Goal: Transaction & Acquisition: Purchase product/service

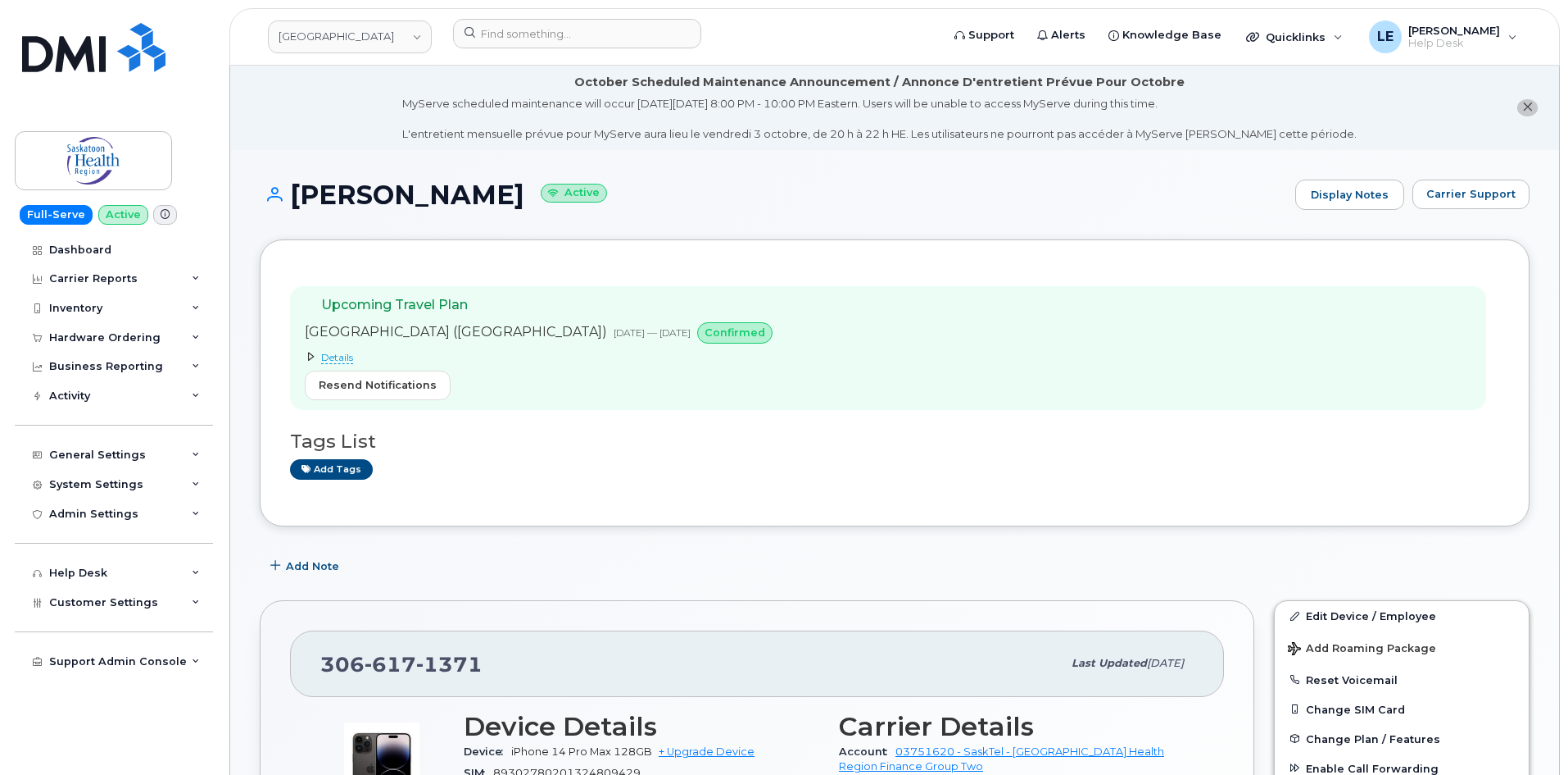
click at [336, 352] on span "Details" at bounding box center [337, 357] width 32 height 13
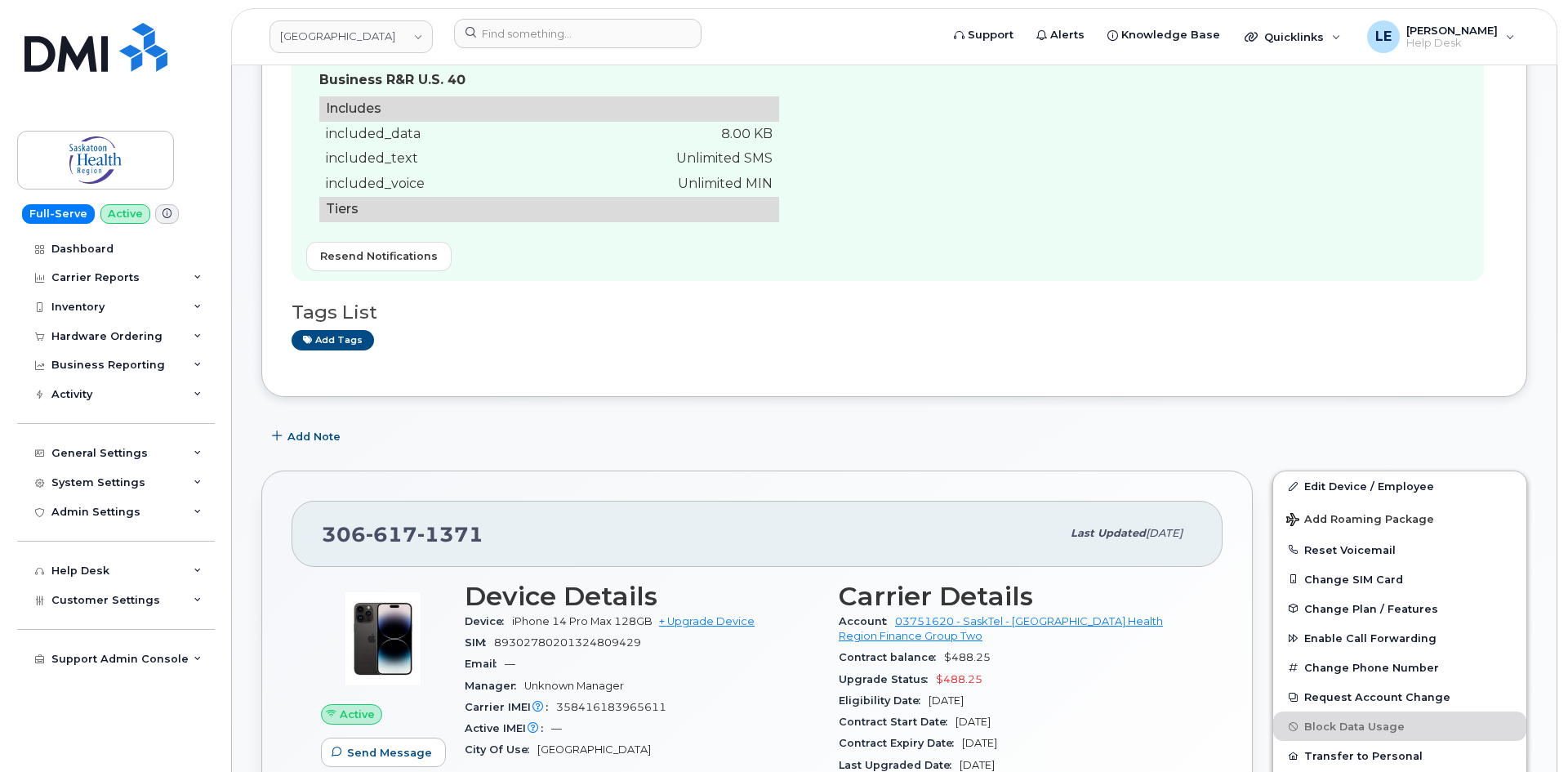
scroll to position [327, 0]
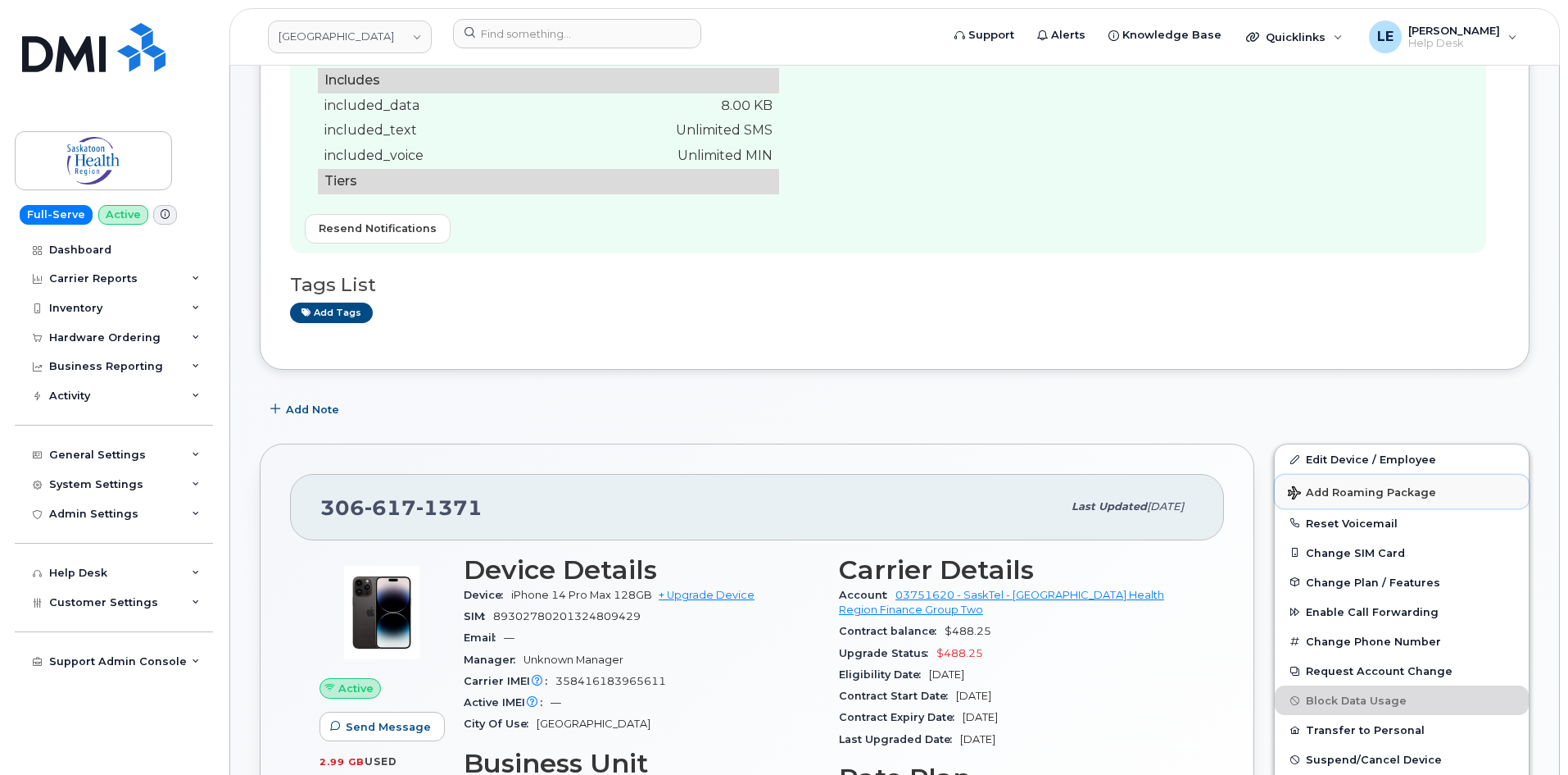
click at [1344, 492] on span "Add Roaming Package" at bounding box center [1362, 493] width 148 height 16
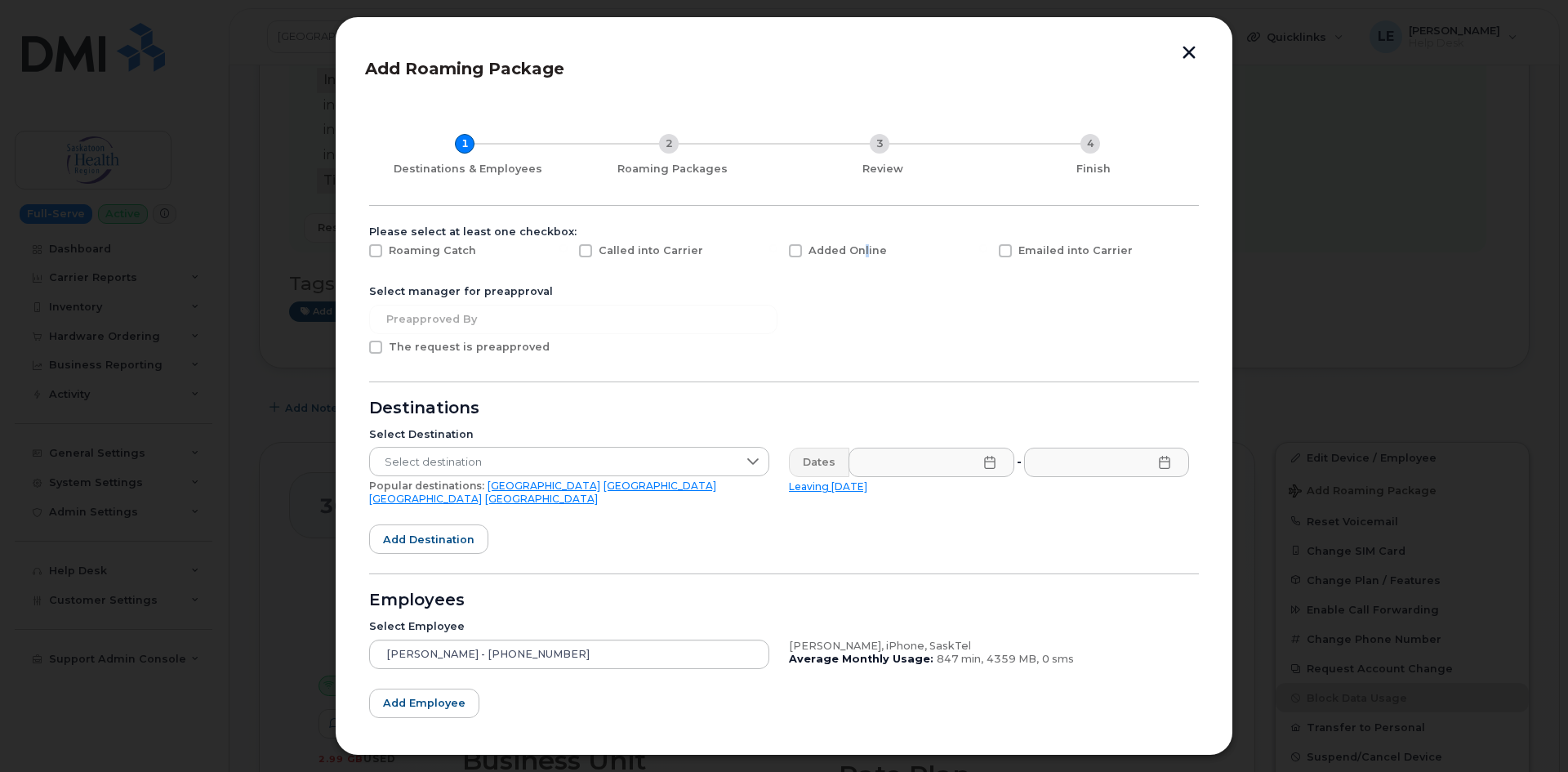
click at [862, 254] on span "Added Online" at bounding box center [848, 250] width 79 height 12
click at [783, 254] on div "Added Online" at bounding box center [884, 255] width 210 height 41
click at [789, 254] on span at bounding box center [795, 251] width 13 height 13
click at [777, 253] on input "Added Online" at bounding box center [774, 249] width 8 height 8
checkbox input "true"
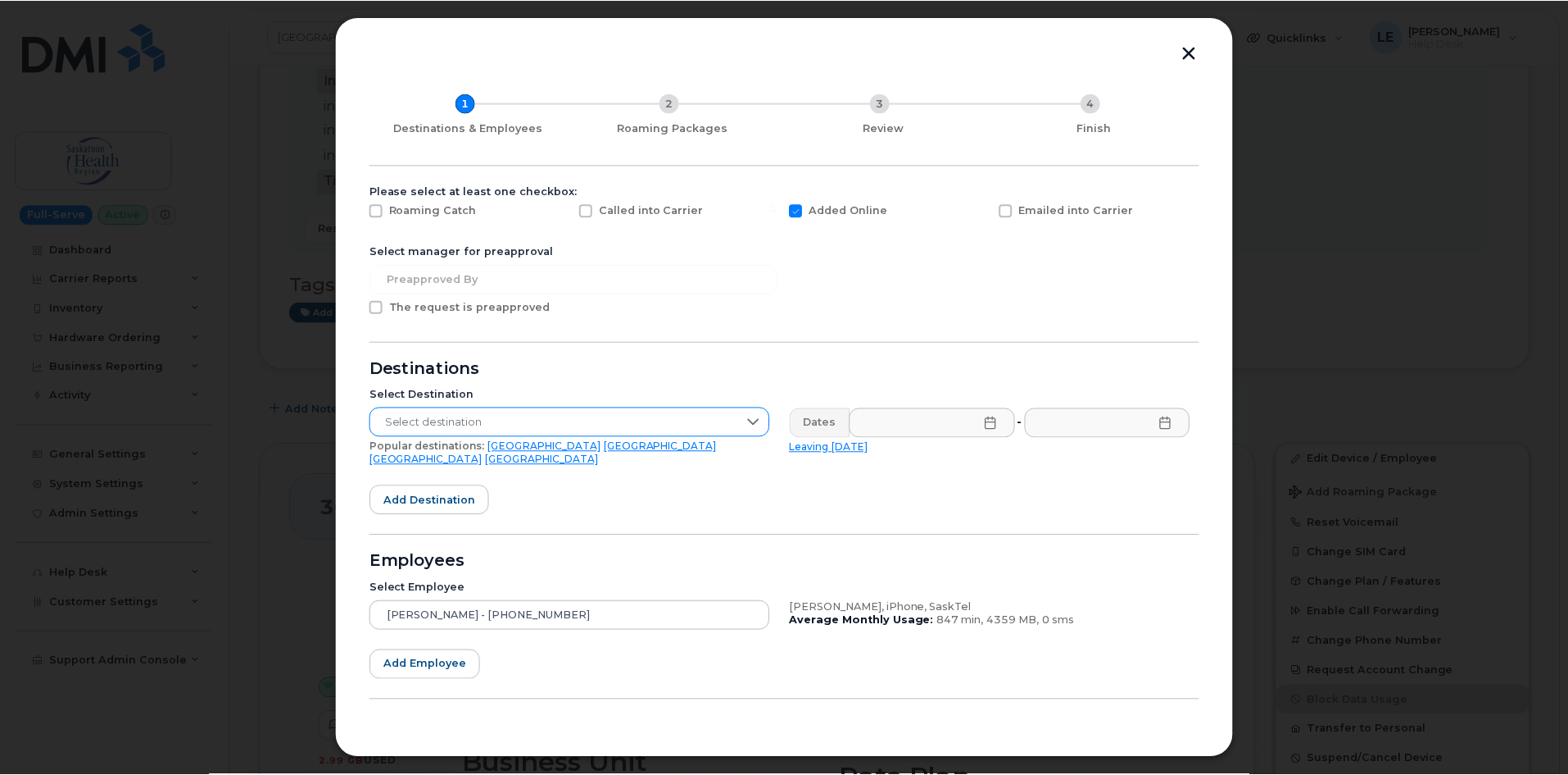
scroll to position [74, 0]
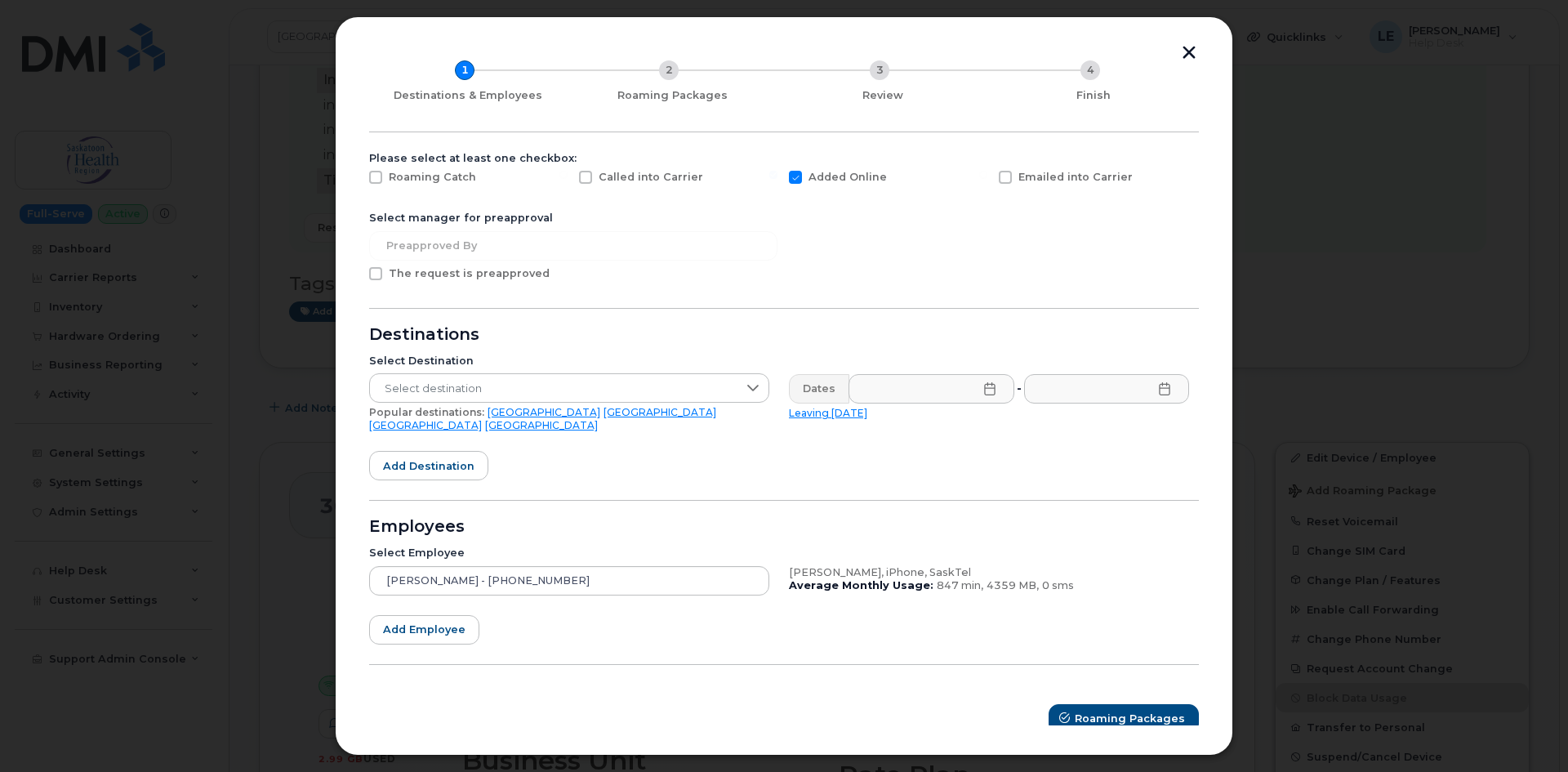
click at [375, 278] on span at bounding box center [376, 273] width 13 height 13
click at [358, 275] on input "The request is preapproved" at bounding box center [354, 271] width 8 height 8
checkbox input "true"
click at [663, 325] on form "Please select at least one checkbox: Roaming Catch Called into Carrier Added On…" at bounding box center [784, 442] width 830 height 582
click at [668, 386] on span "Select destination" at bounding box center [554, 389] width 368 height 30
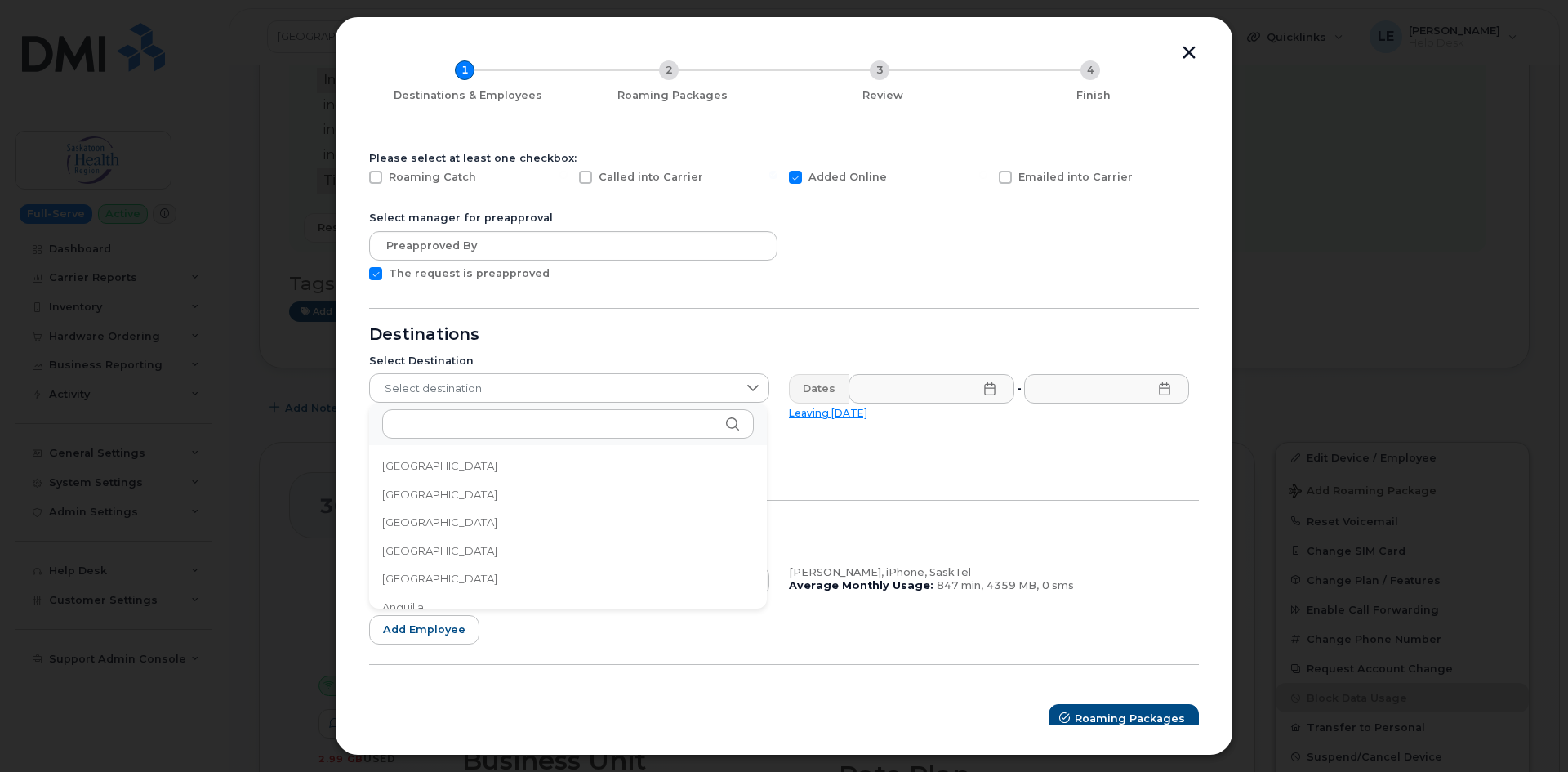
click at [1183, 57] on button "button" at bounding box center [1189, 54] width 25 height 17
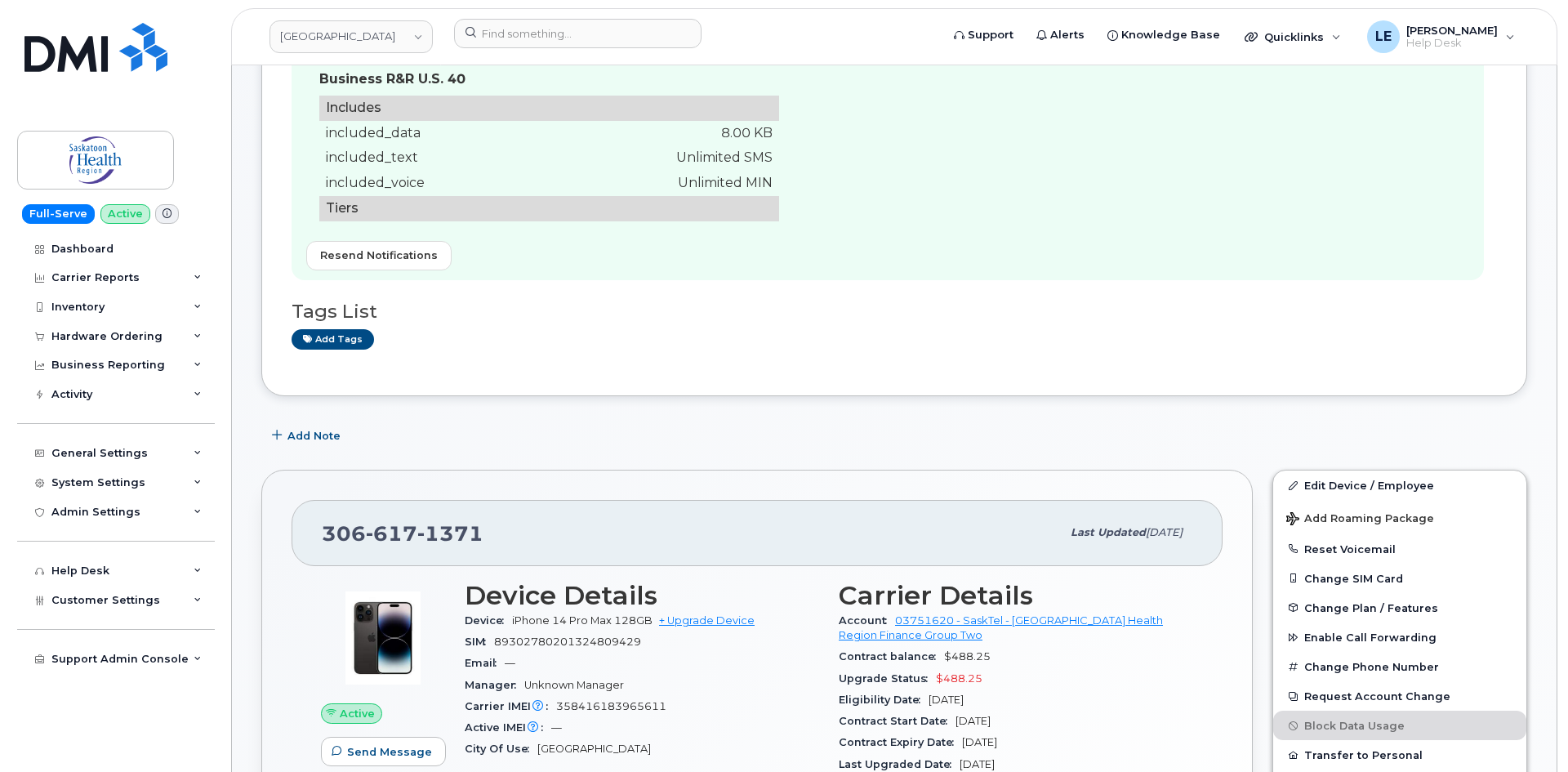
scroll to position [327, 0]
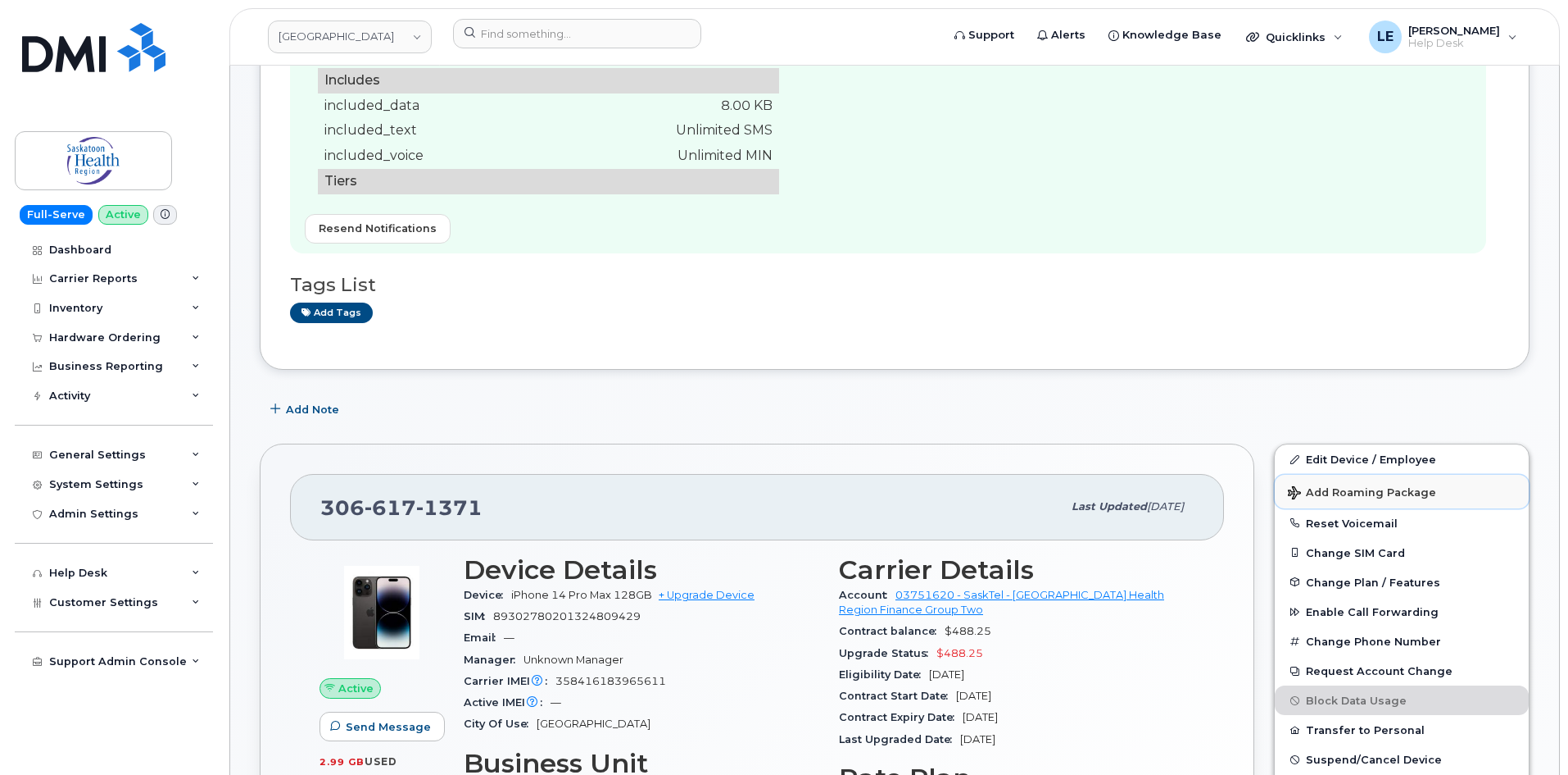
click at [1352, 486] on span "Add Roaming Package" at bounding box center [1362, 493] width 148 height 16
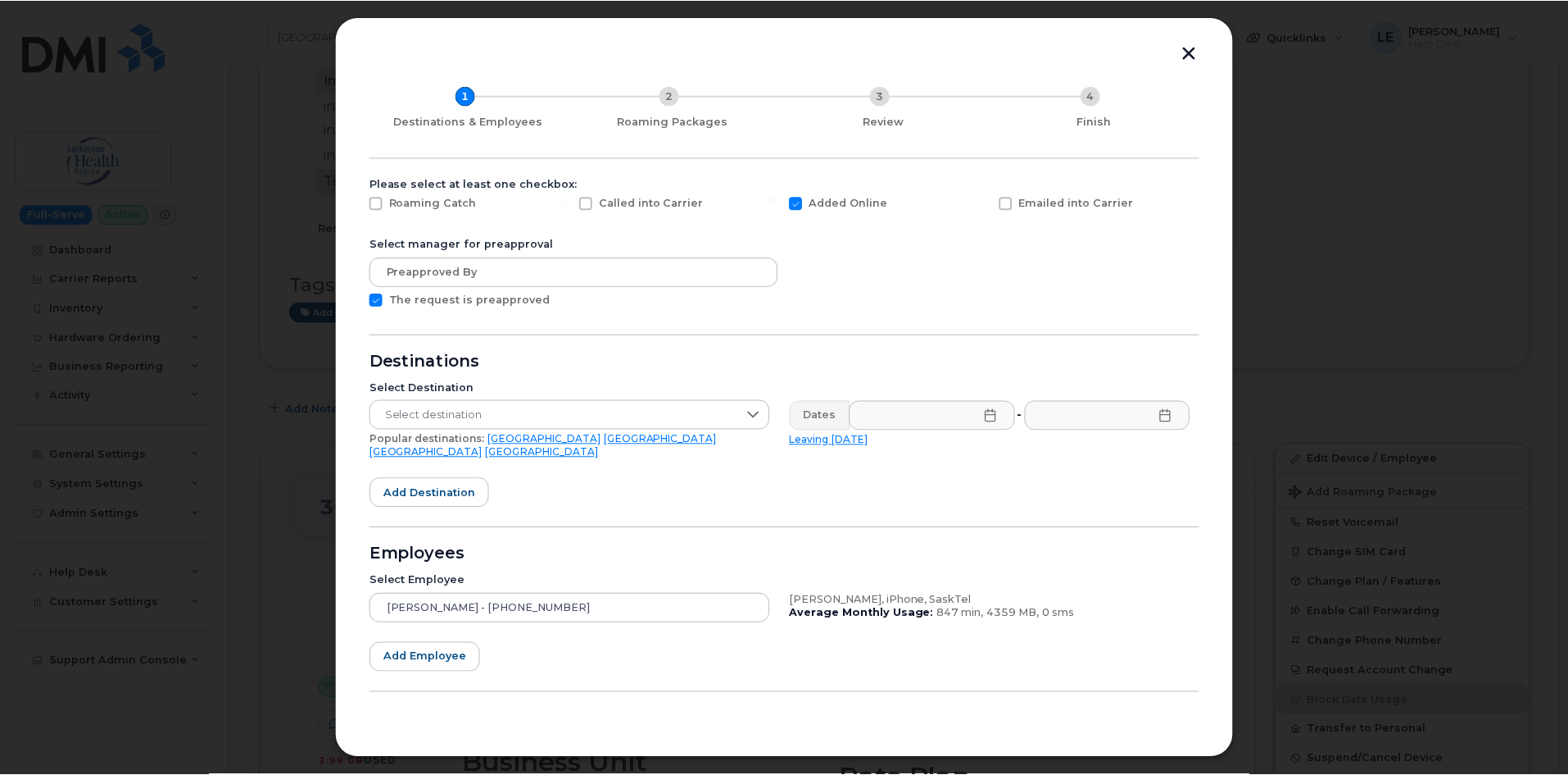
scroll to position [74, 0]
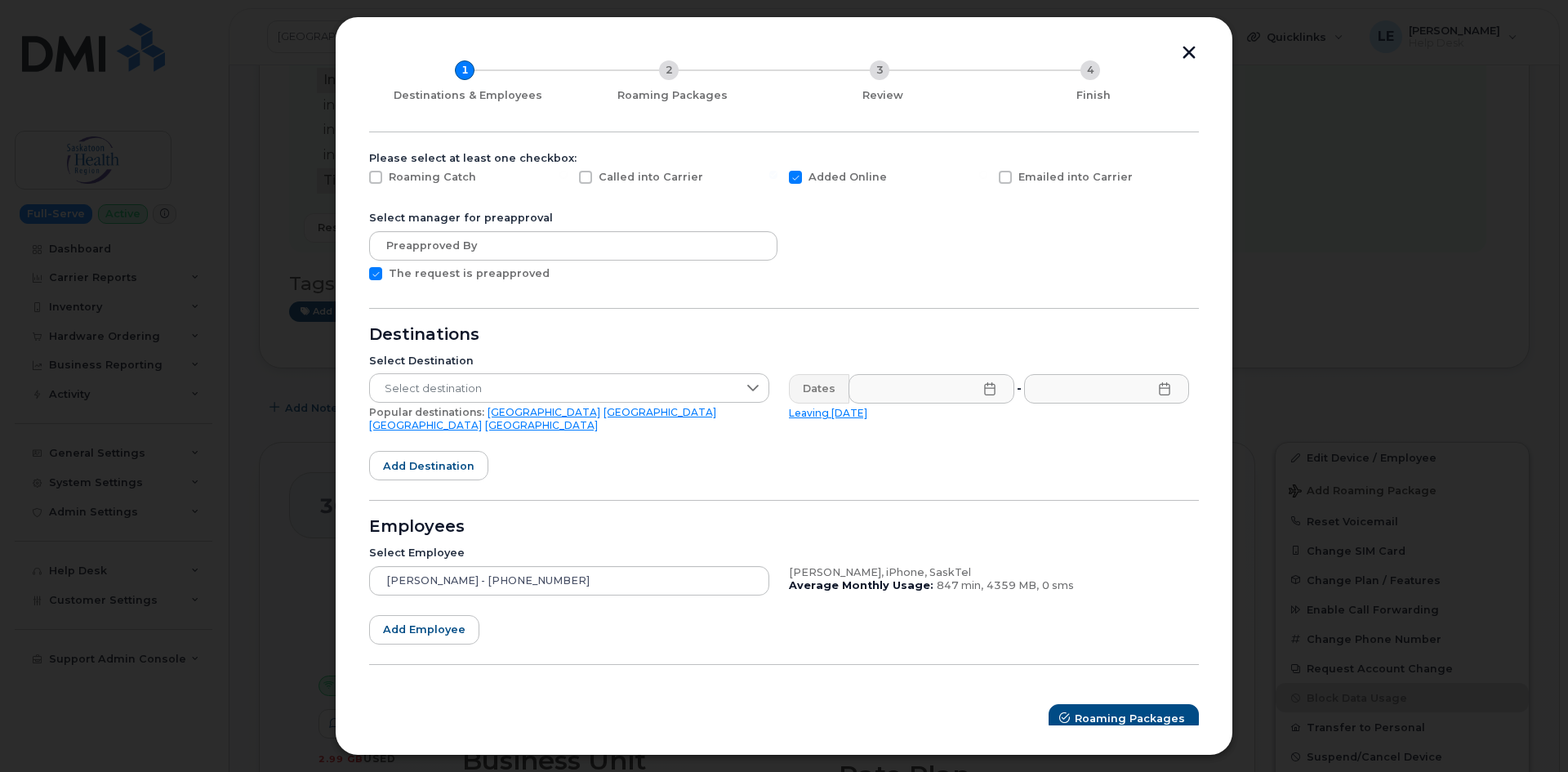
click at [490, 415] on link "USA" at bounding box center [543, 412] width 112 height 12
click at [1177, 56] on div "Add Roaming Package 1 Destinations & Employees 2 Roaming Packages 3 Review 4 Fi…" at bounding box center [784, 386] width 898 height 739
click at [1185, 53] on button "button" at bounding box center [1189, 54] width 25 height 17
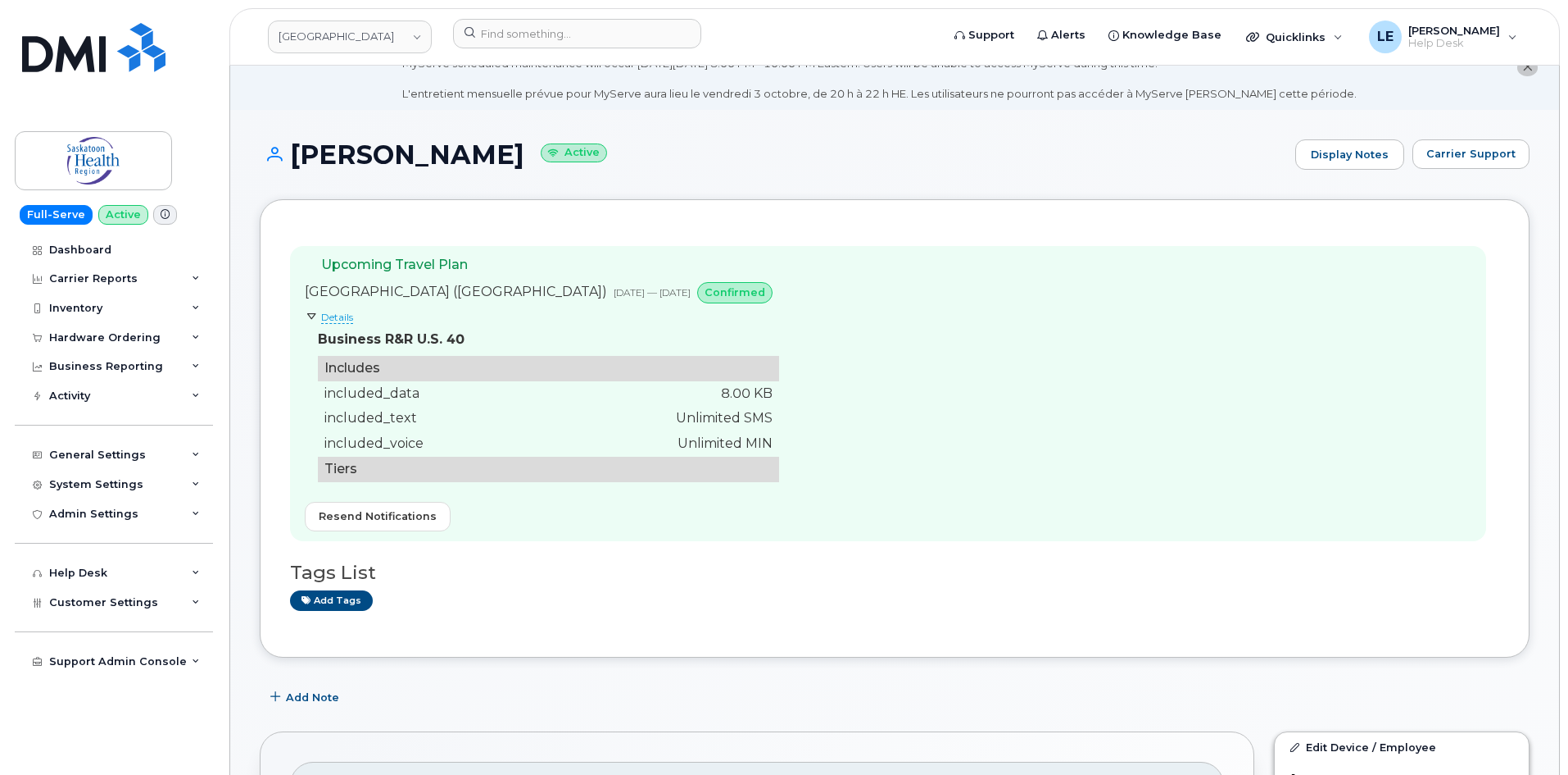
scroll to position [0, 0]
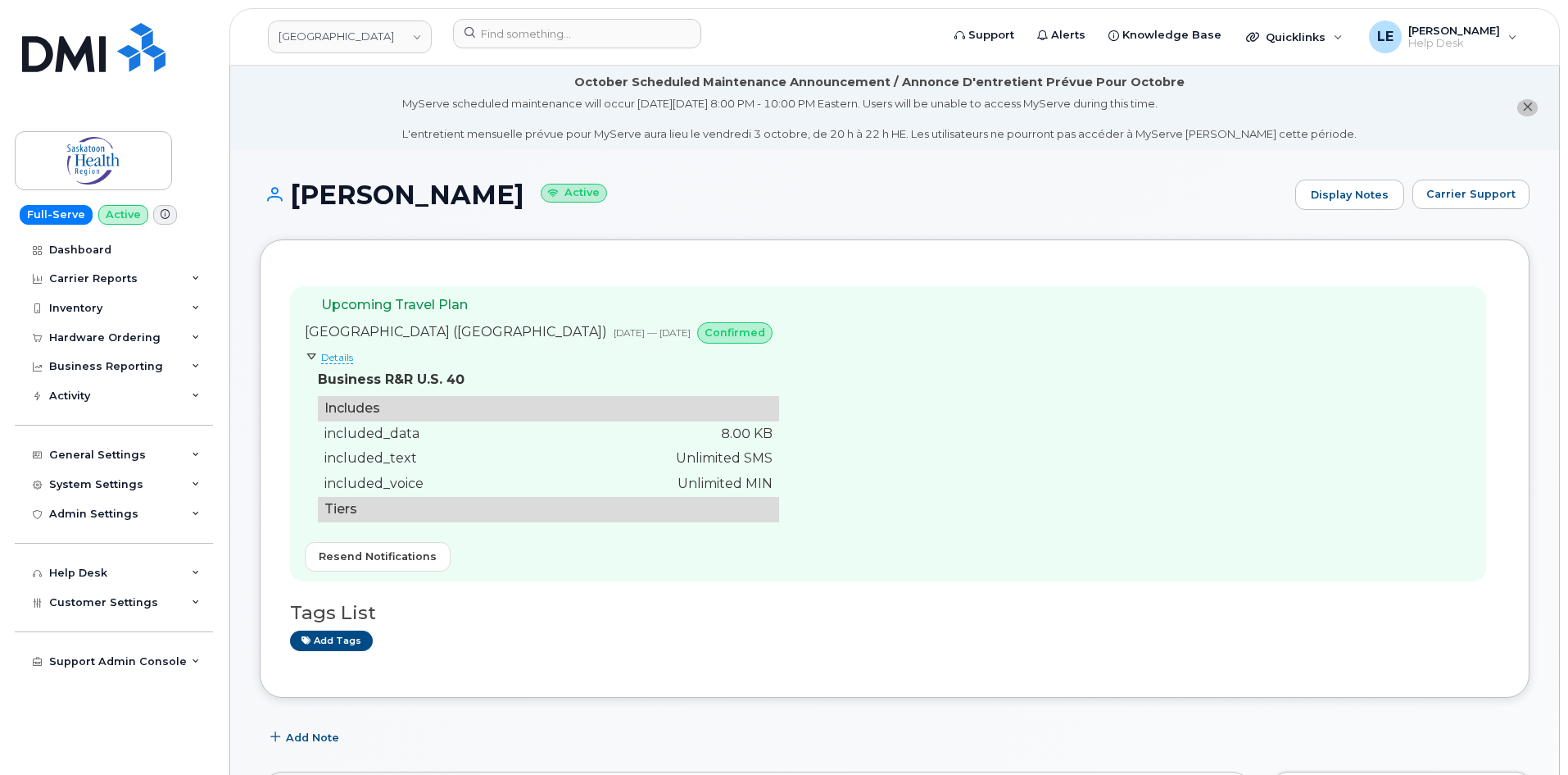
click at [812, 365] on div "Upcoming Travel Plan United States of America (USA) Oct 04, 2025 — Oct 12, 2025…" at bounding box center [887, 433] width 1196 height 295
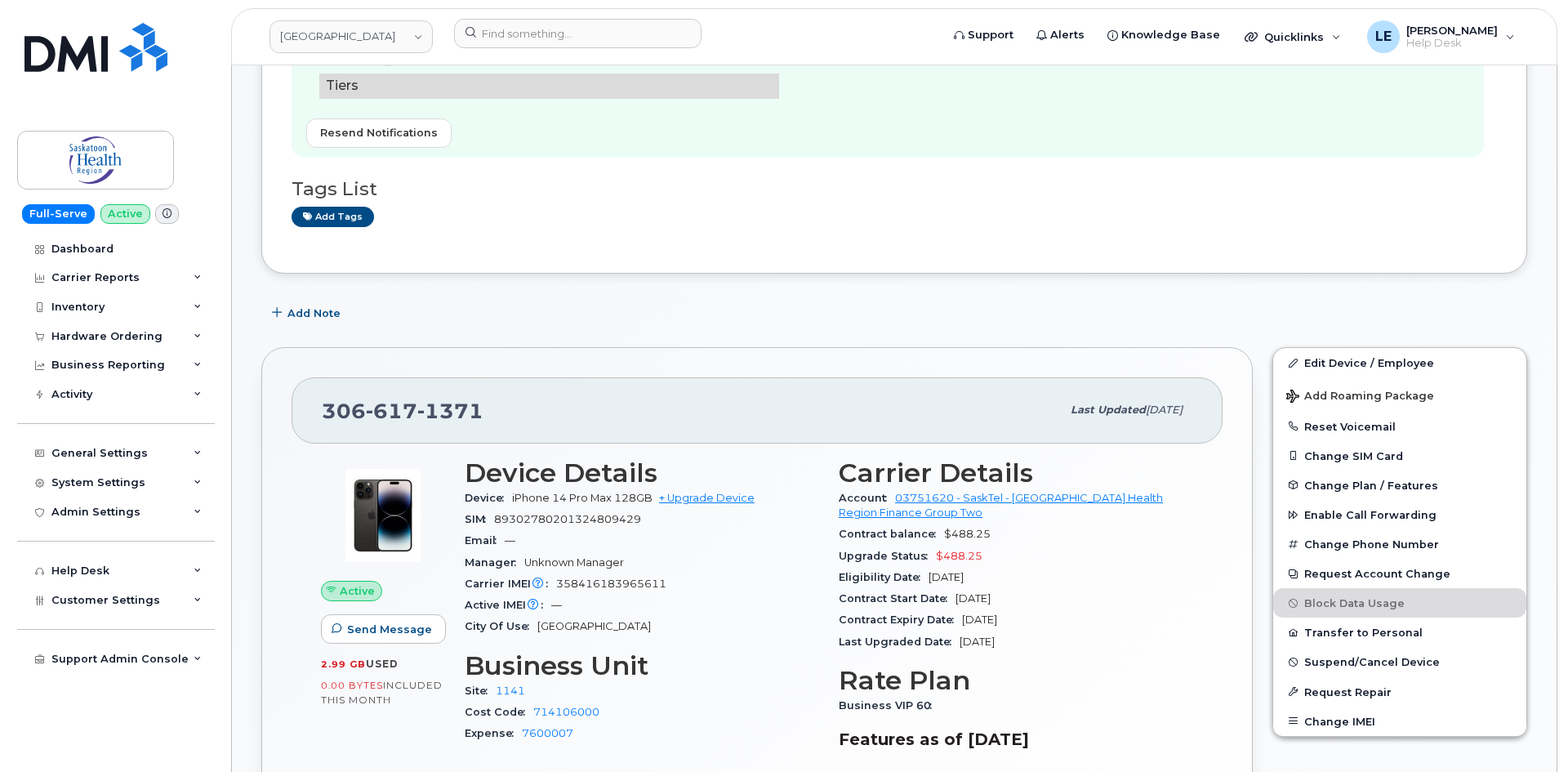
scroll to position [490, 0]
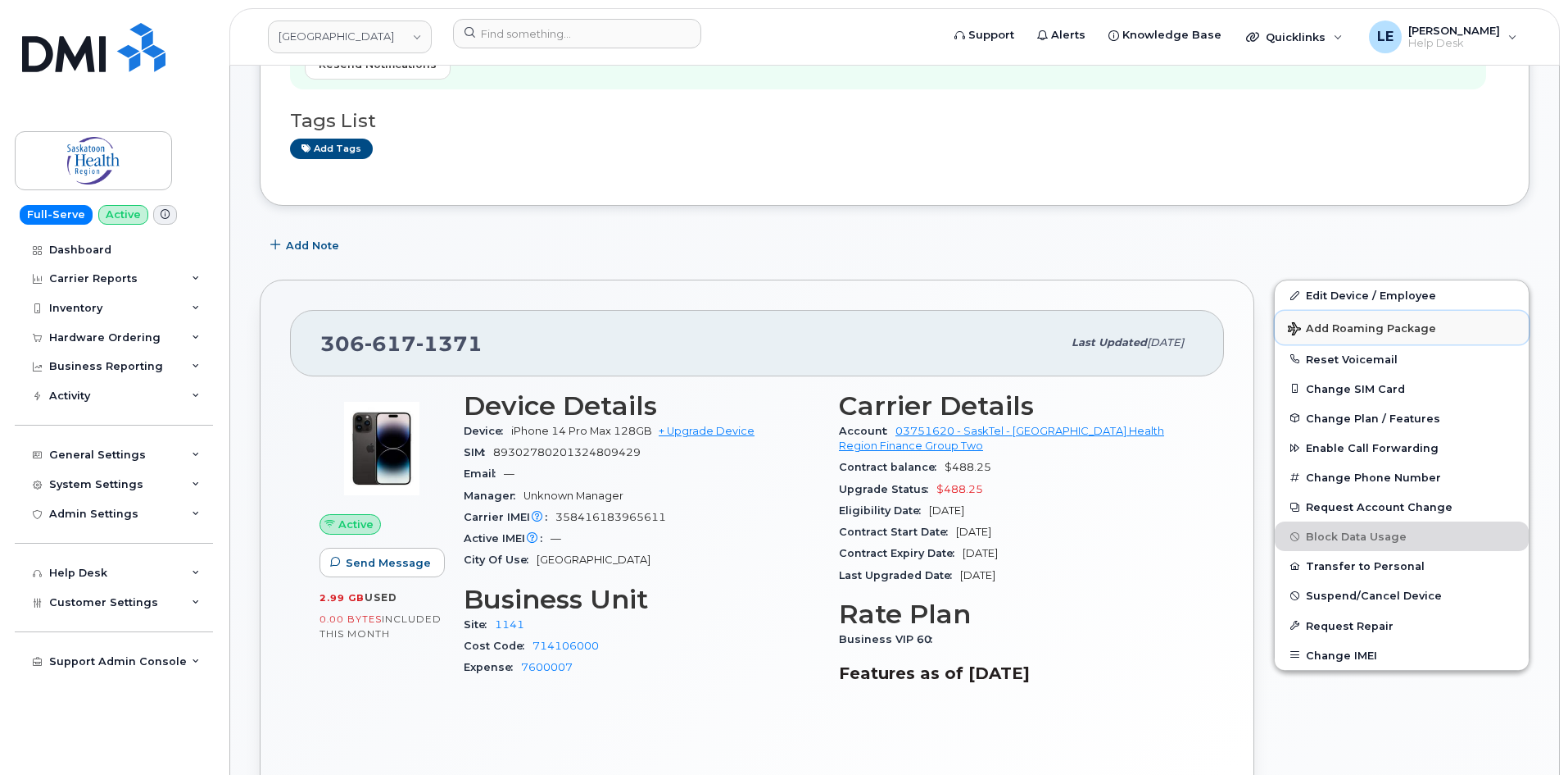
click at [1322, 334] on button "Add Roaming Package" at bounding box center [1402, 327] width 254 height 34
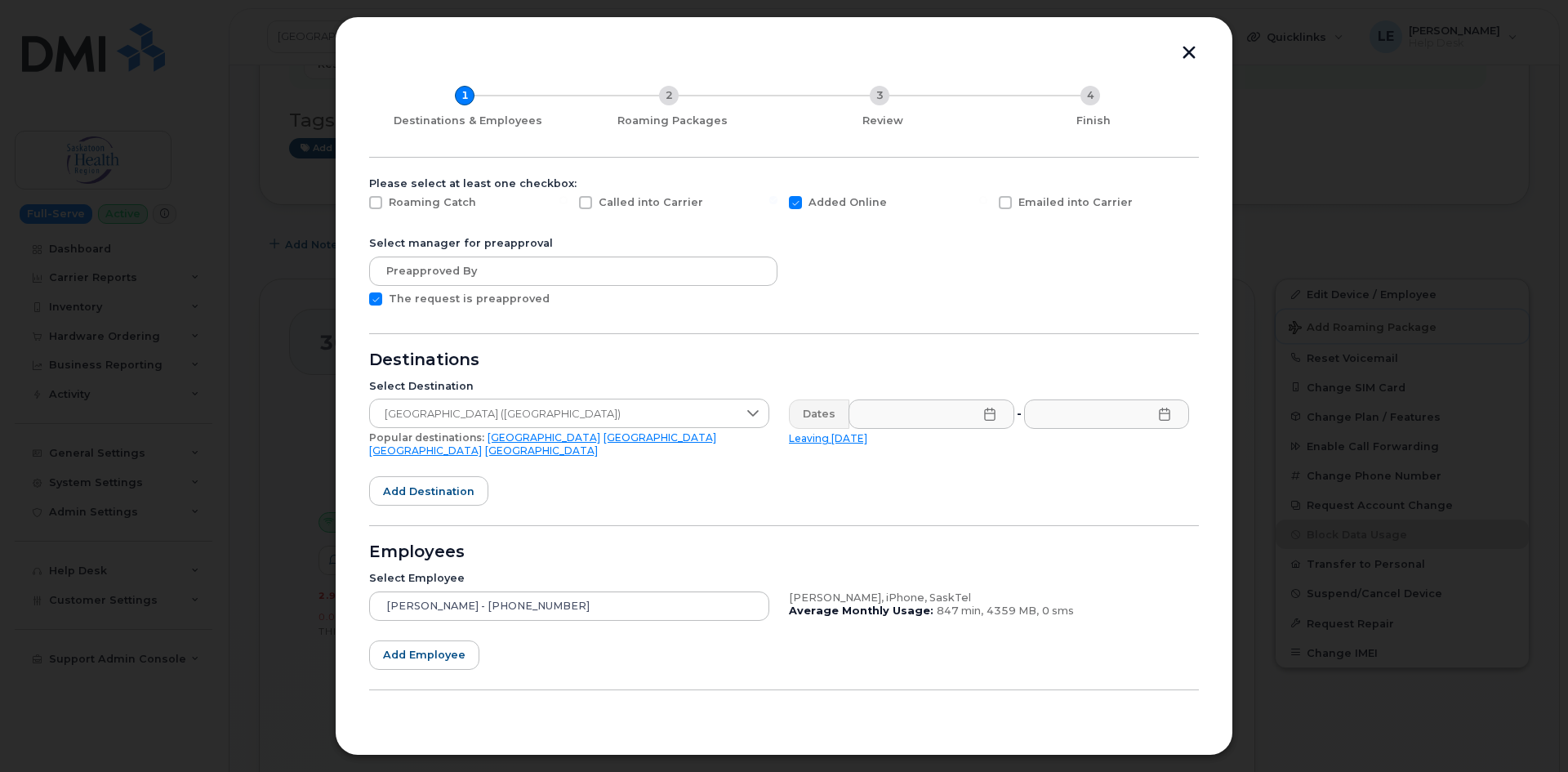
scroll to position [74, 0]
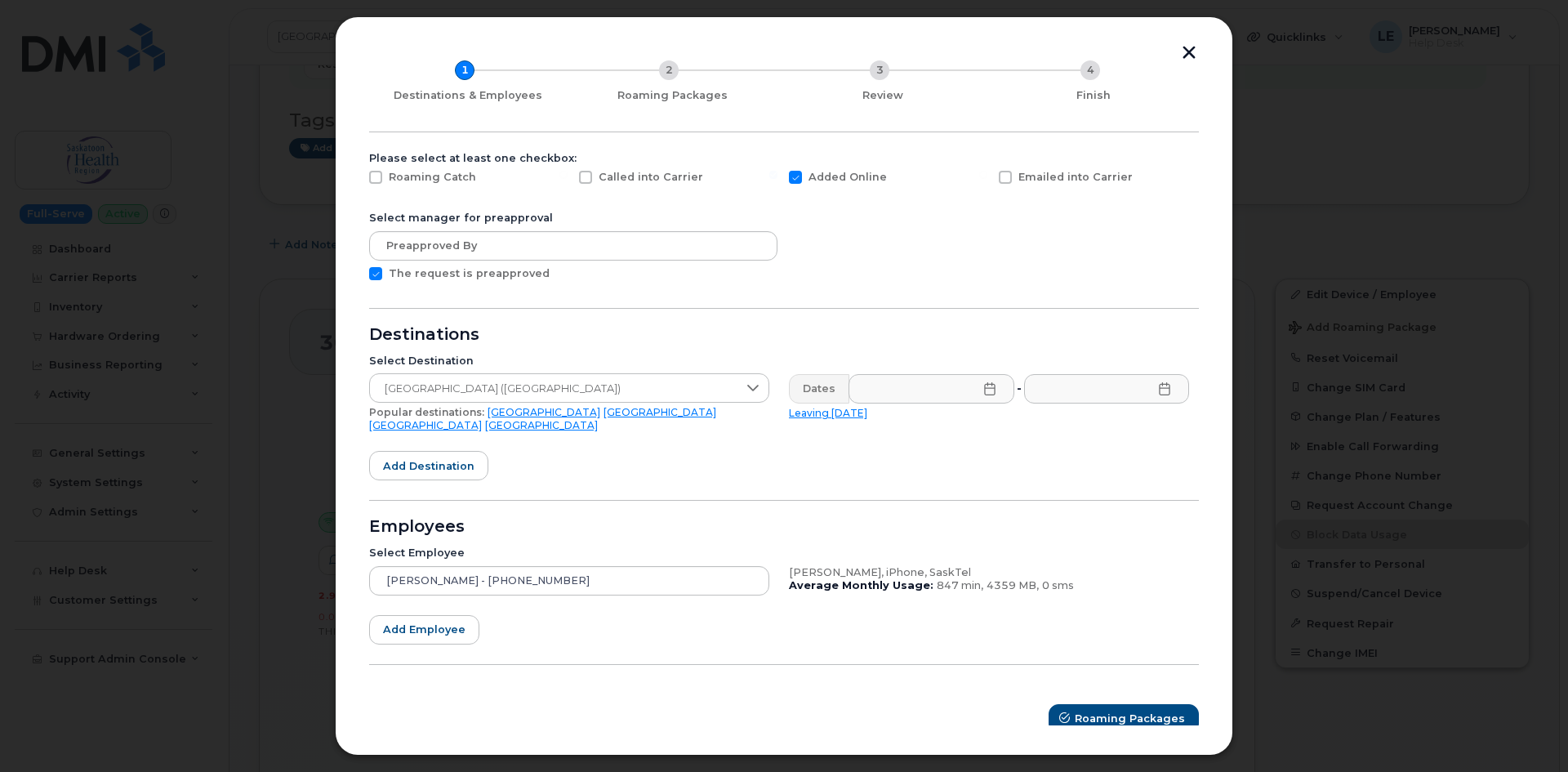
drag, startPoint x: 818, startPoint y: 387, endPoint x: 800, endPoint y: 392, distance: 18.7
click at [819, 387] on div "Dates" at bounding box center [819, 389] width 61 height 30
click at [437, 458] on span "Add destination" at bounding box center [428, 465] width 91 height 16
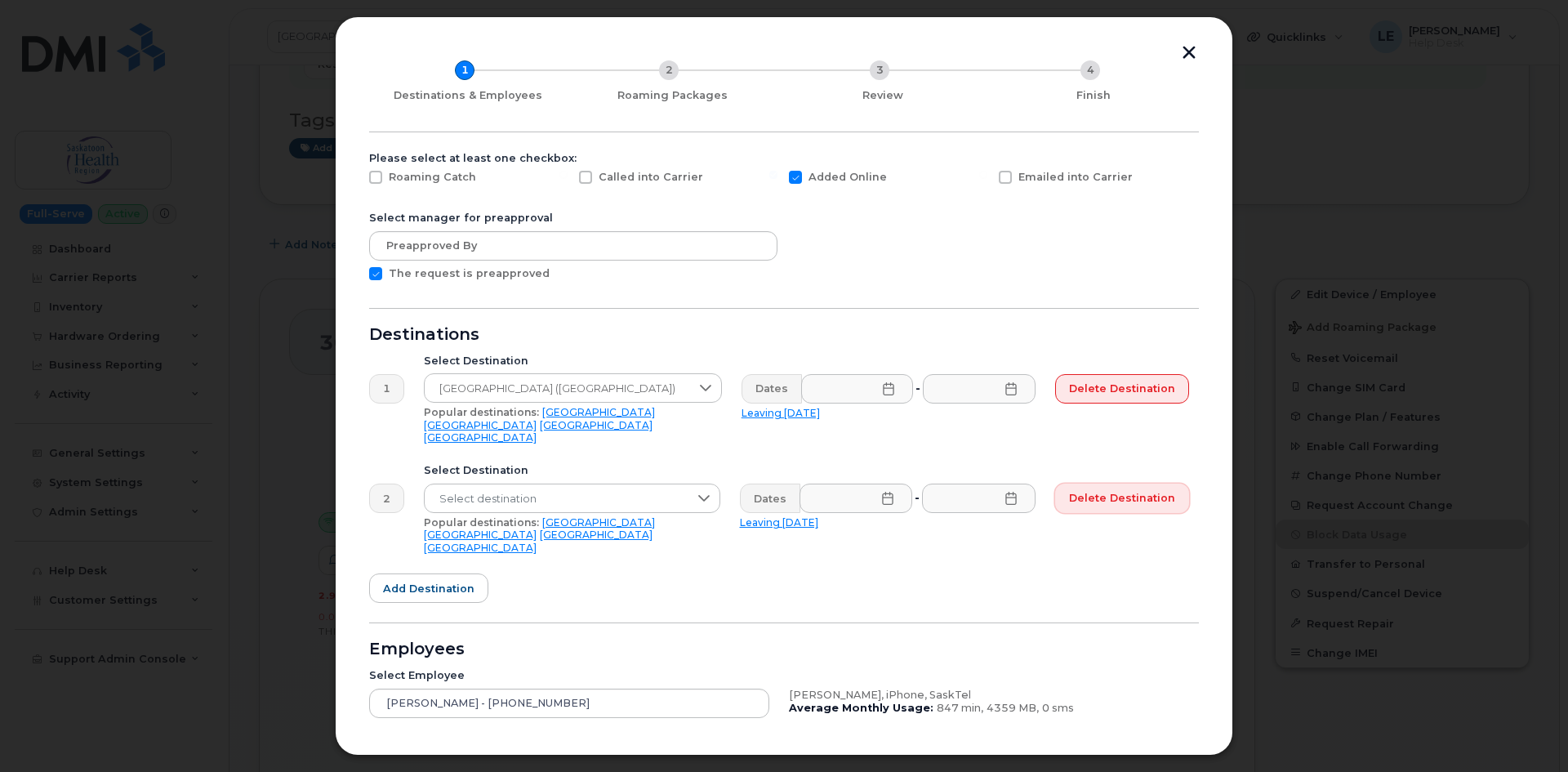
click at [1092, 490] on span "Delete destination" at bounding box center [1122, 497] width 106 height 16
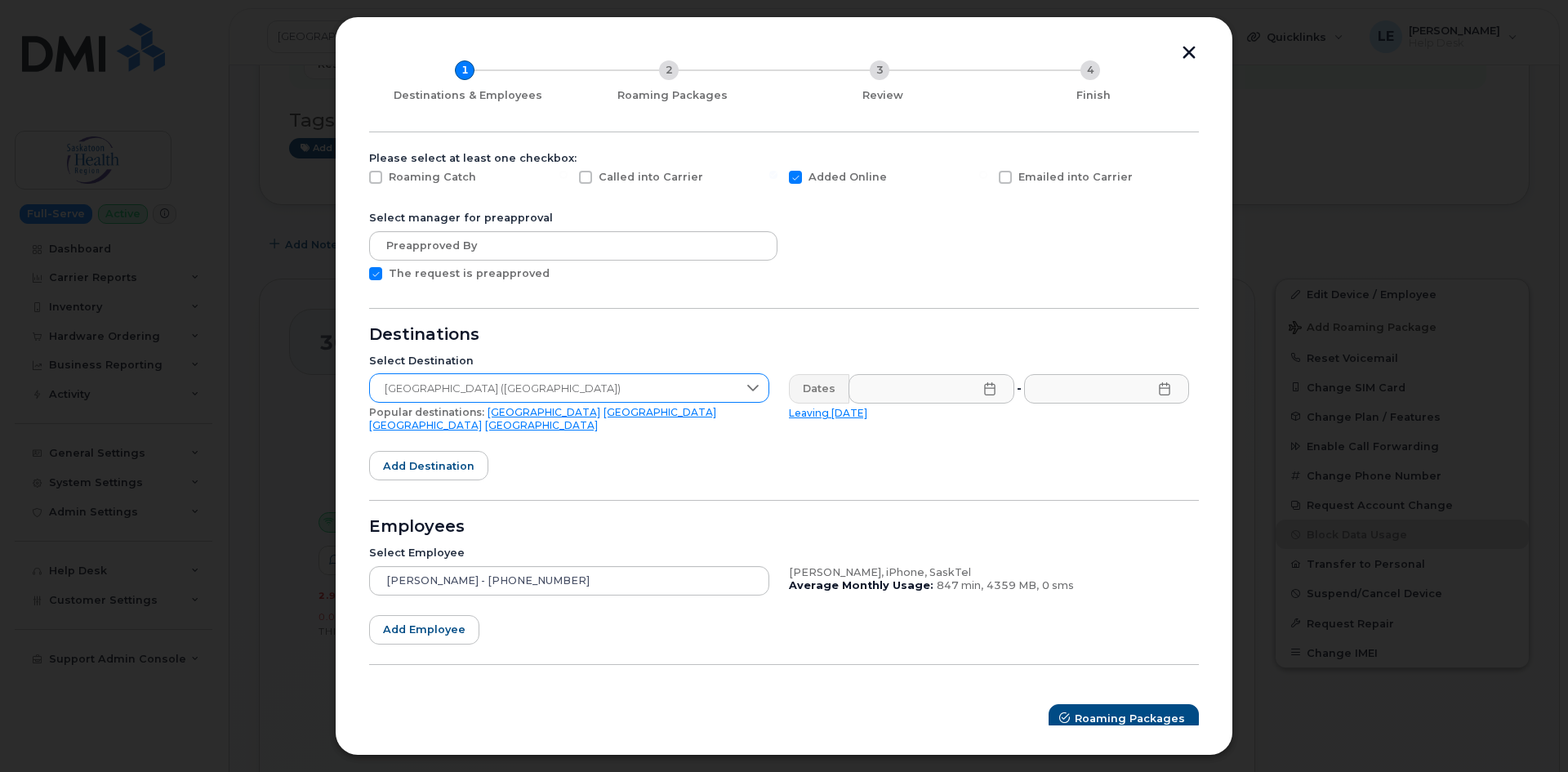
click at [747, 392] on icon at bounding box center [753, 388] width 13 height 13
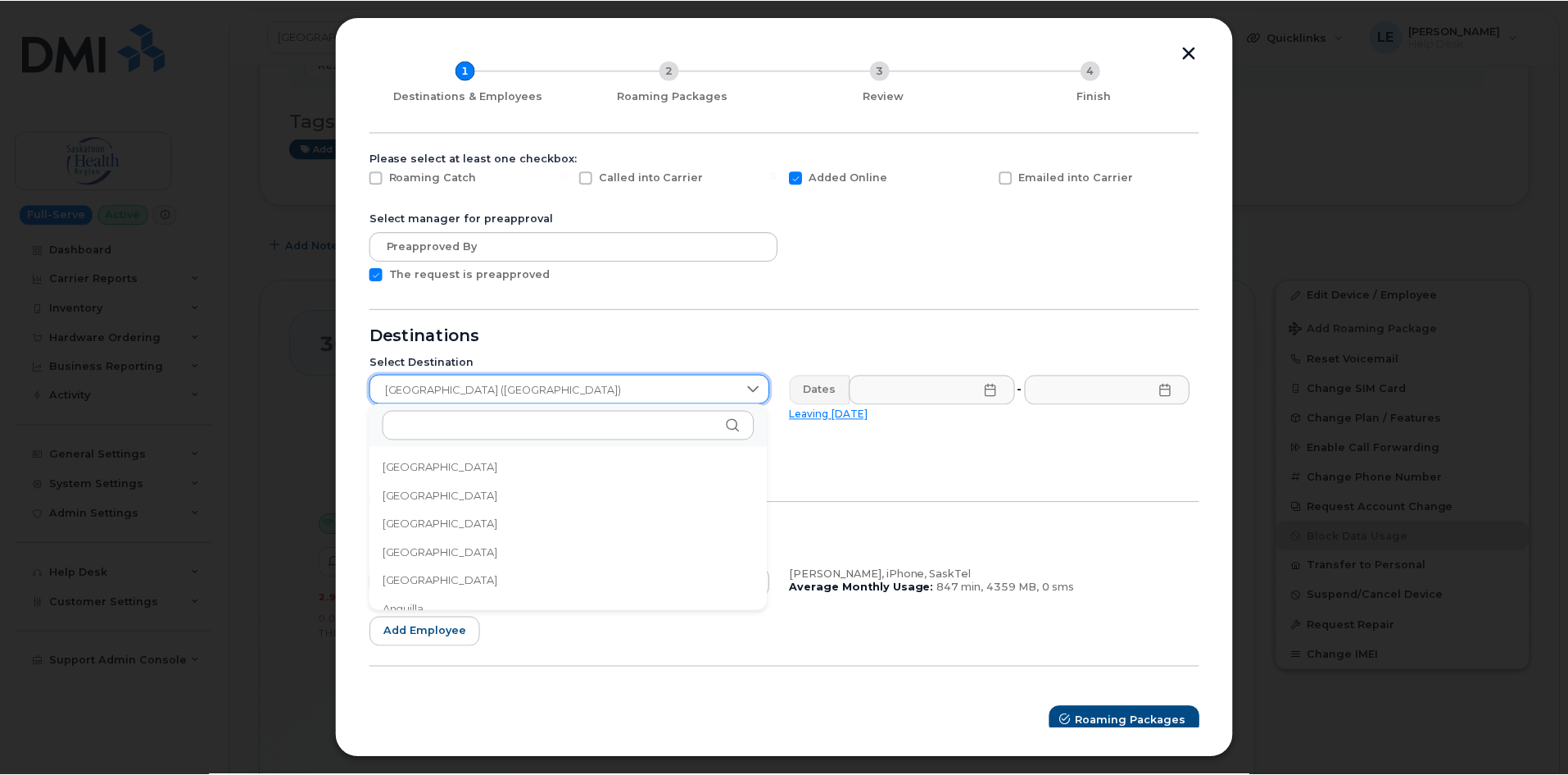
scroll to position [5424, 0]
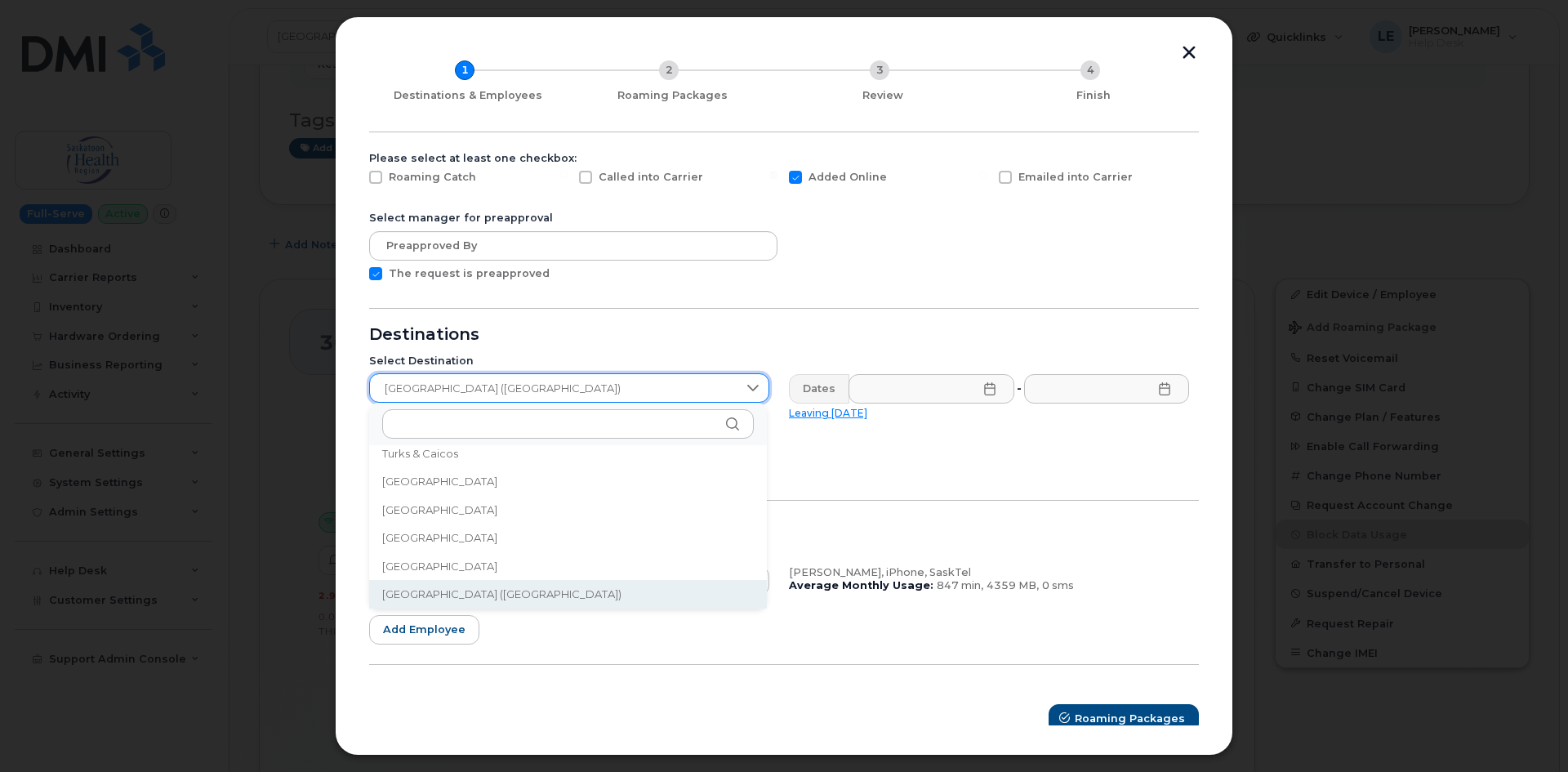
click at [752, 388] on icon at bounding box center [753, 388] width 13 height 13
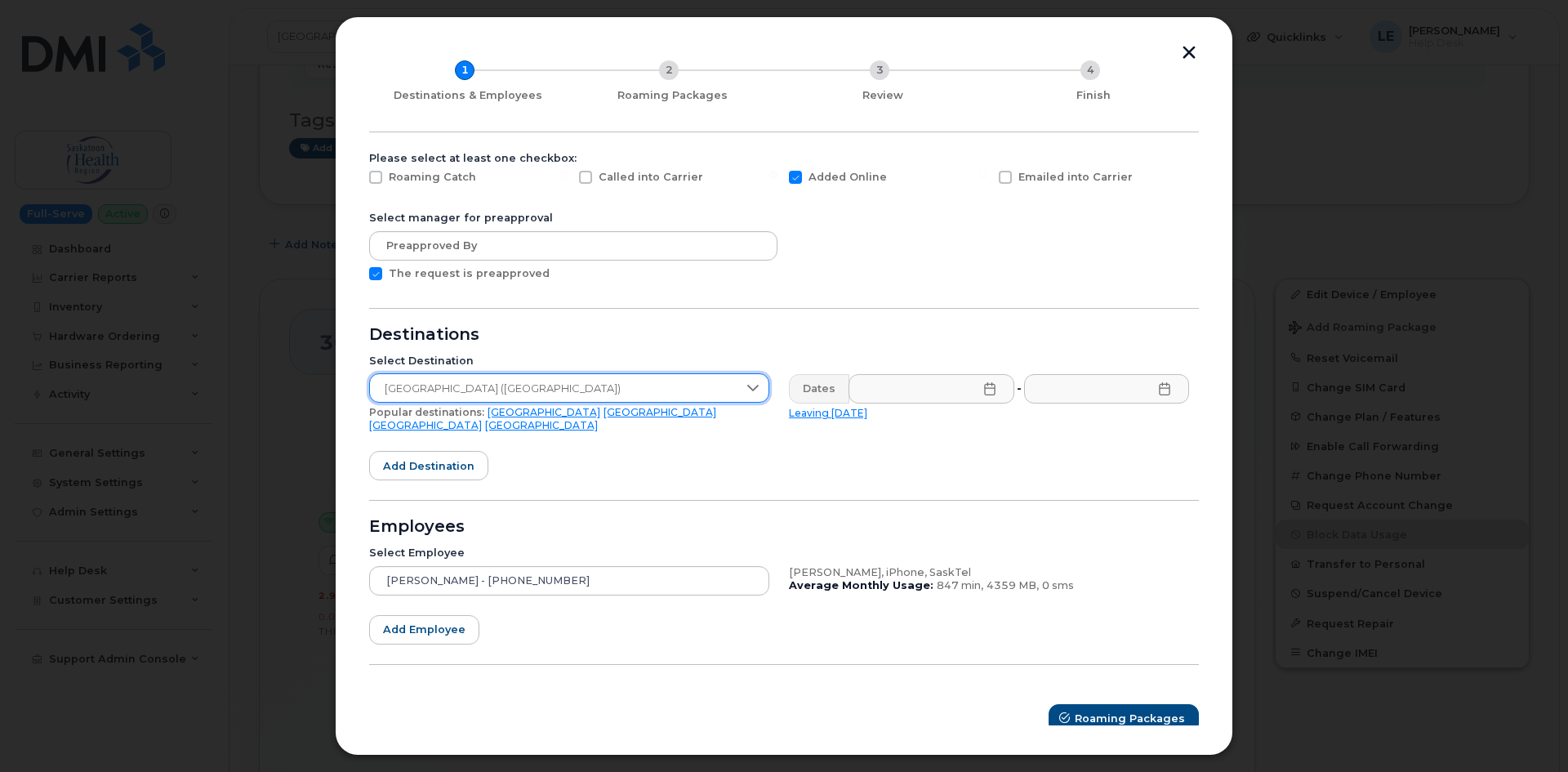
click at [816, 391] on div "Dates" at bounding box center [819, 389] width 61 height 30
click at [818, 381] on div "Dates" at bounding box center [819, 389] width 61 height 30
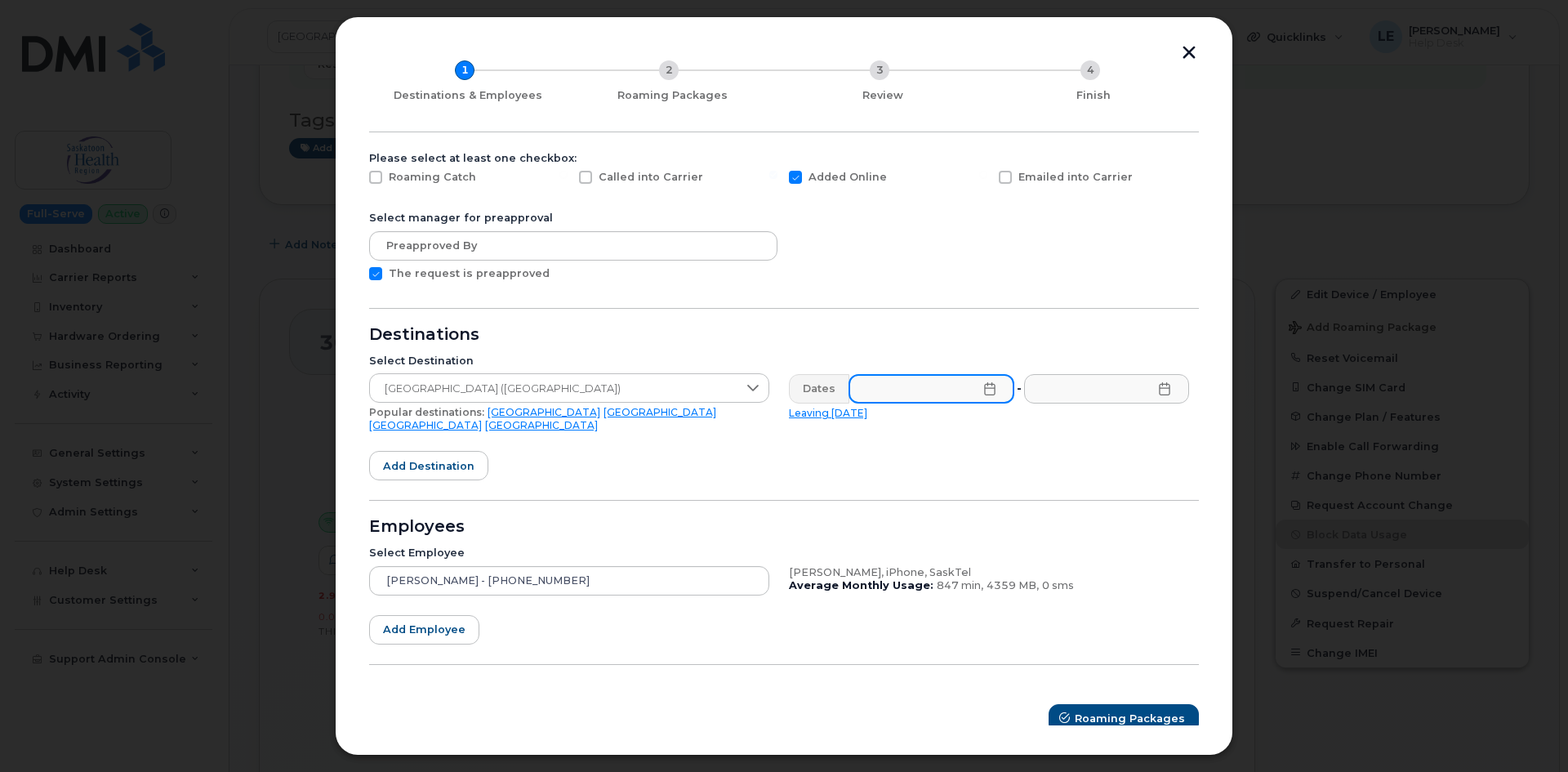
click at [896, 385] on input "text" at bounding box center [931, 389] width 166 height 30
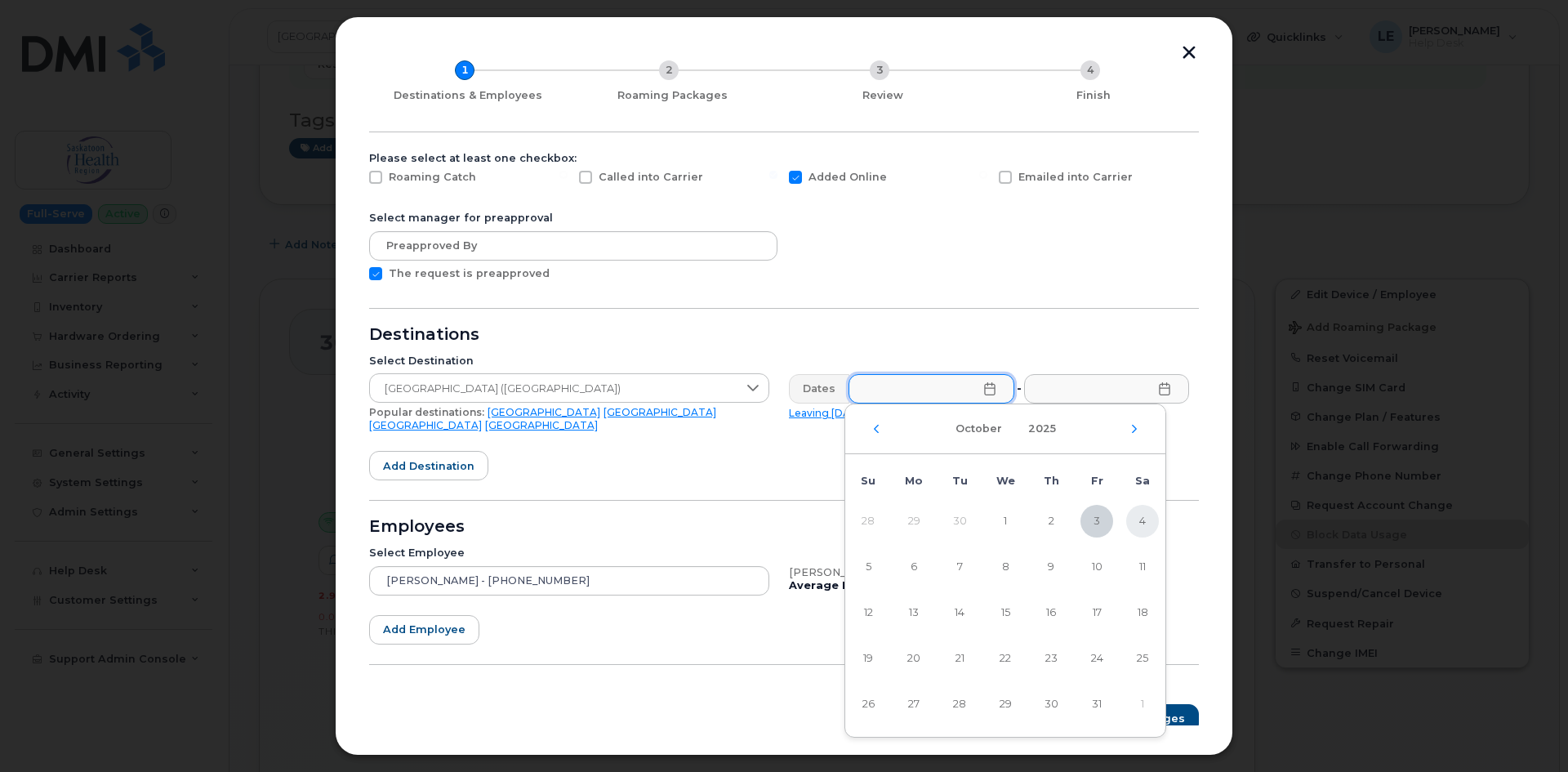
click at [1138, 517] on span "4" at bounding box center [1142, 521] width 33 height 33
type input "10/04/2025"
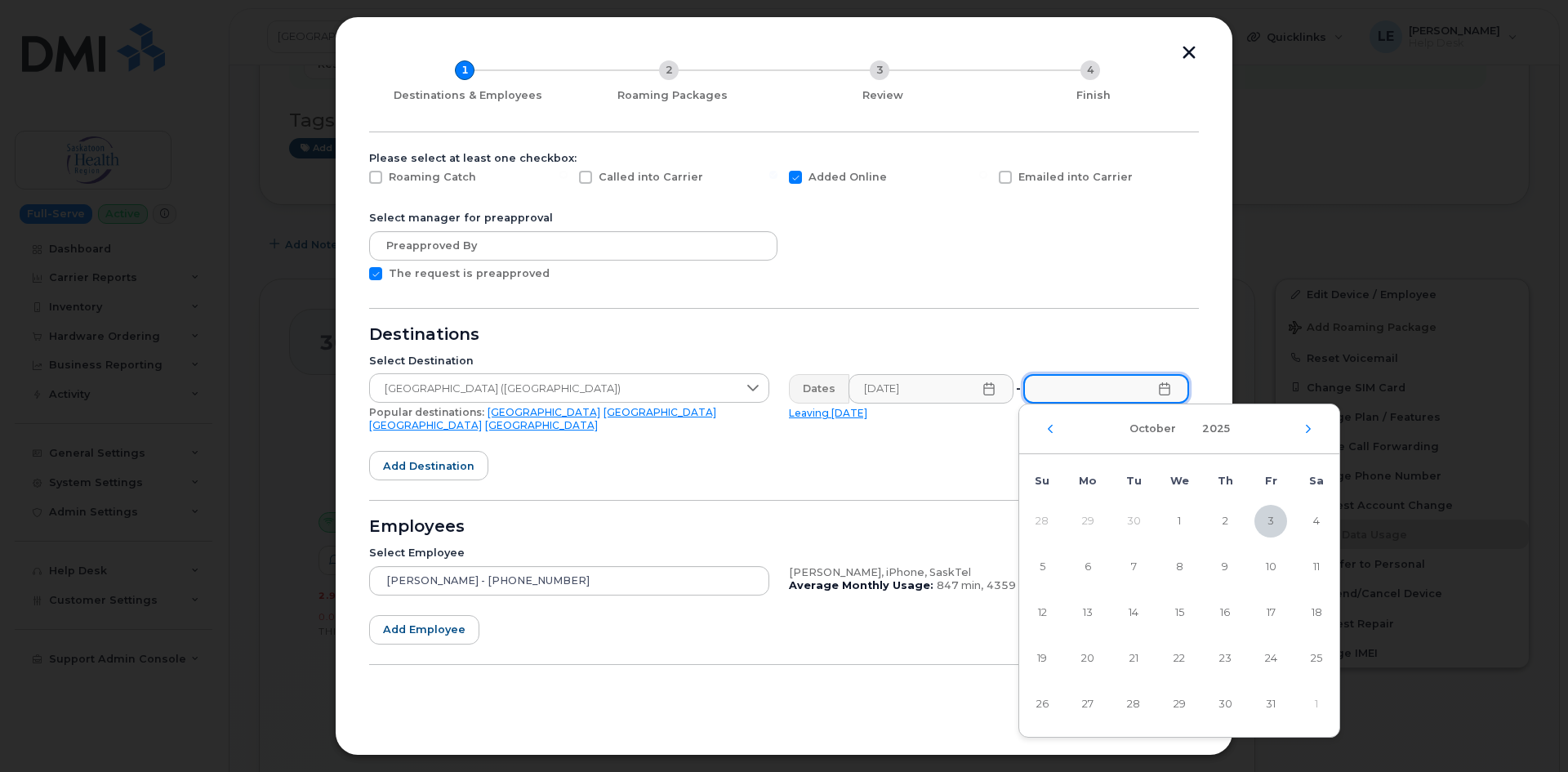
click at [1103, 398] on input "text" at bounding box center [1106, 389] width 166 height 30
click at [1181, 560] on span "8" at bounding box center [1179, 567] width 33 height 33
type input "10/08/2025"
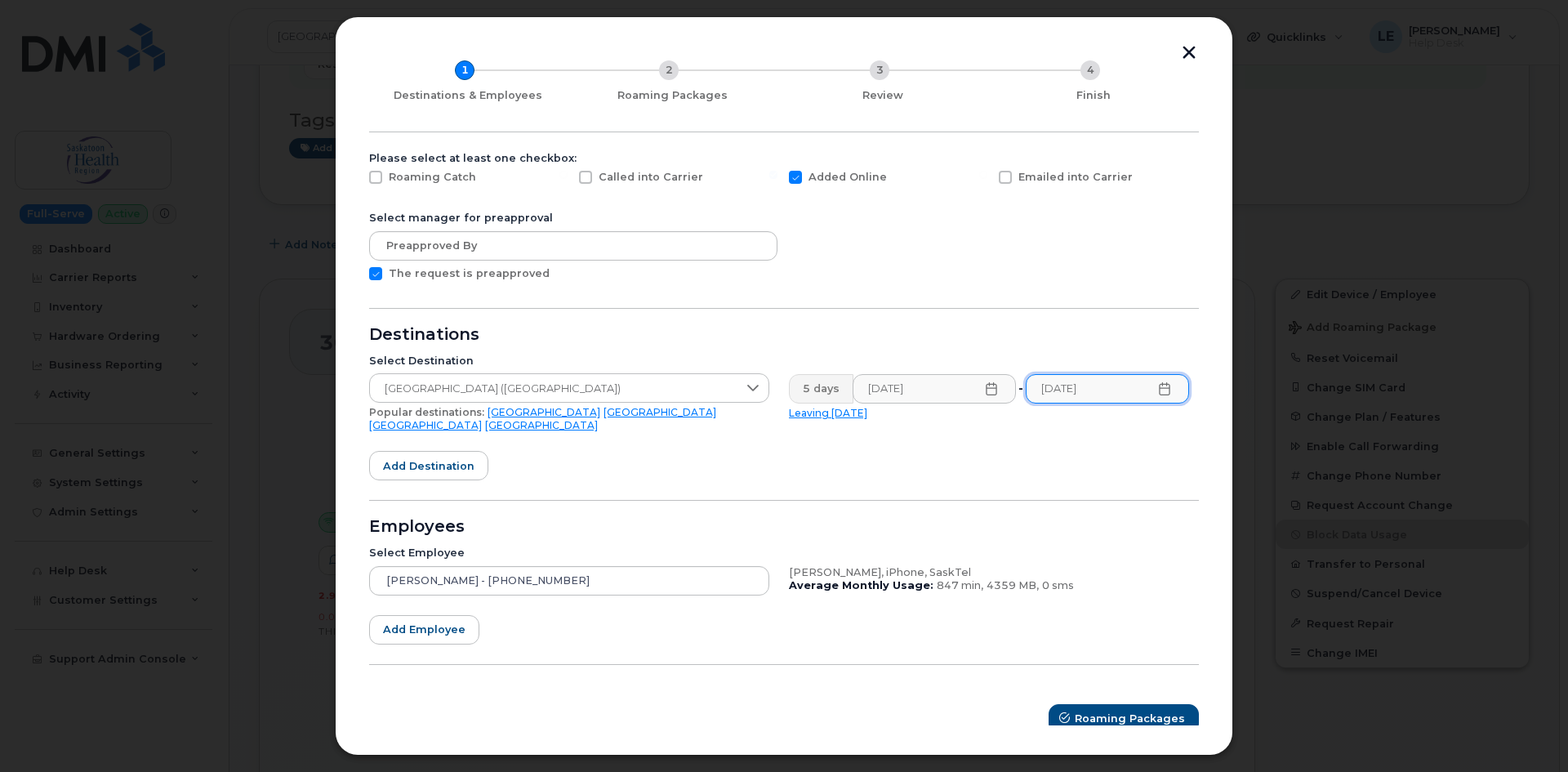
click at [1182, 55] on button "button" at bounding box center [1189, 54] width 25 height 17
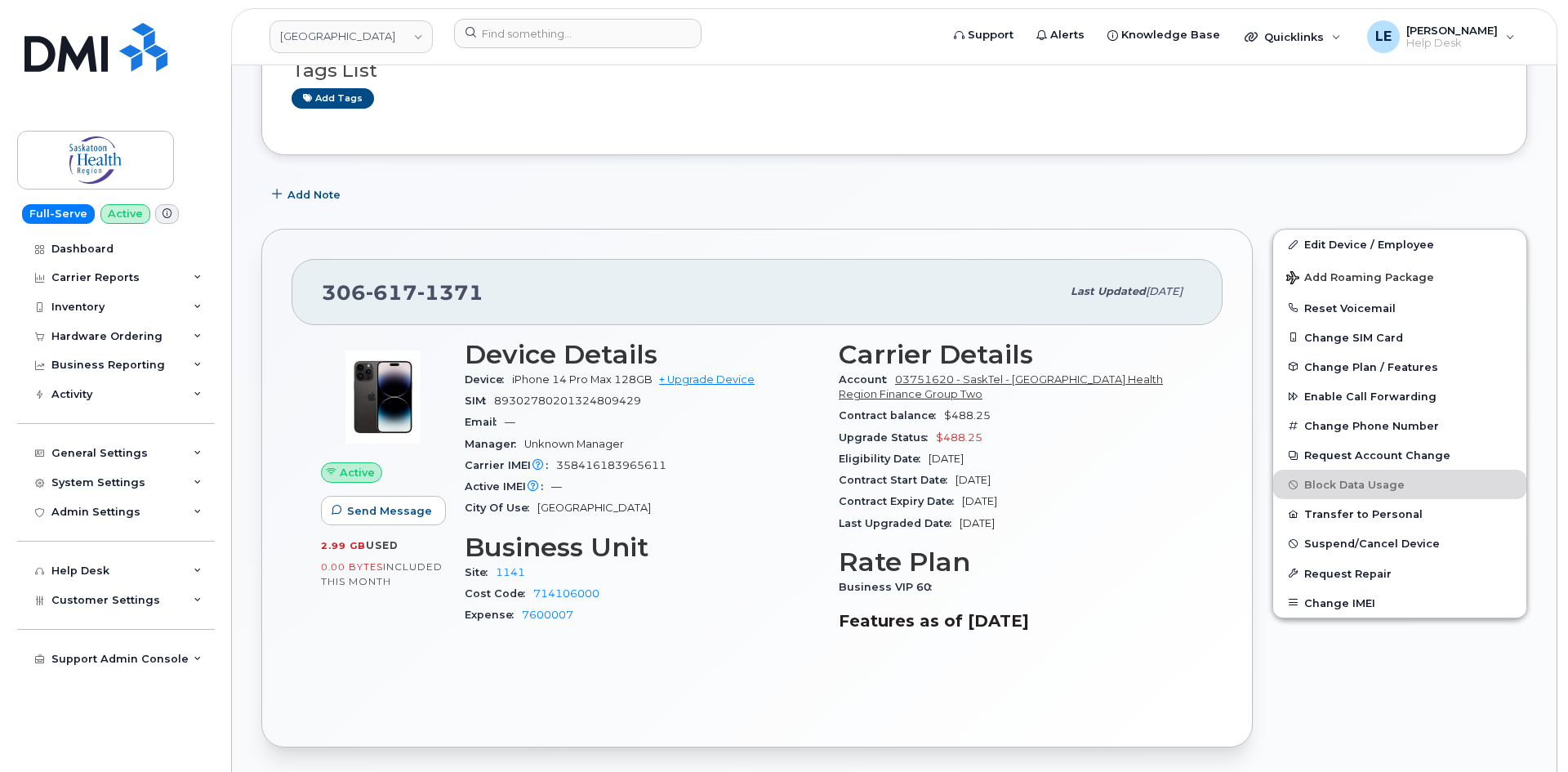
scroll to position [572, 0]
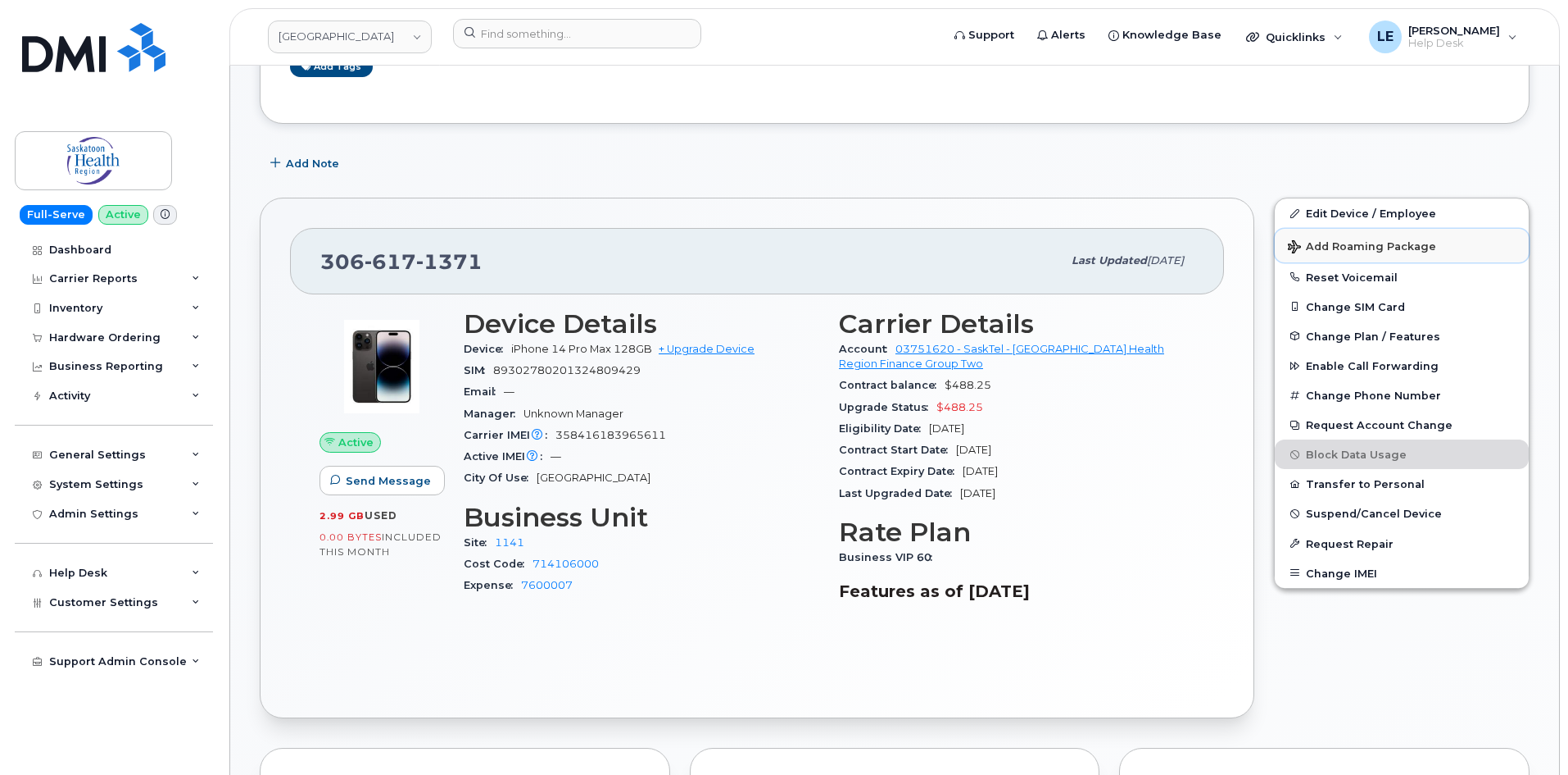
click at [1348, 249] on span "Add Roaming Package" at bounding box center [1362, 248] width 148 height 16
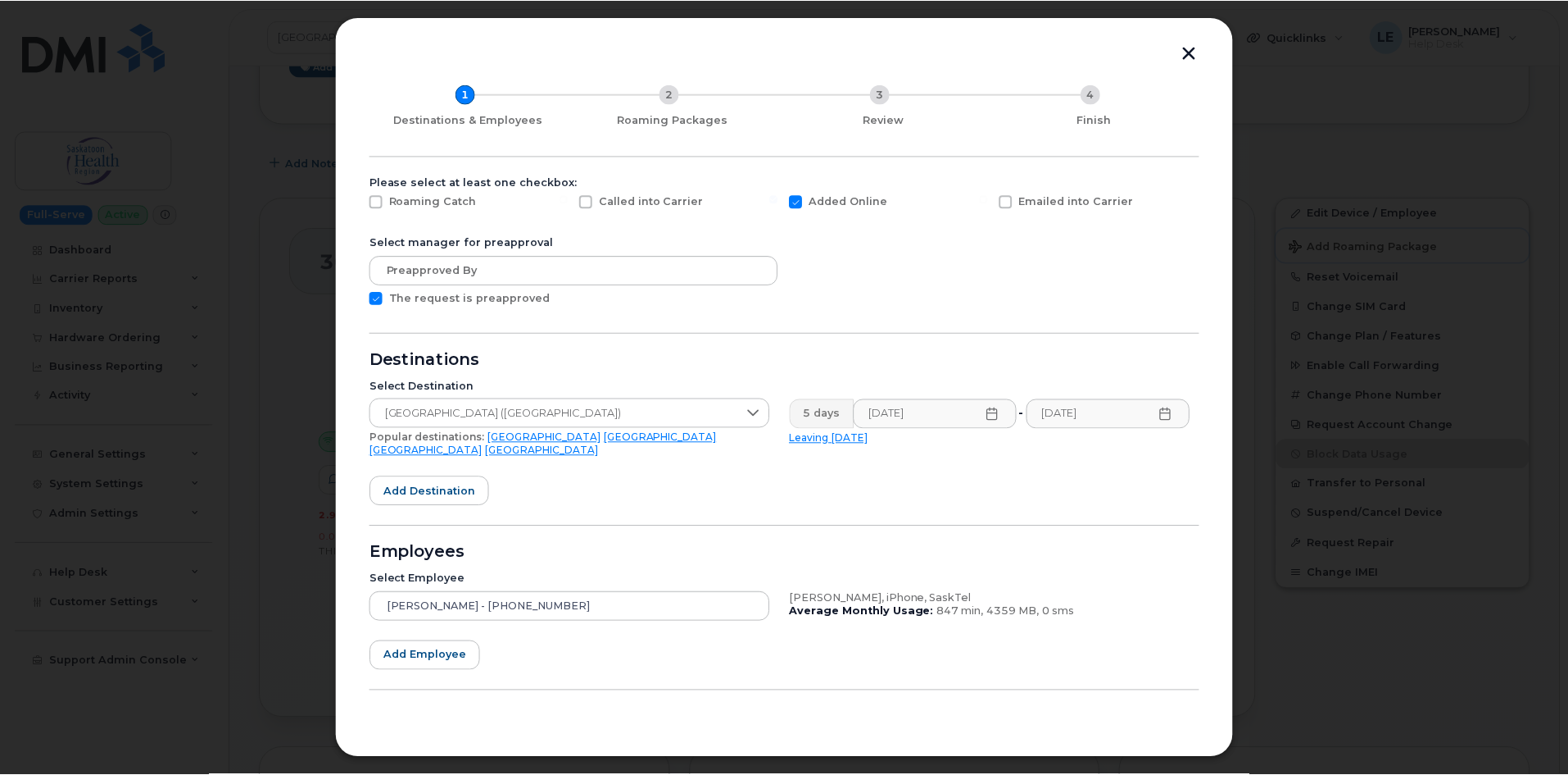
scroll to position [74, 0]
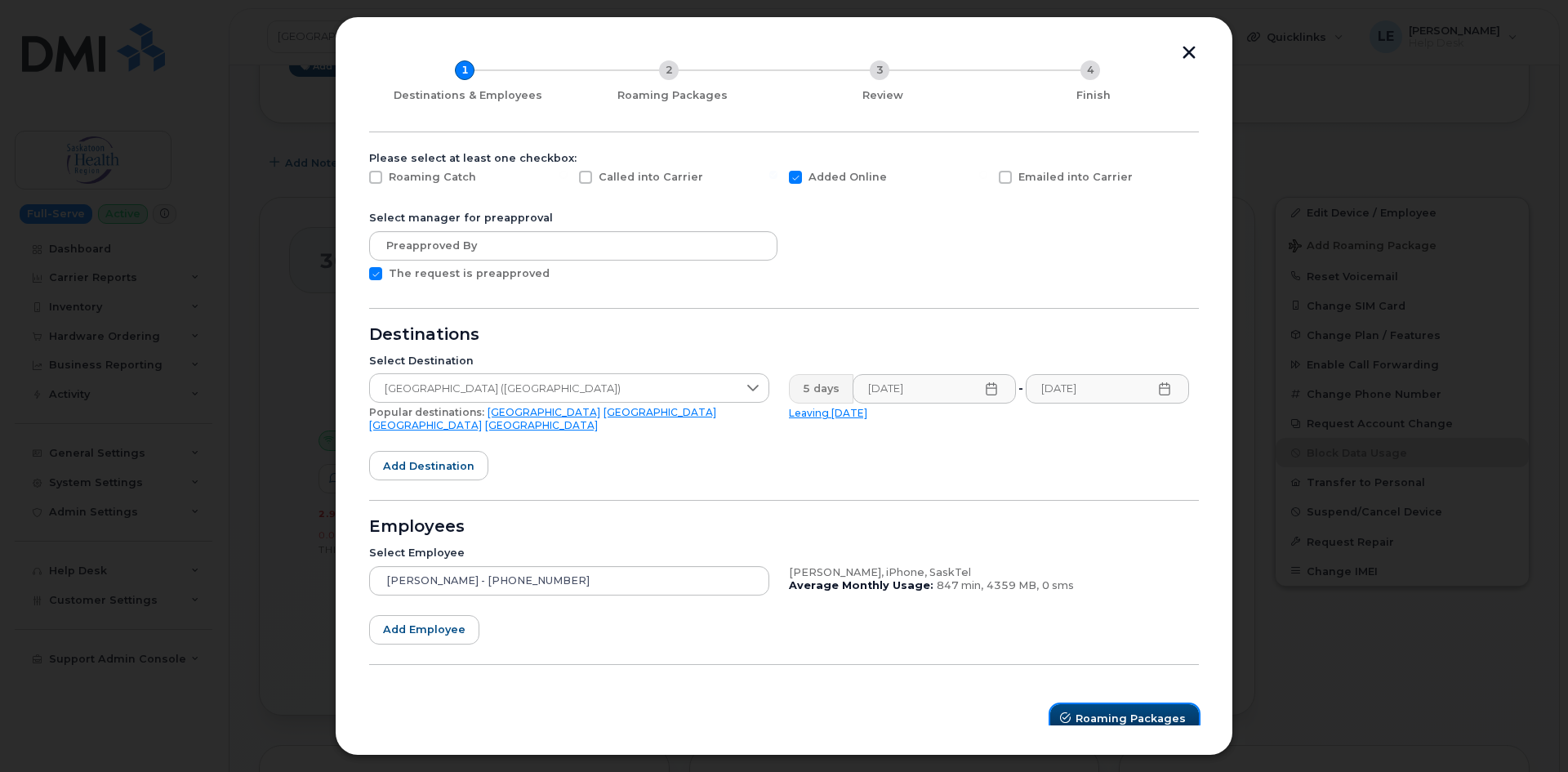
click at [1084, 710] on span "Roaming Packages" at bounding box center [1131, 718] width 110 height 16
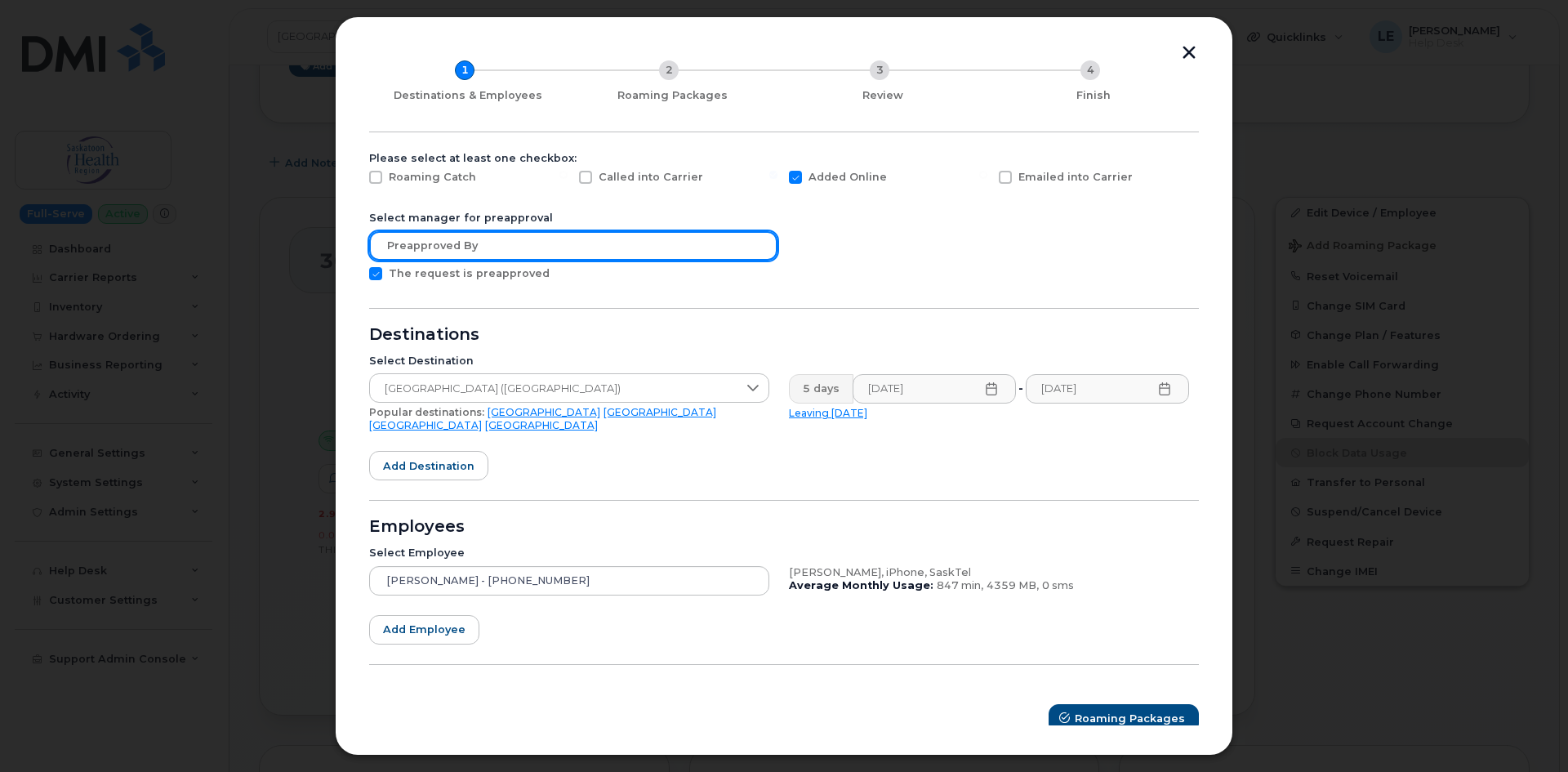
click at [415, 240] on input "text" at bounding box center [574, 246] width 409 height 30
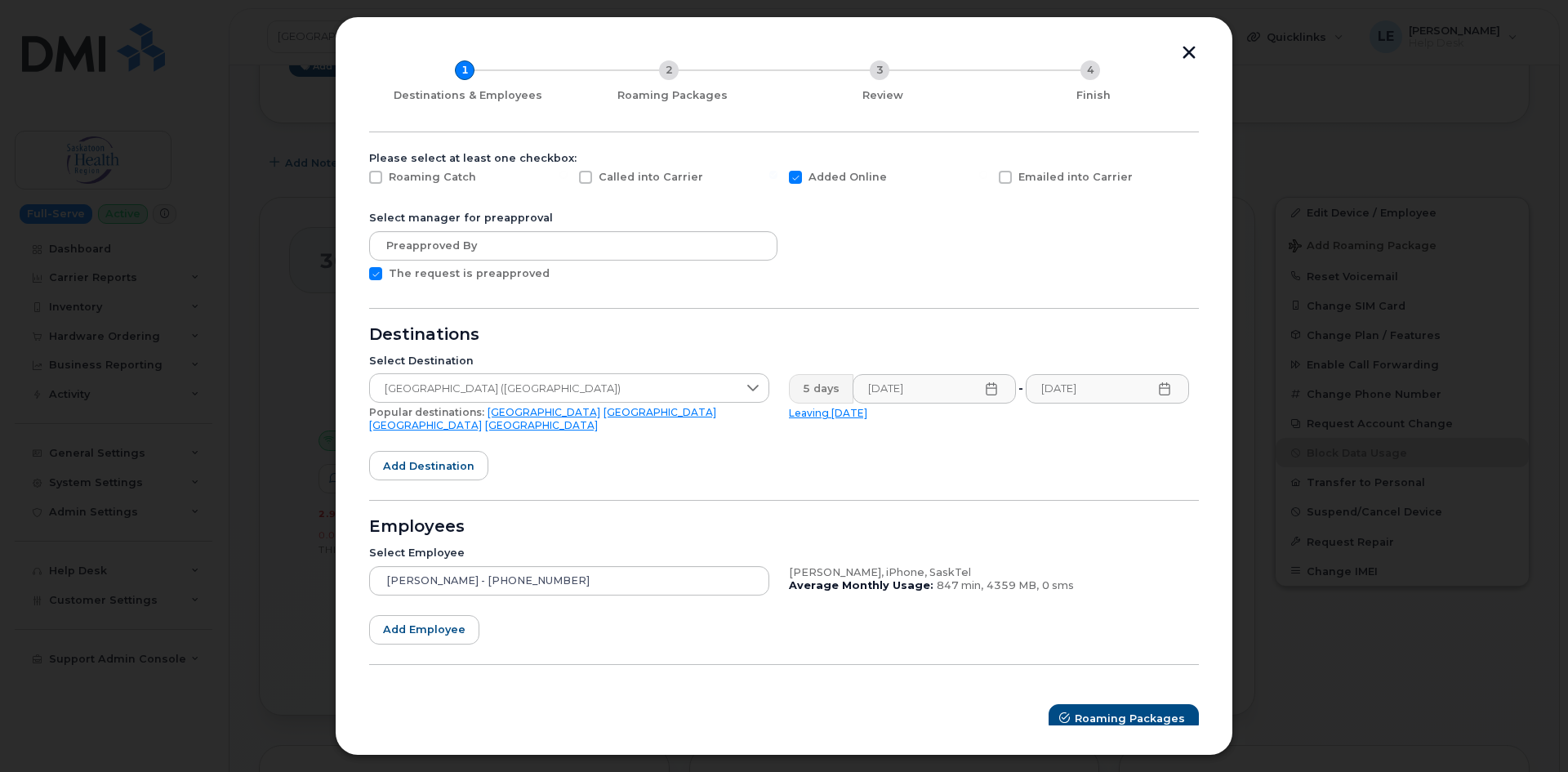
click at [1191, 53] on button "button" at bounding box center [1189, 54] width 25 height 17
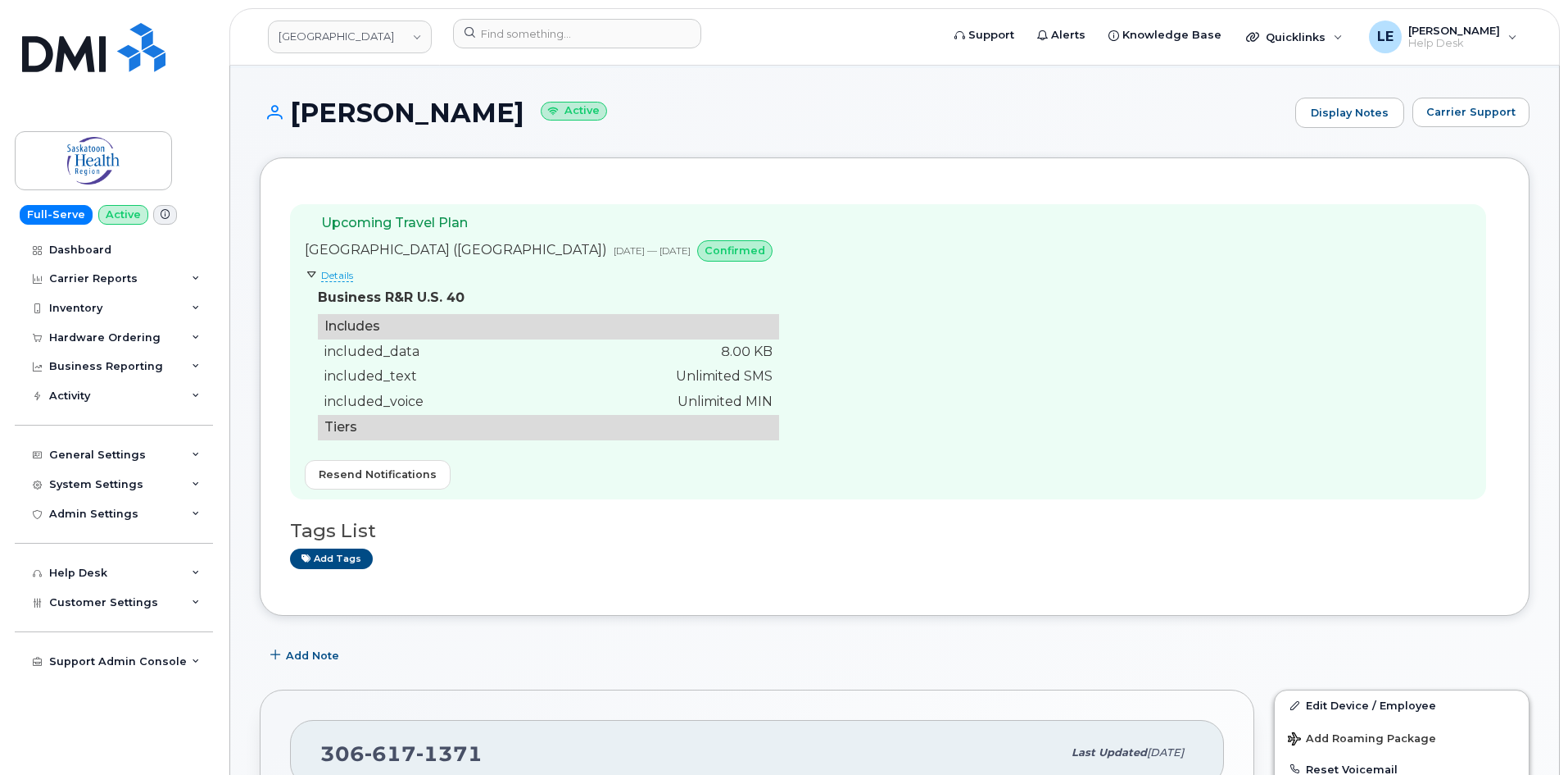
scroll to position [246, 0]
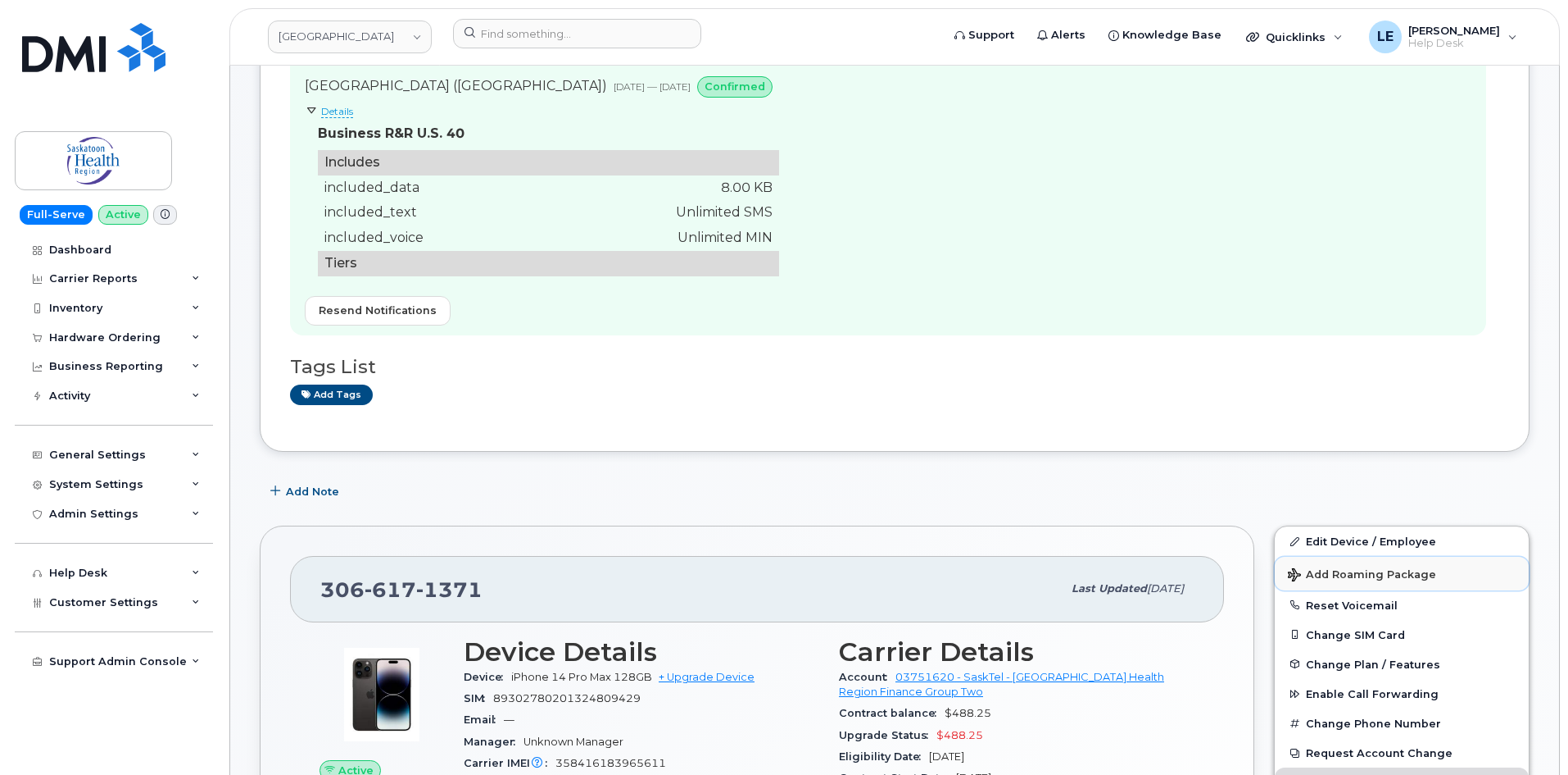
click at [1368, 577] on span "Add Roaming Package" at bounding box center [1362, 576] width 148 height 16
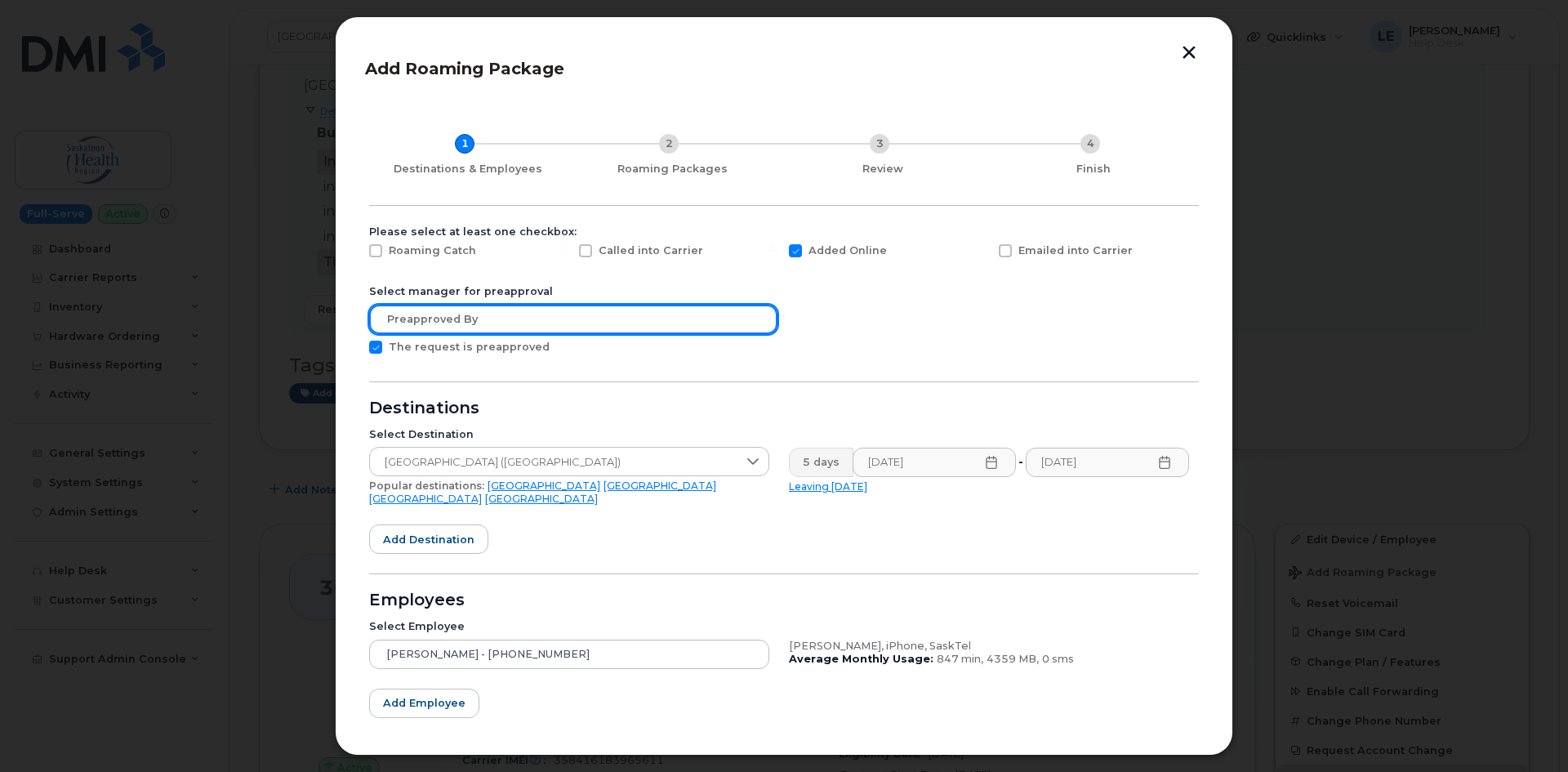
click at [537, 317] on input "text" at bounding box center [574, 319] width 409 height 30
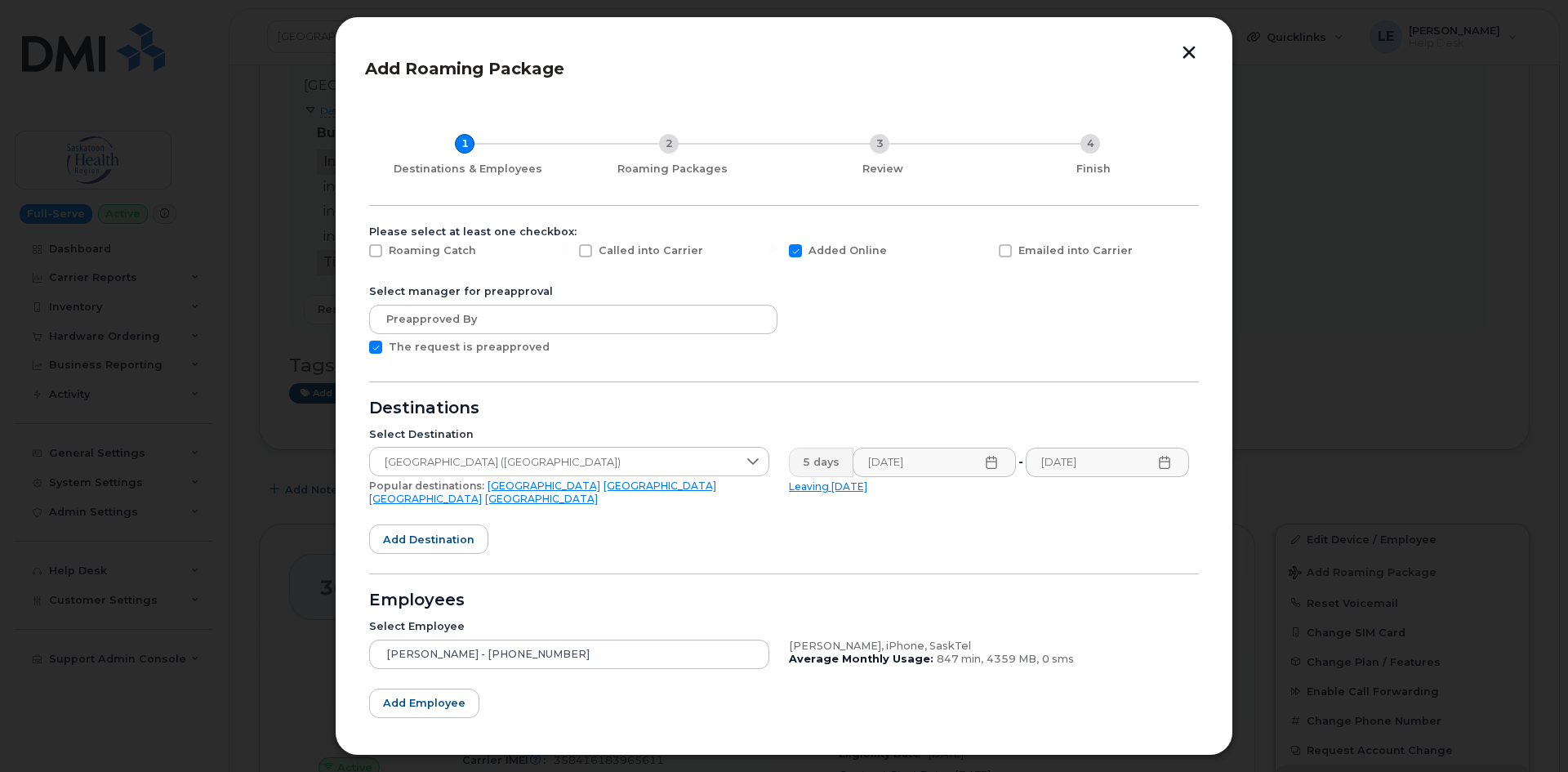
click at [1199, 54] on button "button" at bounding box center [1189, 54] width 25 height 17
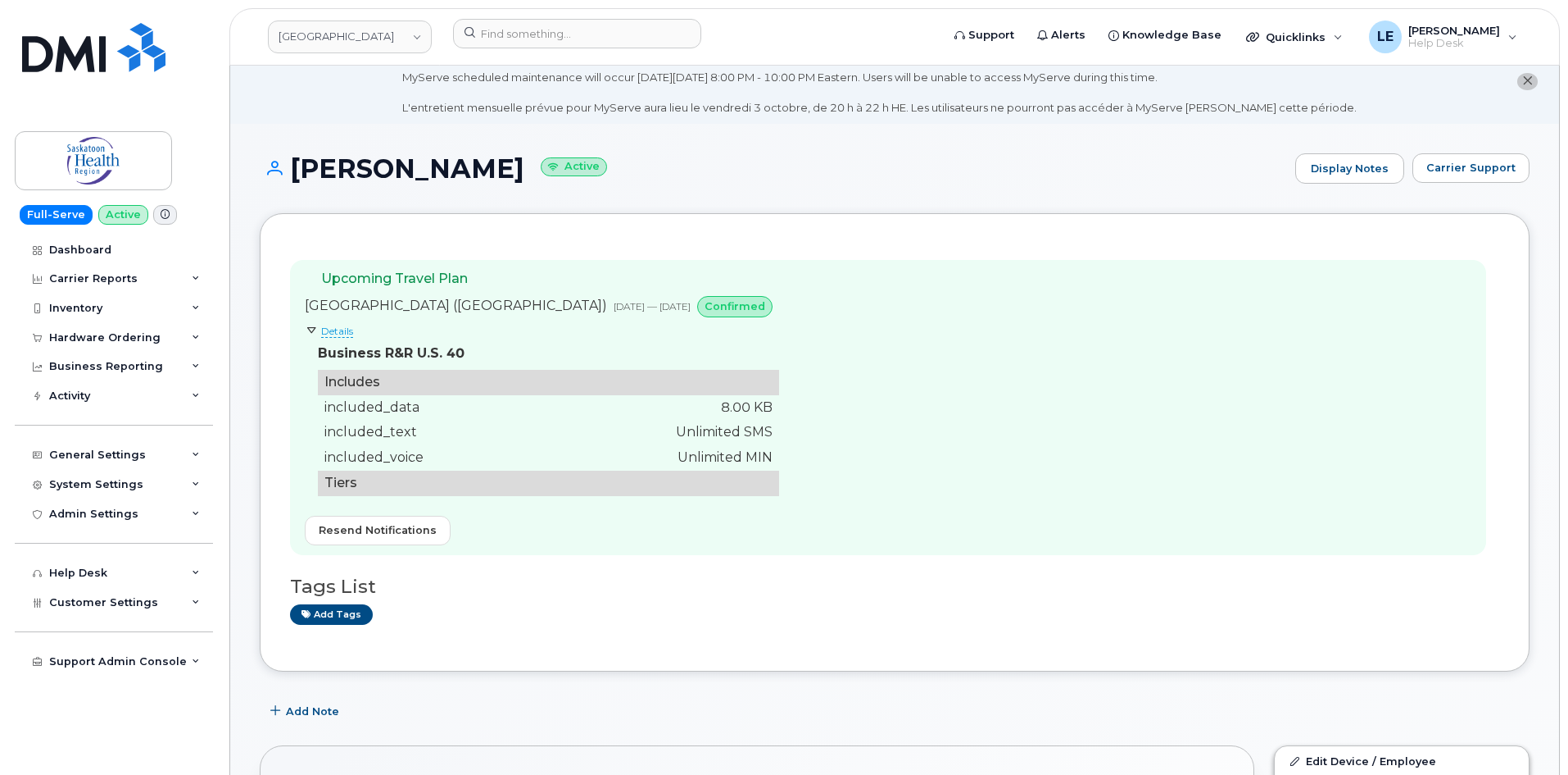
scroll to position [0, 0]
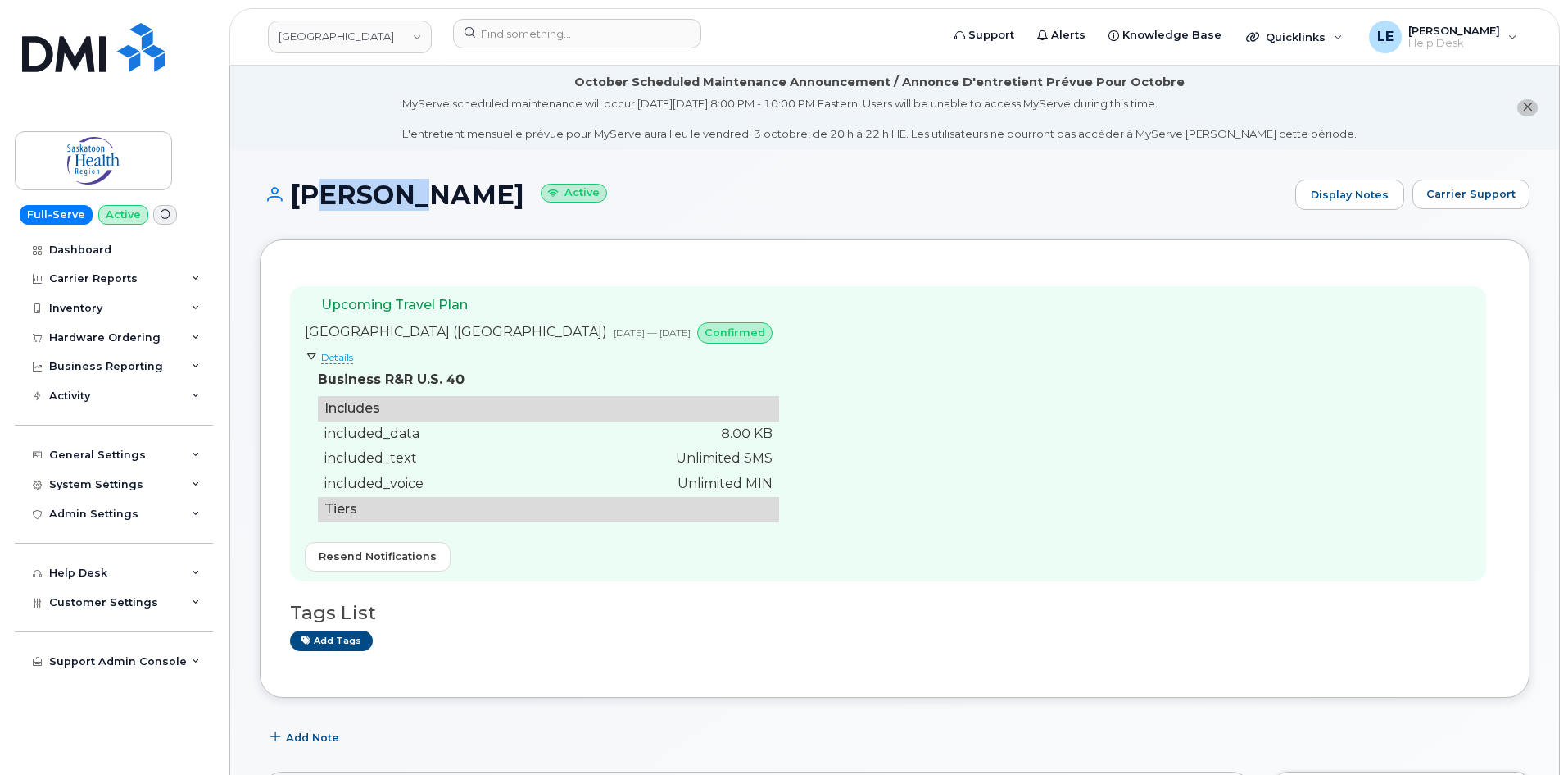
drag, startPoint x: 300, startPoint y: 198, endPoint x: 438, endPoint y: 199, distance: 138.0
click at [438, 199] on h1 "Ahmed Mostafa Active" at bounding box center [774, 194] width 1027 height 29
drag, startPoint x: 291, startPoint y: 197, endPoint x: 505, endPoint y: 190, distance: 214.1
click at [505, 190] on h1 "Ahmed Mostafa Active" at bounding box center [774, 194] width 1027 height 29
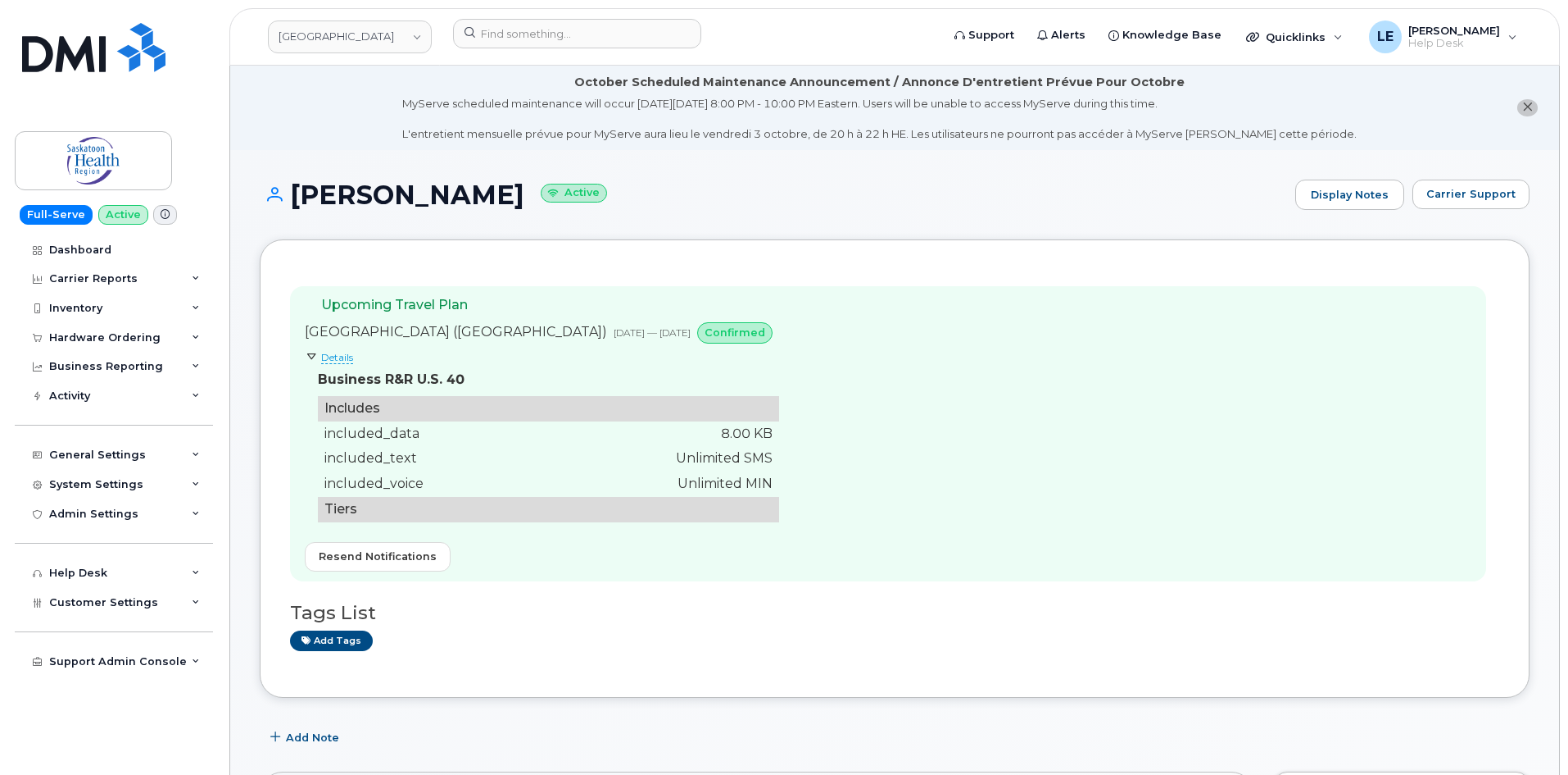
copy h1 "[PERSON_NAME]"
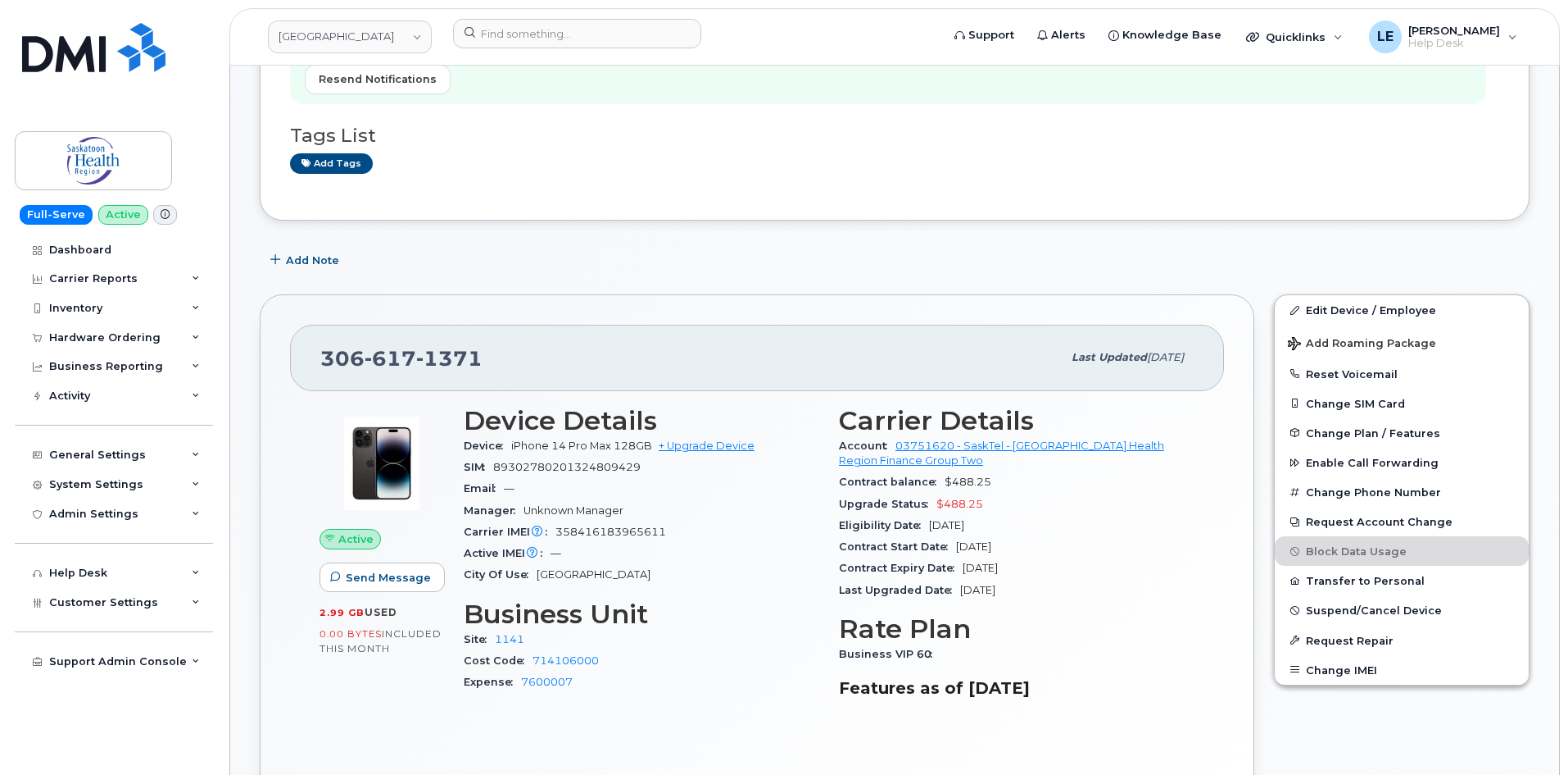
scroll to position [492, 0]
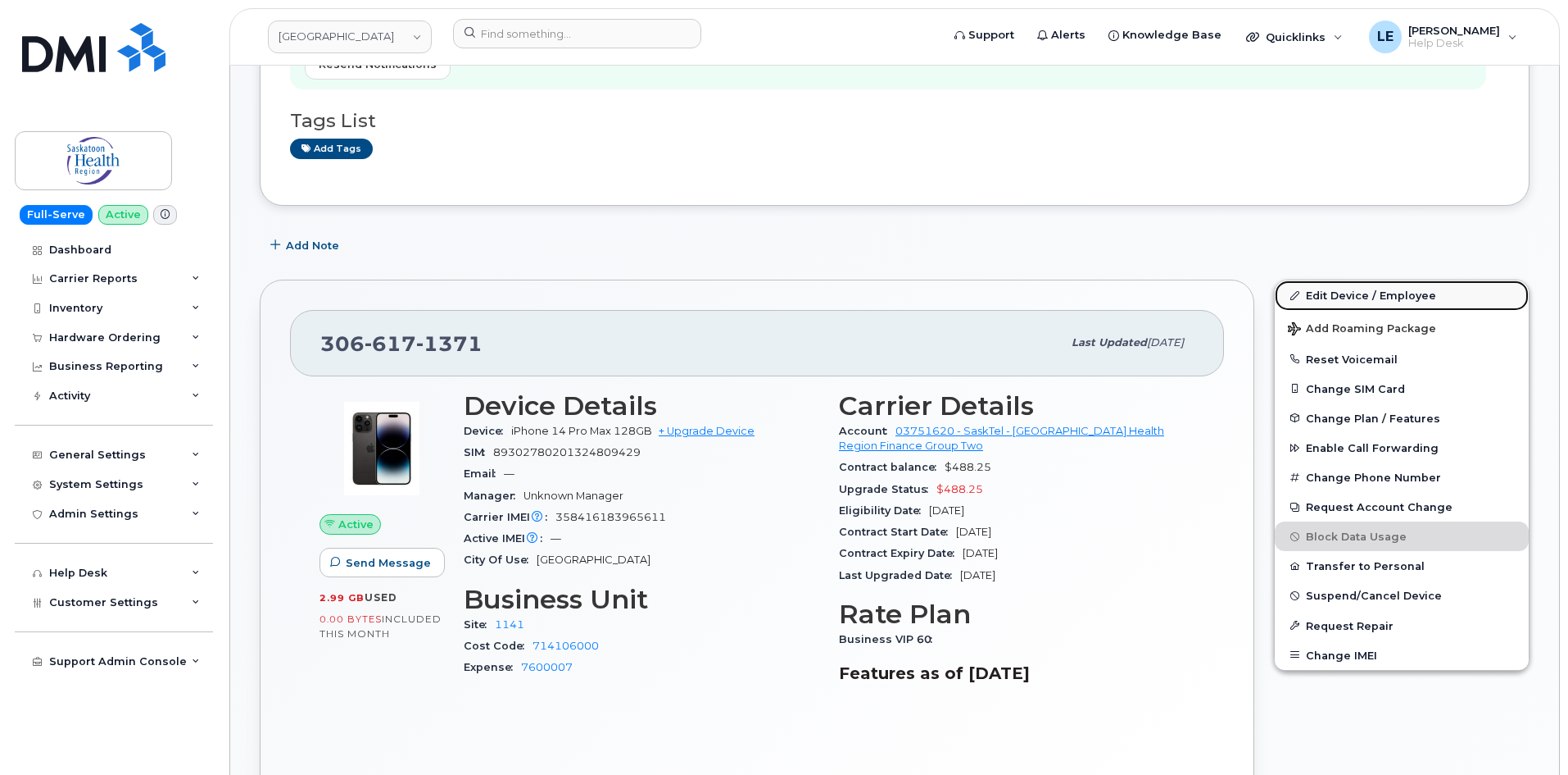
click at [1324, 287] on link "Edit Device / Employee" at bounding box center [1402, 295] width 254 height 30
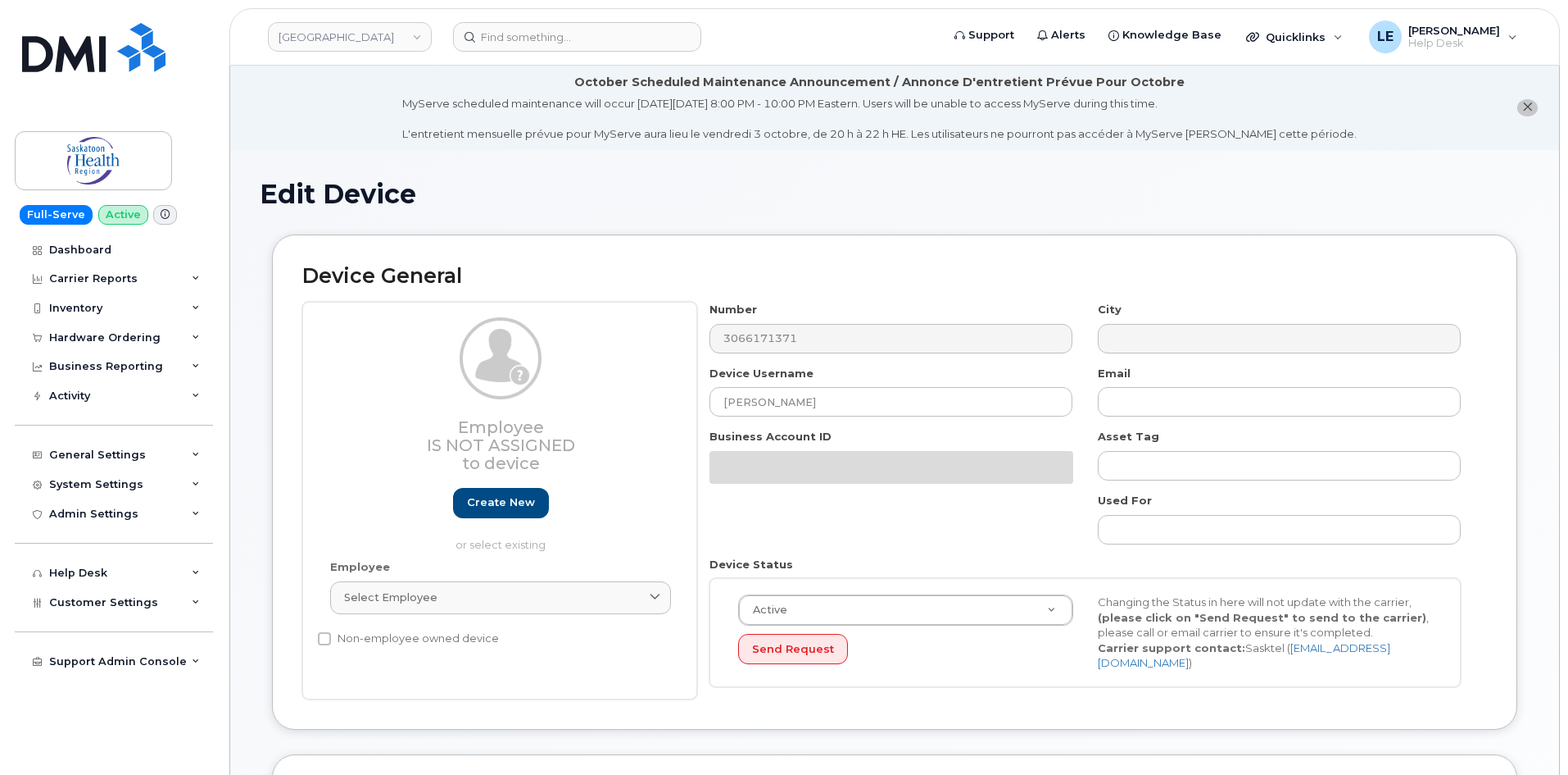
select select "18172"
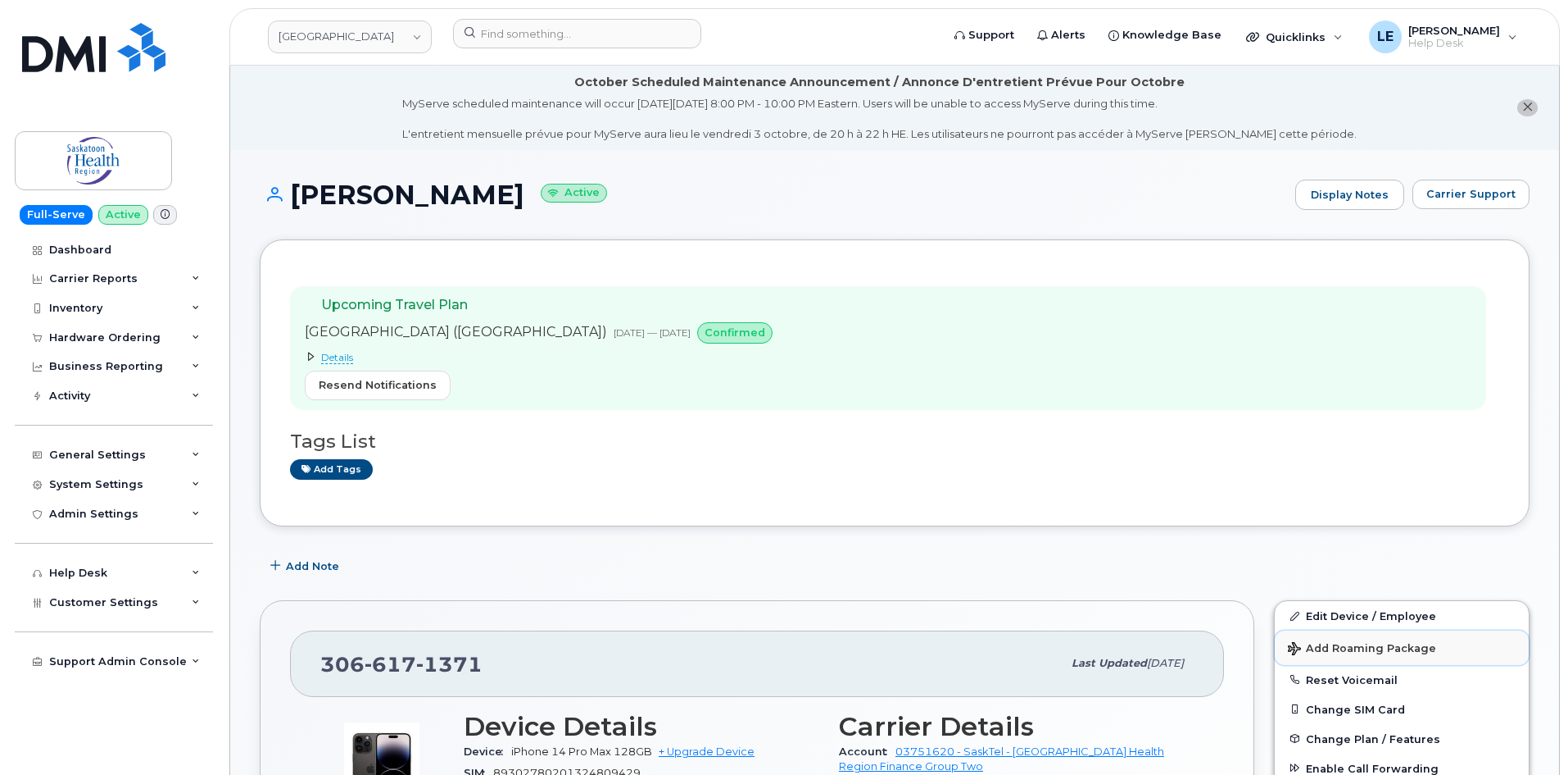
click at [1367, 656] on button "Add Roaming Package" at bounding box center [1402, 647] width 254 height 34
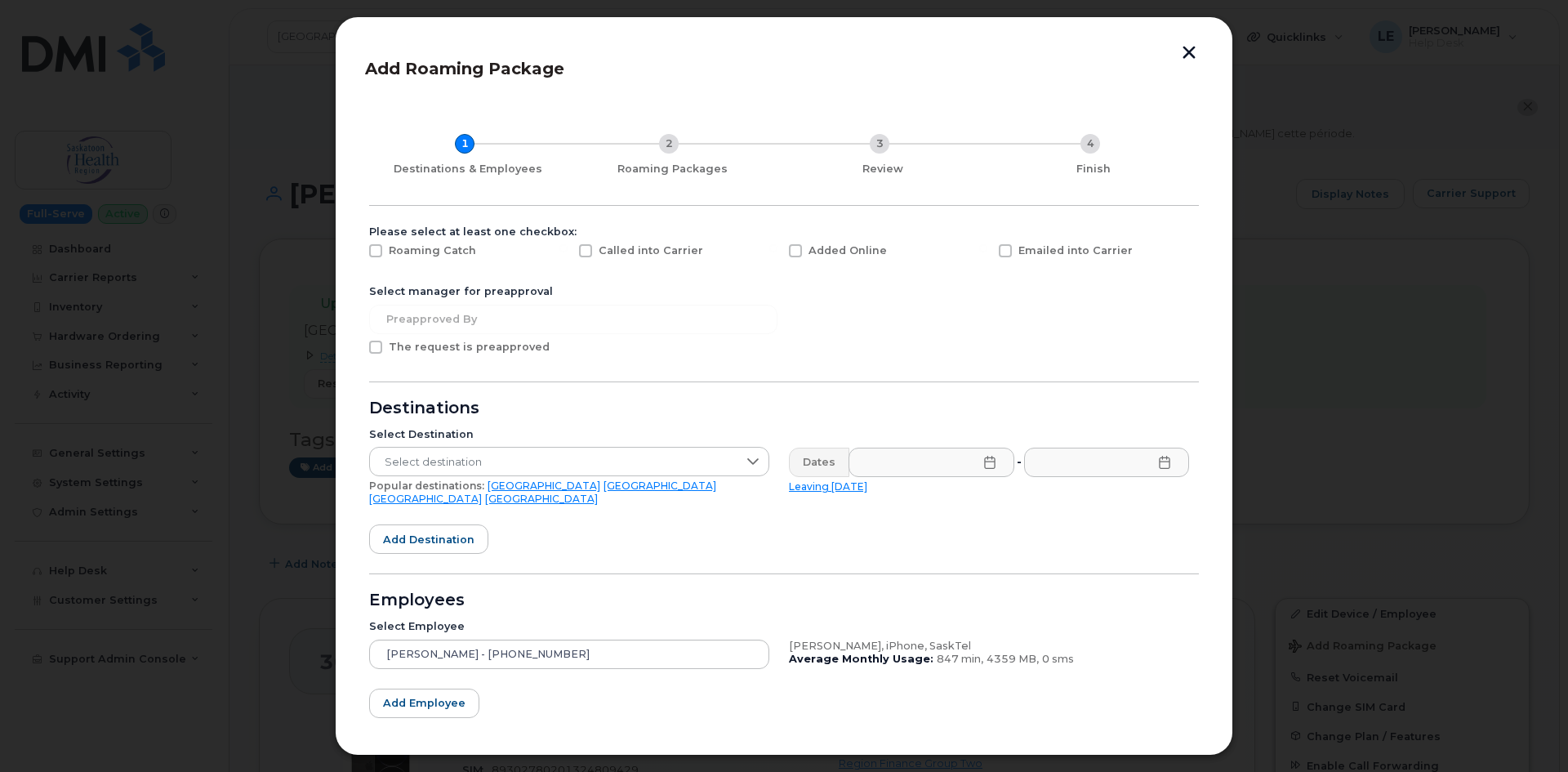
click at [798, 252] on span at bounding box center [795, 251] width 13 height 13
click at [777, 252] on input "Added Online" at bounding box center [774, 249] width 8 height 8
checkbox input "true"
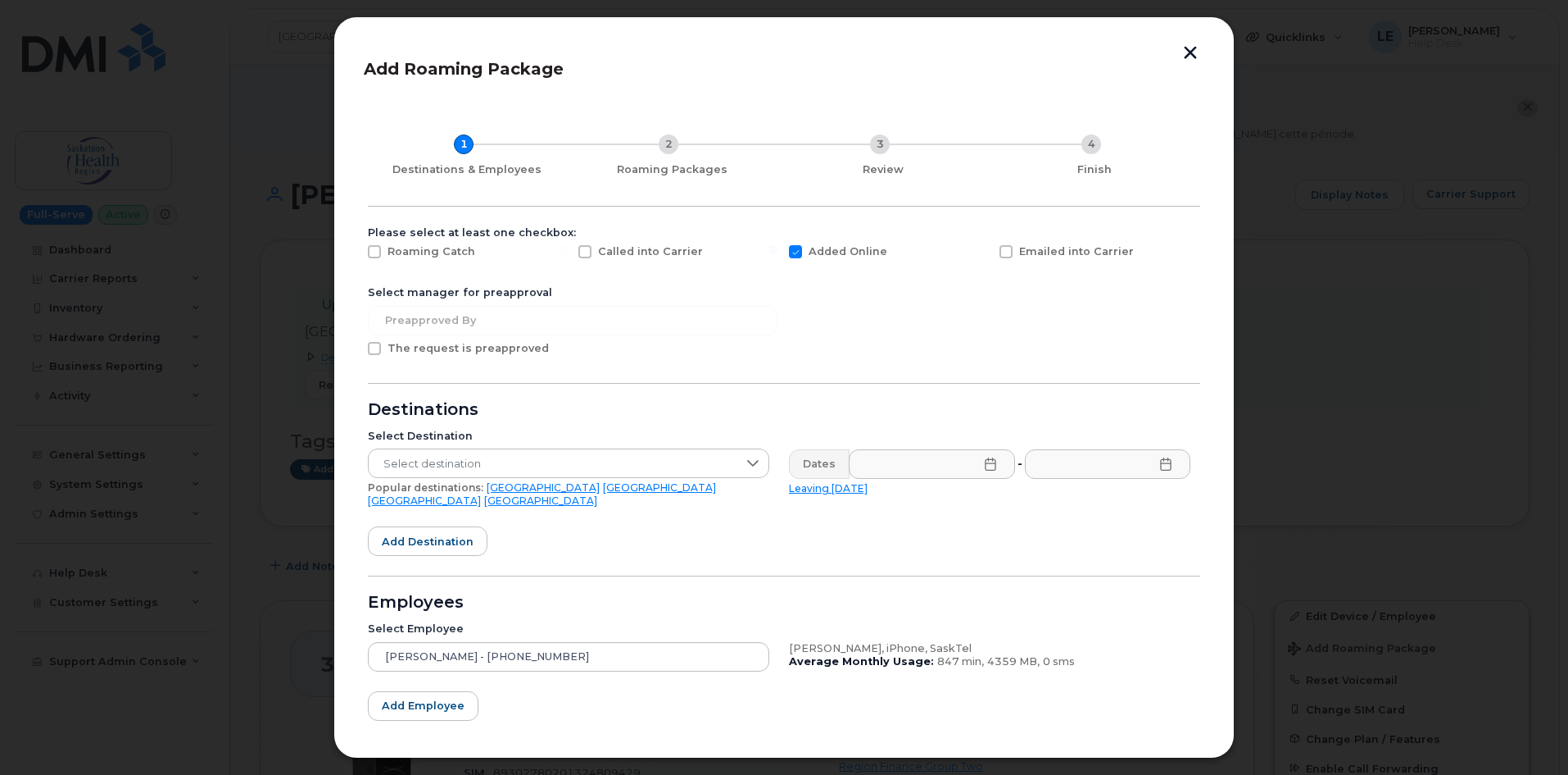
click at [375, 344] on span at bounding box center [375, 348] width 13 height 13
click at [356, 344] on input "The request is preapproved" at bounding box center [352, 346] width 8 height 8
checkbox input "true"
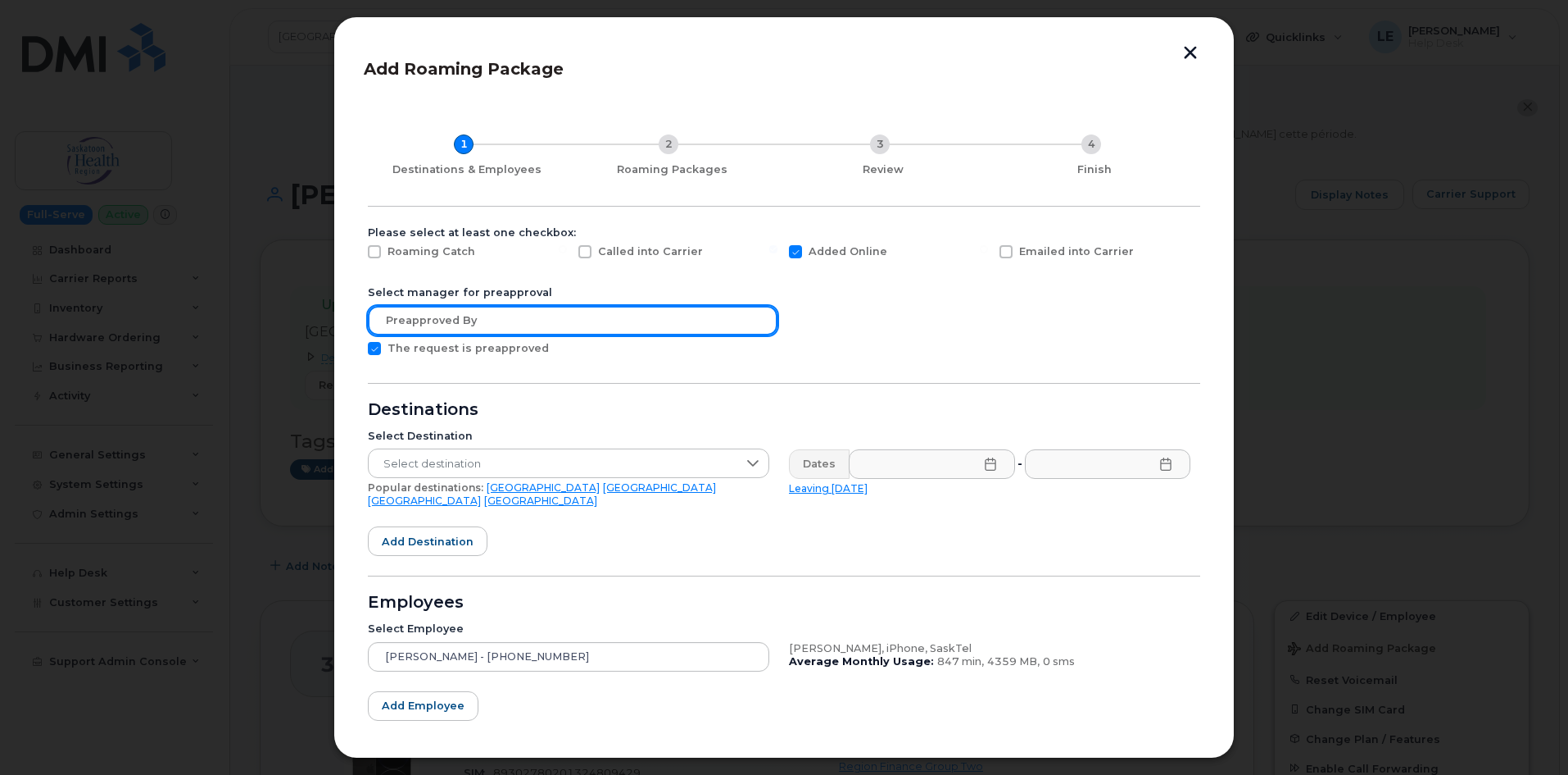
click at [431, 327] on input "text" at bounding box center [573, 320] width 410 height 30
paste input "[PERSON_NAME]"
type input "[PERSON_NAME]"
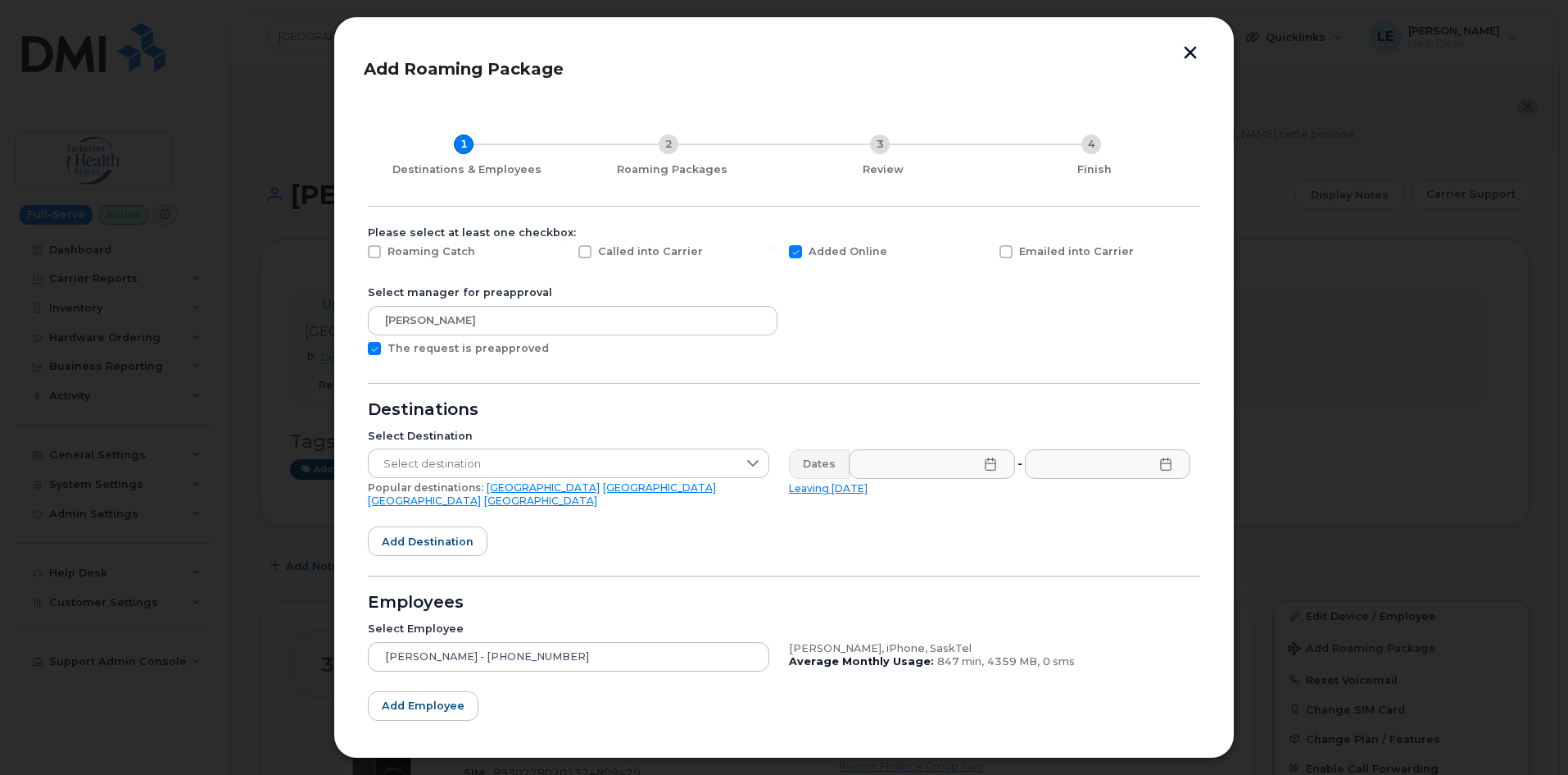
click at [630, 390] on form "Please select at least one checkbox: Roaming Catch Called into Carrier Added On…" at bounding box center [784, 518] width 832 height 584
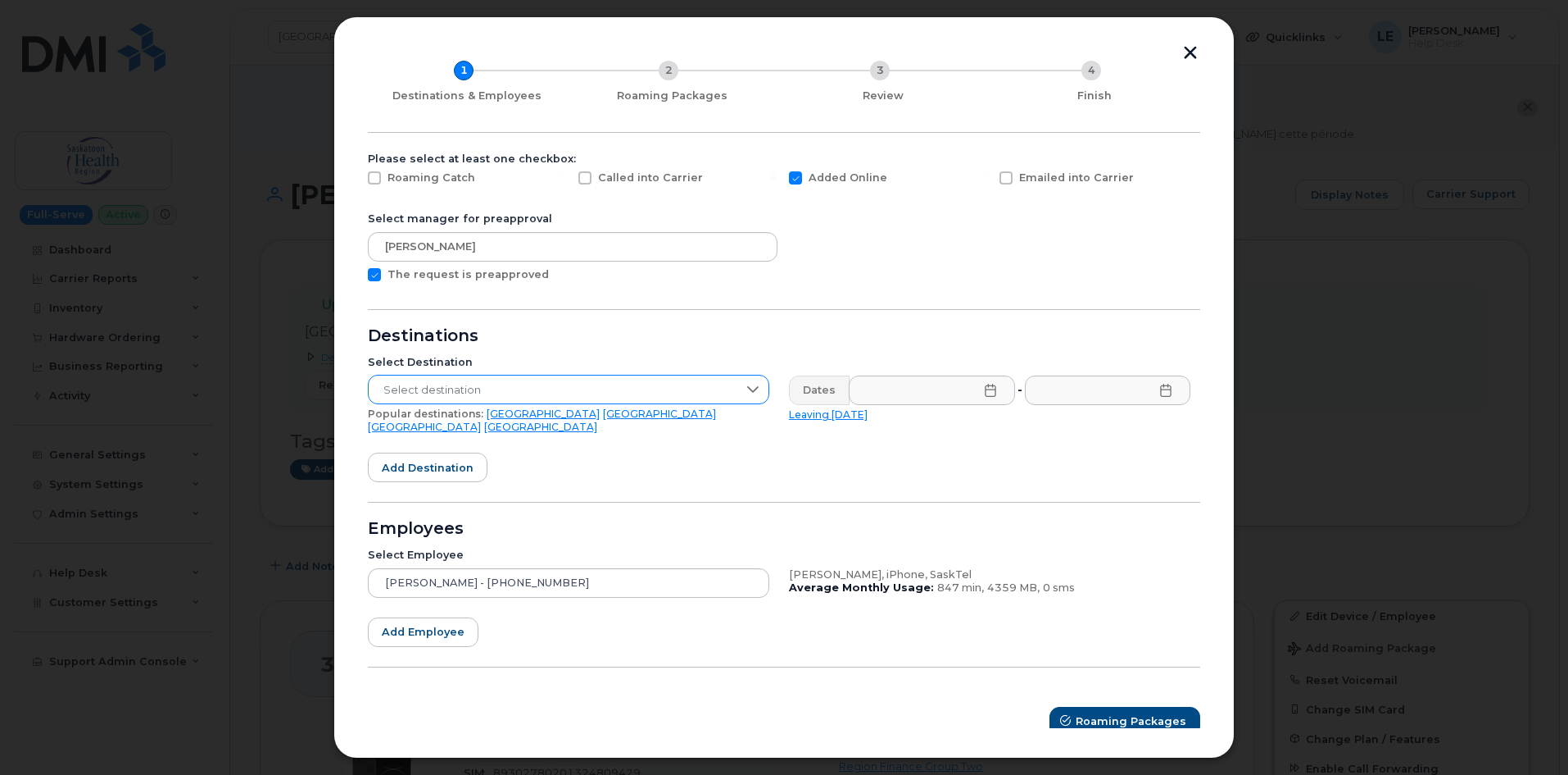
click at [765, 389] on div at bounding box center [753, 390] width 31 height 28
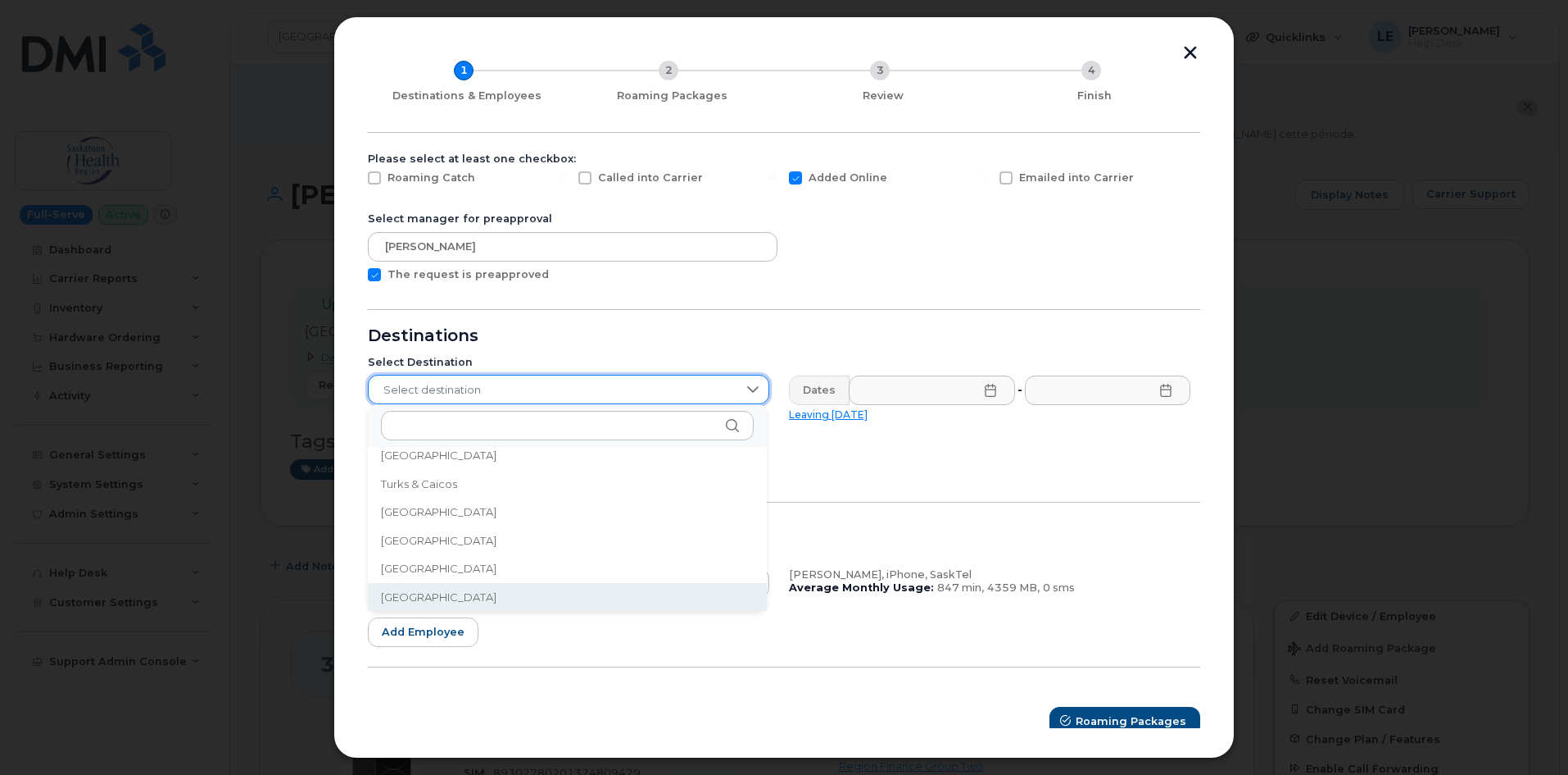
scroll to position [5424, 0]
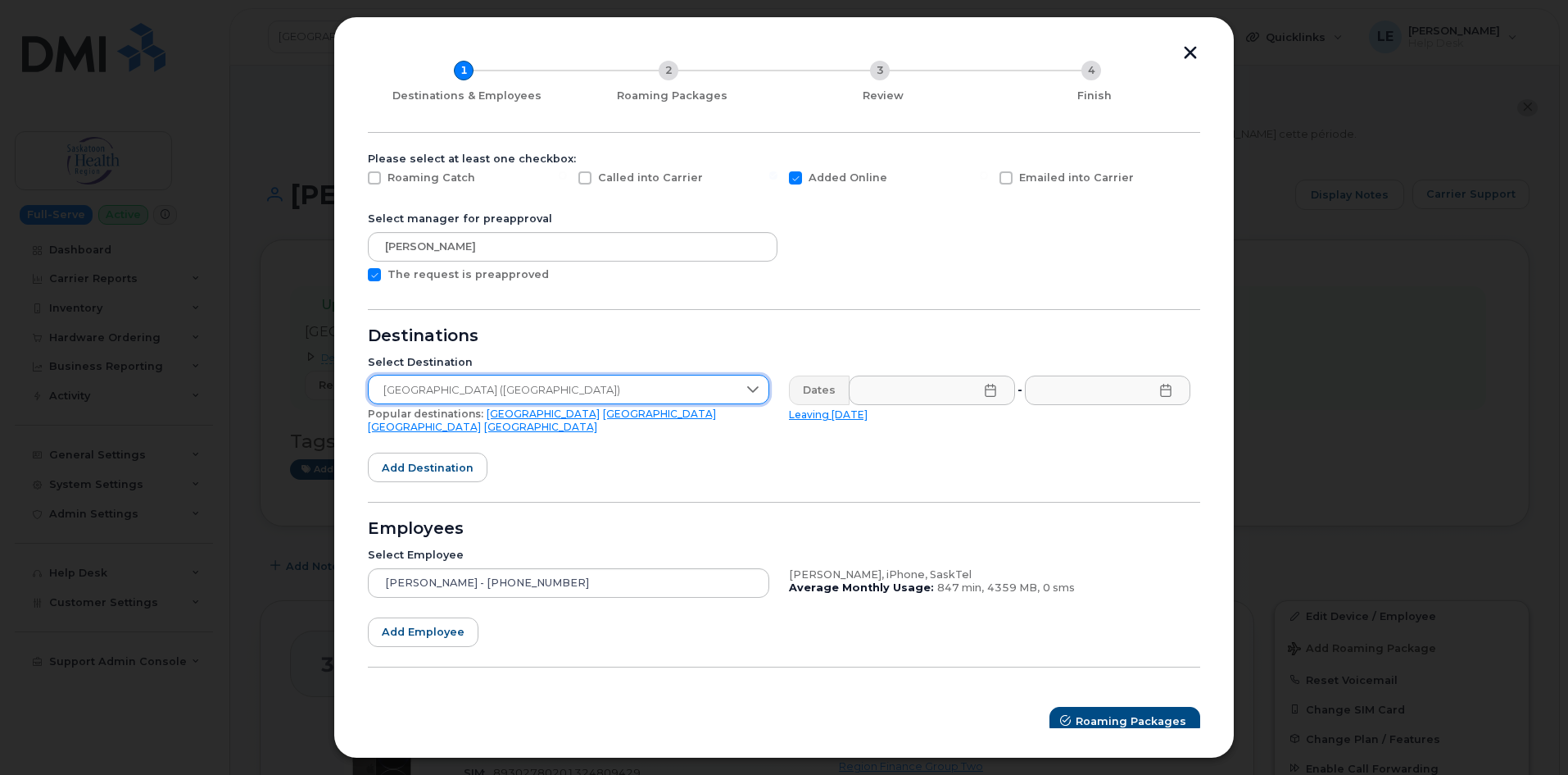
click at [798, 380] on div "Dates" at bounding box center [819, 390] width 61 height 30
click at [984, 391] on icon at bounding box center [990, 390] width 13 height 13
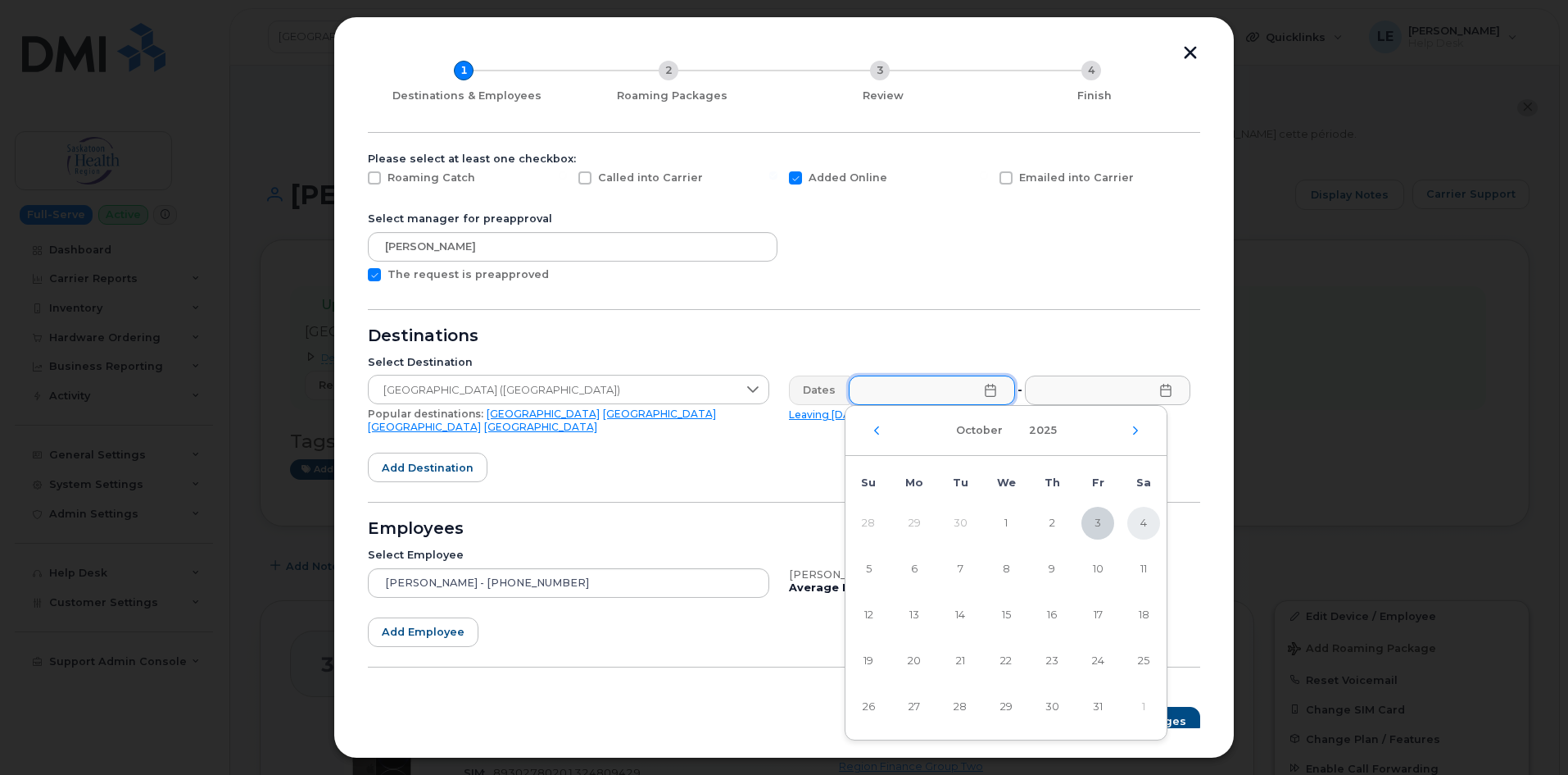
click at [1132, 517] on span "4" at bounding box center [1143, 523] width 33 height 33
type input "10/04/2025"
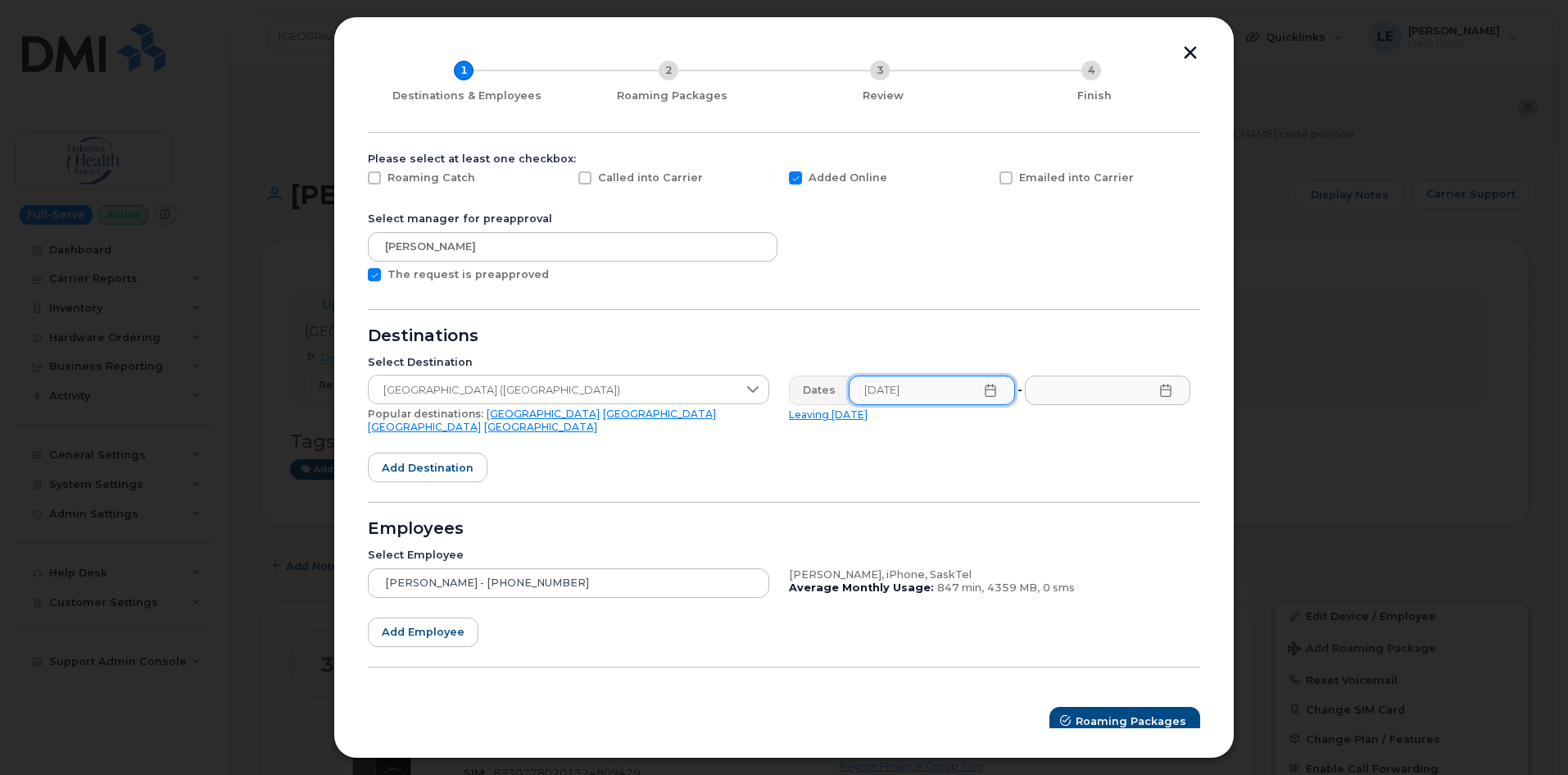
click at [1159, 393] on icon at bounding box center [1166, 390] width 13 height 13
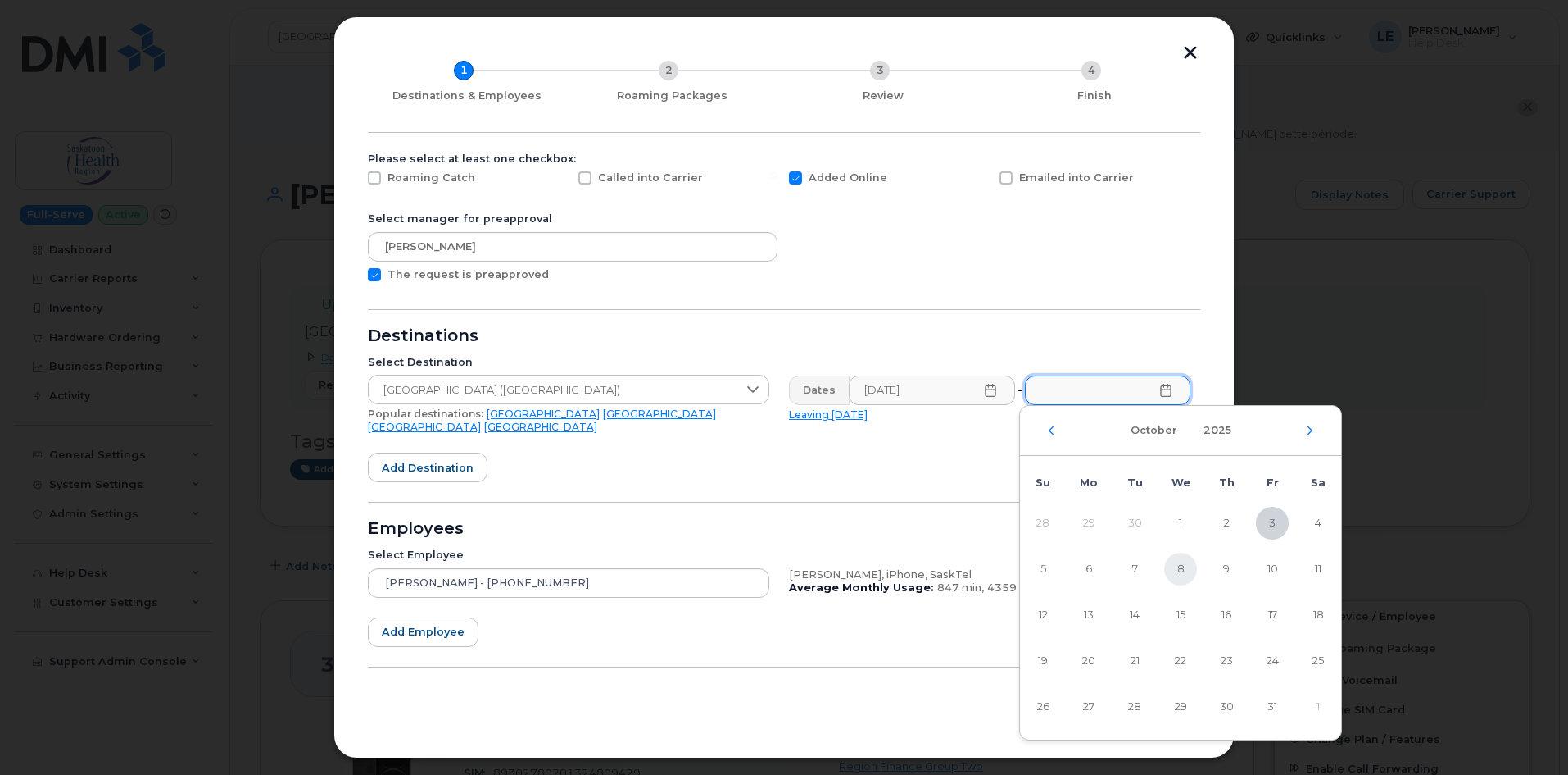
click at [1178, 574] on span "8" at bounding box center [1180, 569] width 33 height 33
type input "10/08/2025"
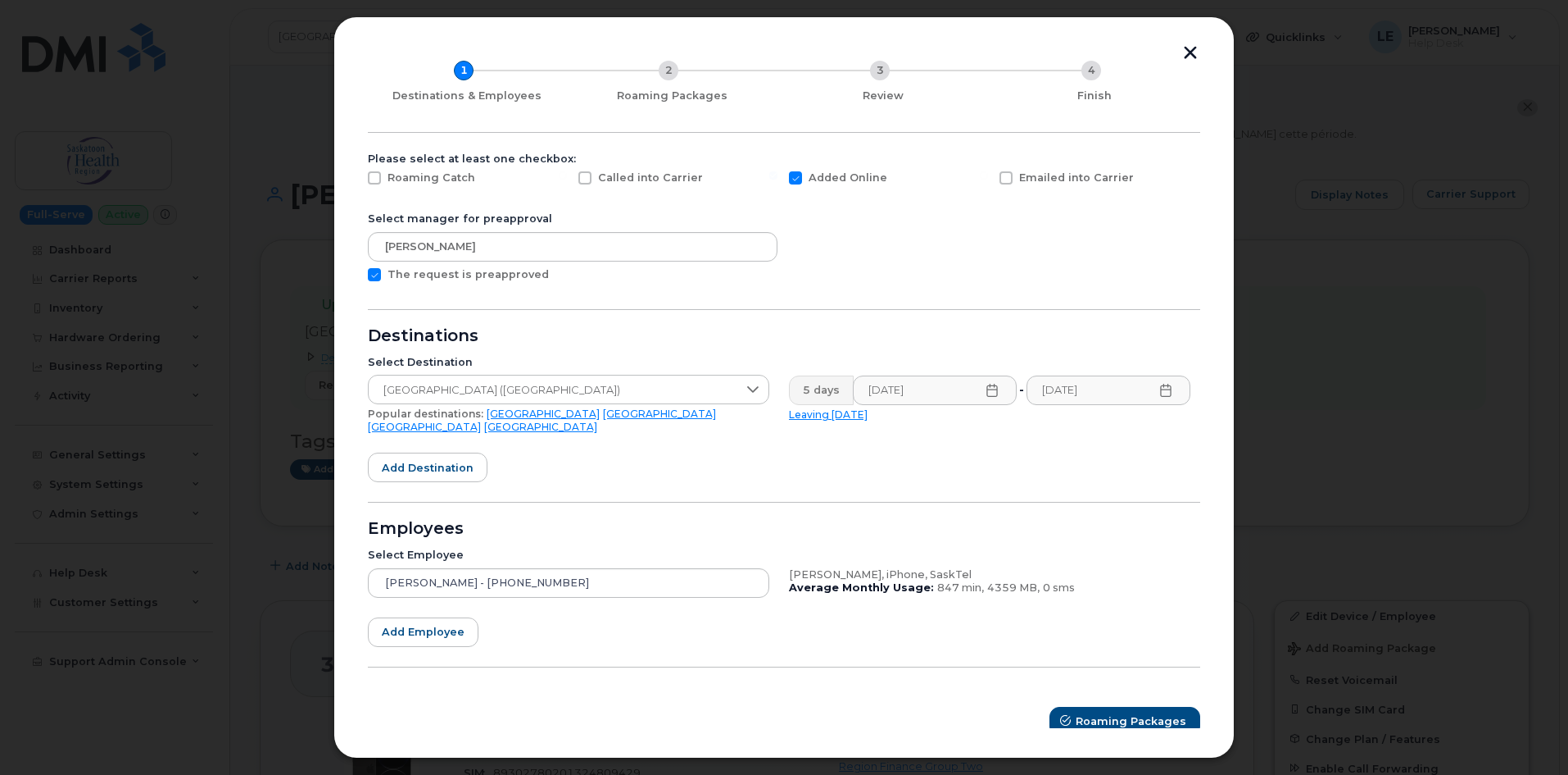
click at [970, 460] on form "Please select at least one checkbox: Roaming Catch Called into Carrier Added On…" at bounding box center [784, 444] width 832 height 584
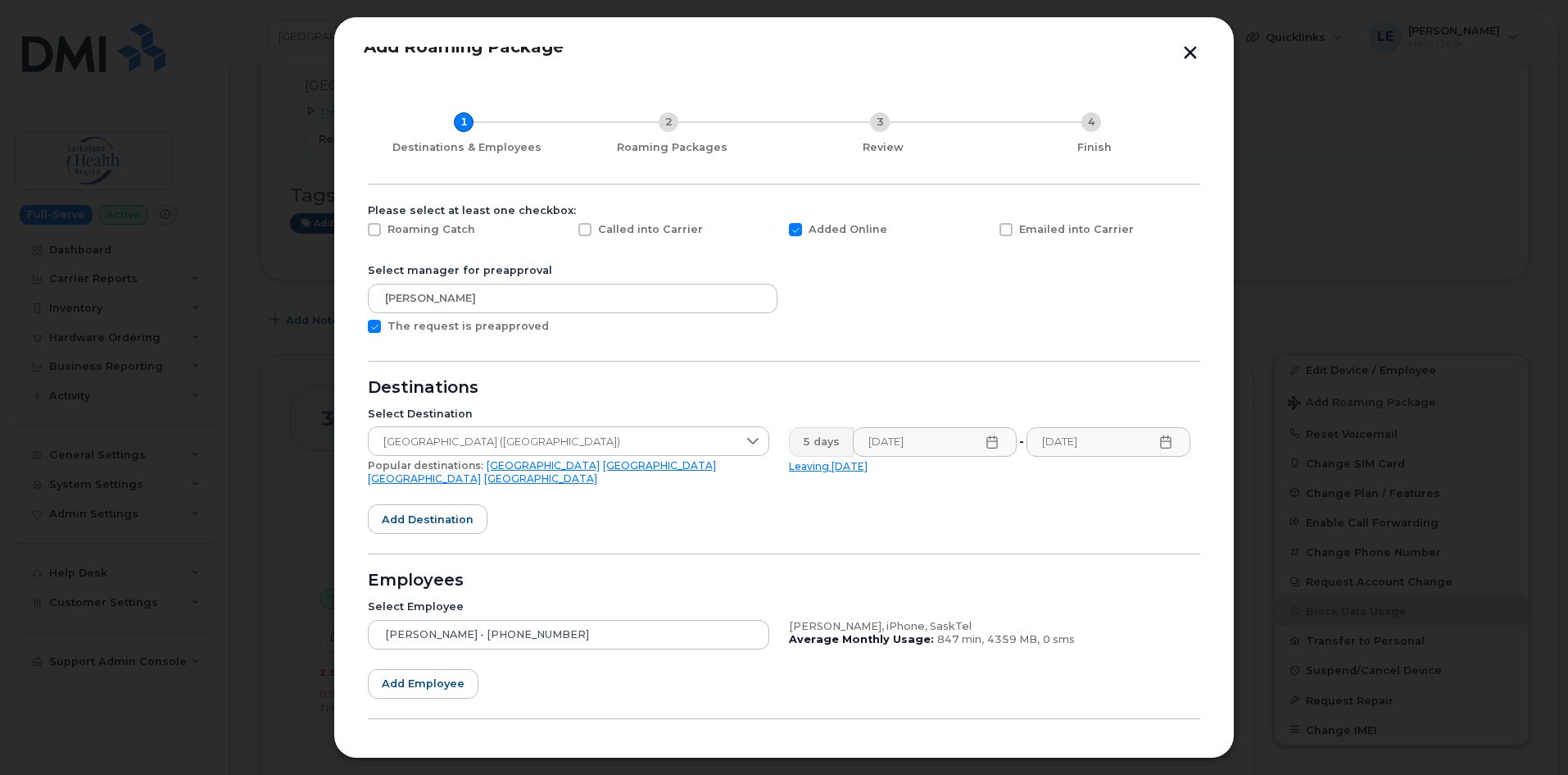
scroll to position [0, 0]
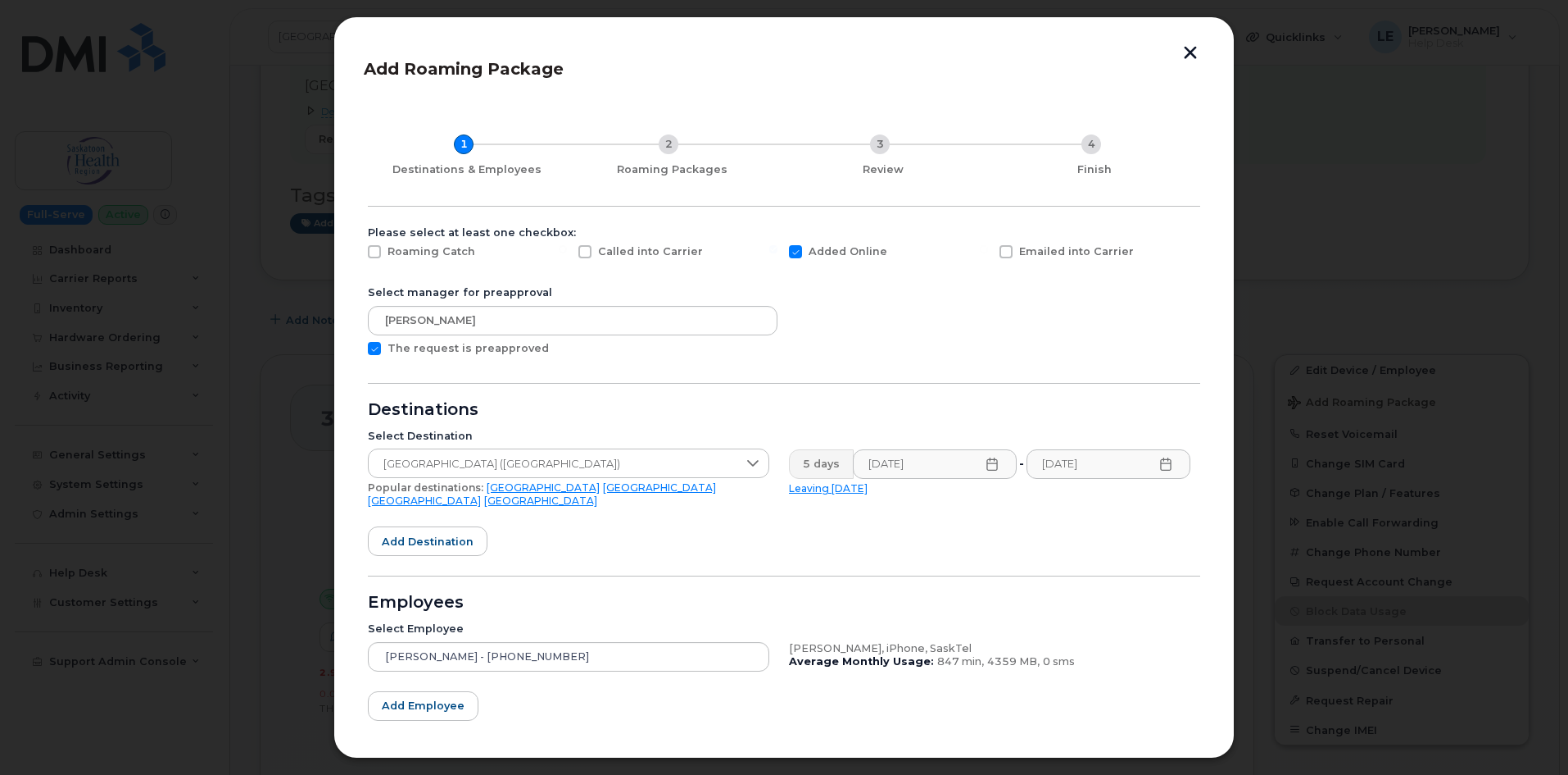
click at [1190, 51] on button "button" at bounding box center [1190, 54] width 25 height 17
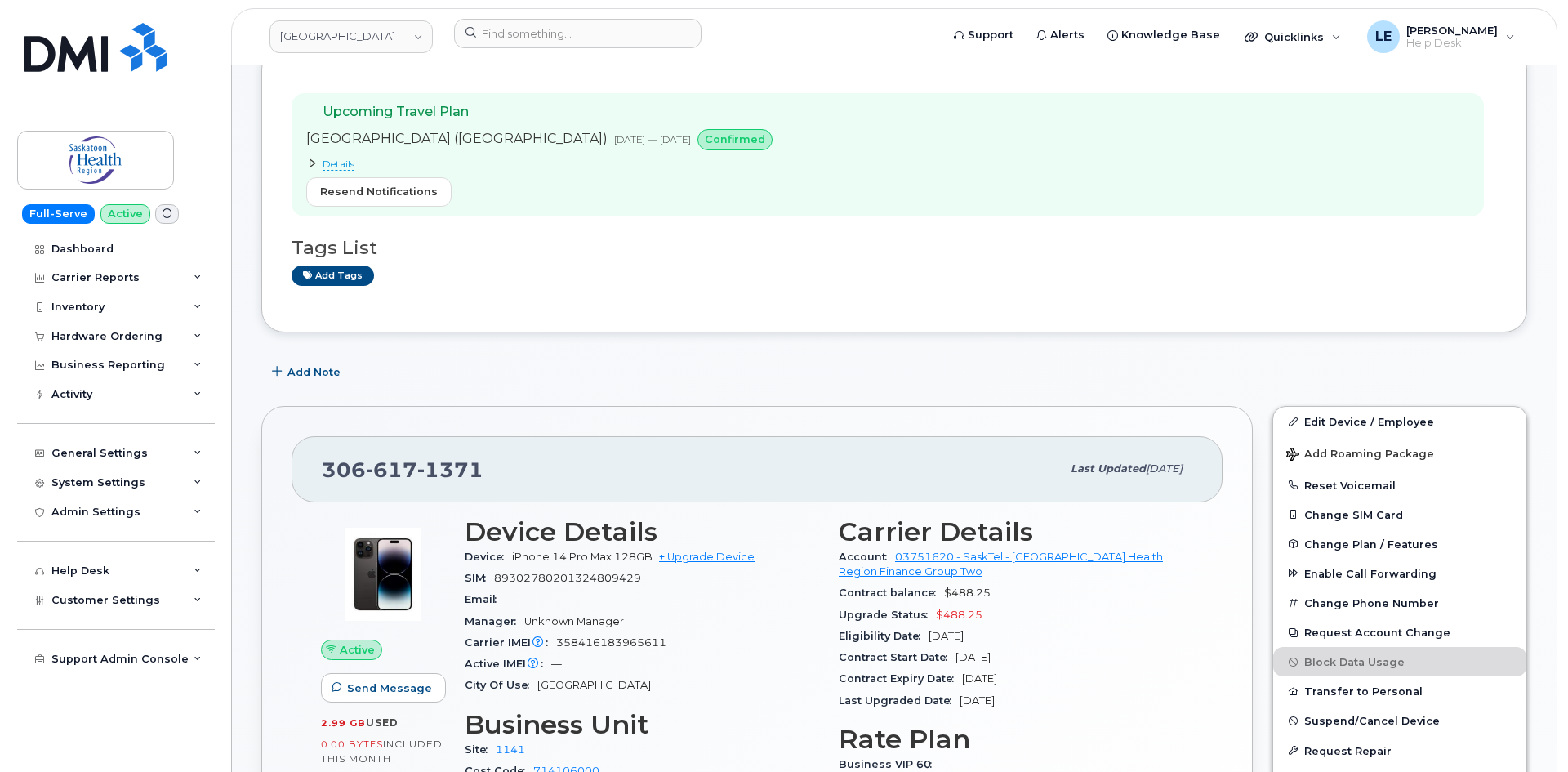
scroll to position [163, 0]
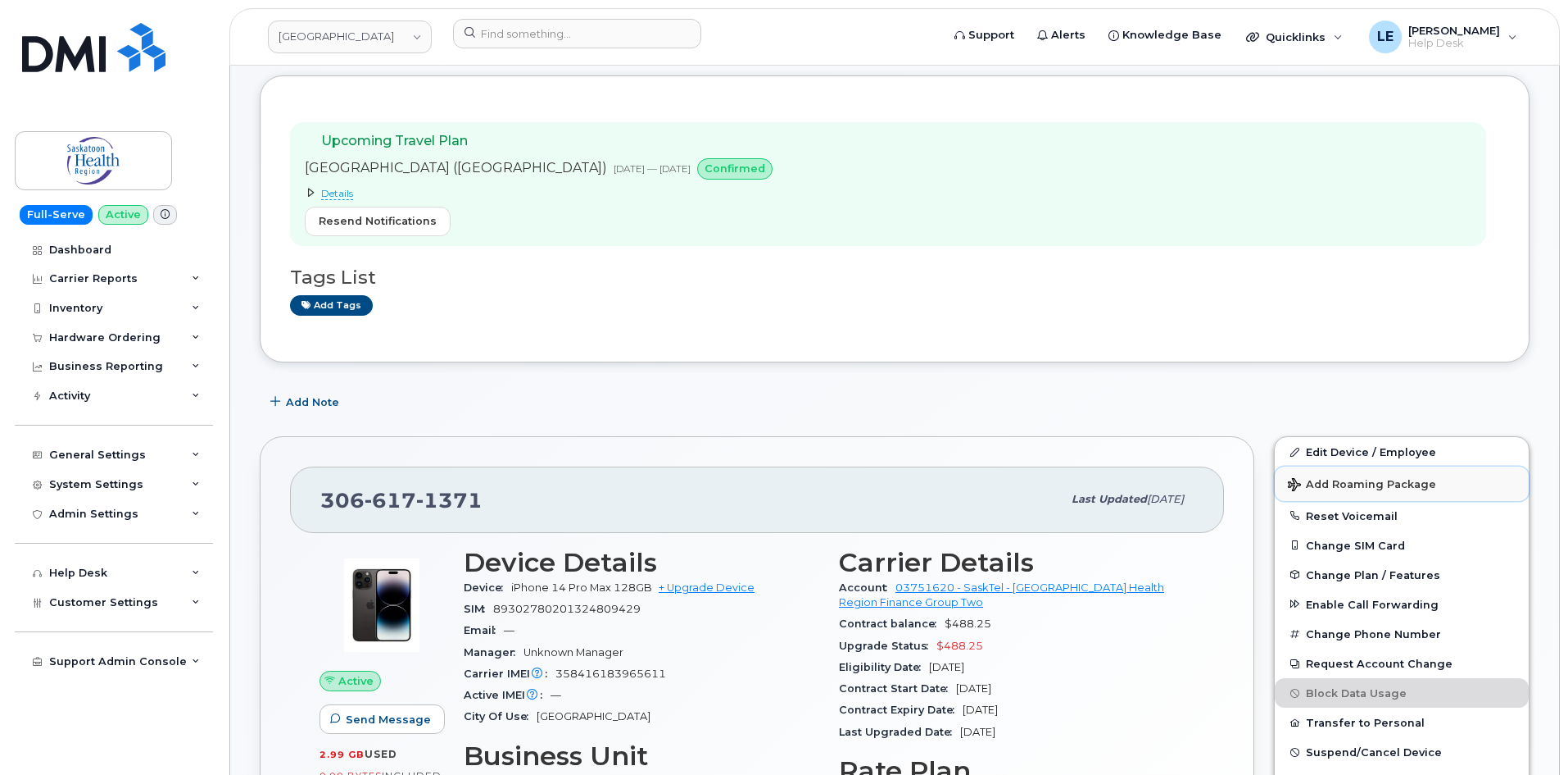
click at [1342, 485] on span "Add Roaming Package" at bounding box center [1362, 485] width 148 height 16
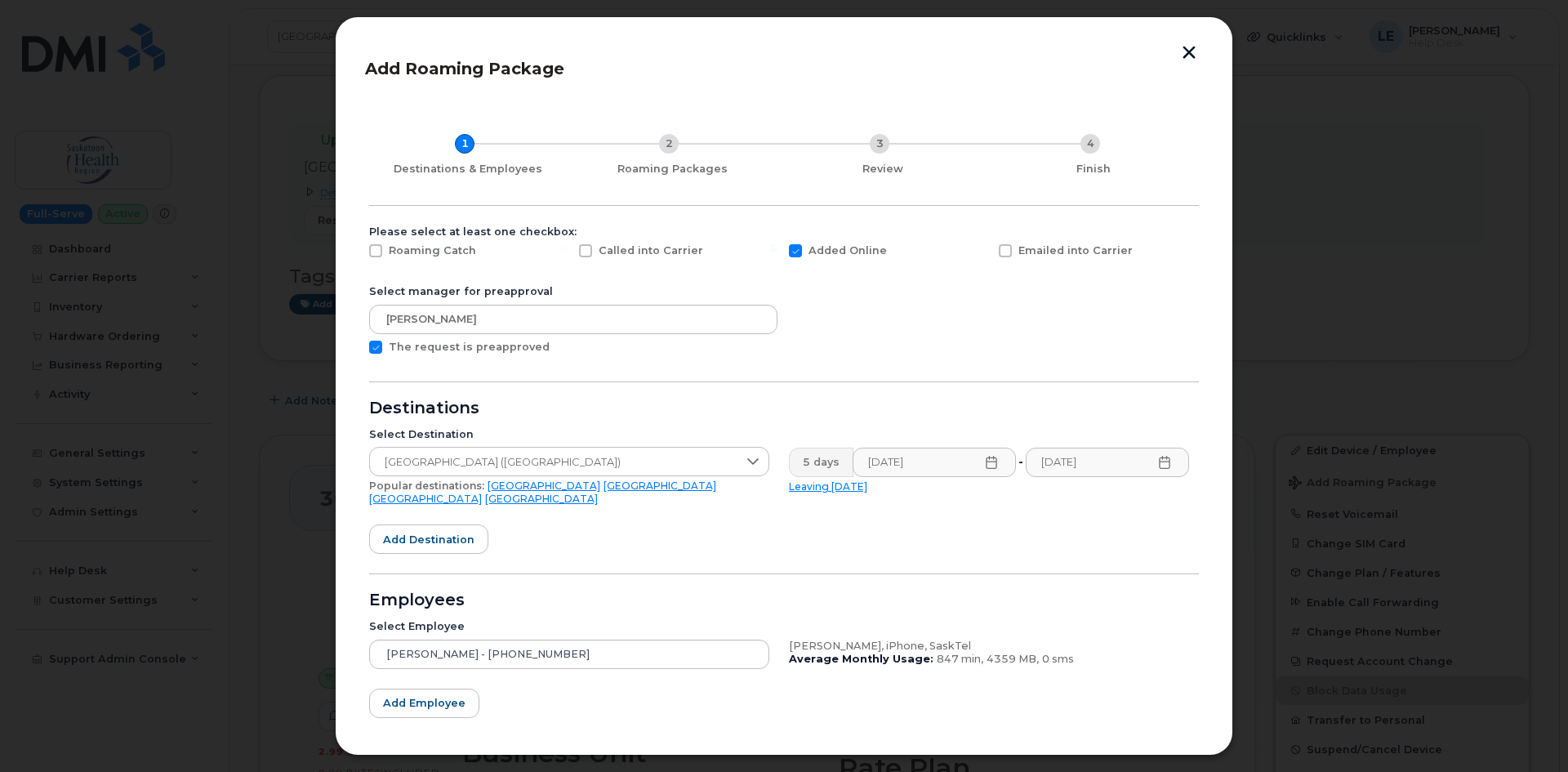
click at [1163, 466] on icon at bounding box center [1164, 462] width 13 height 13
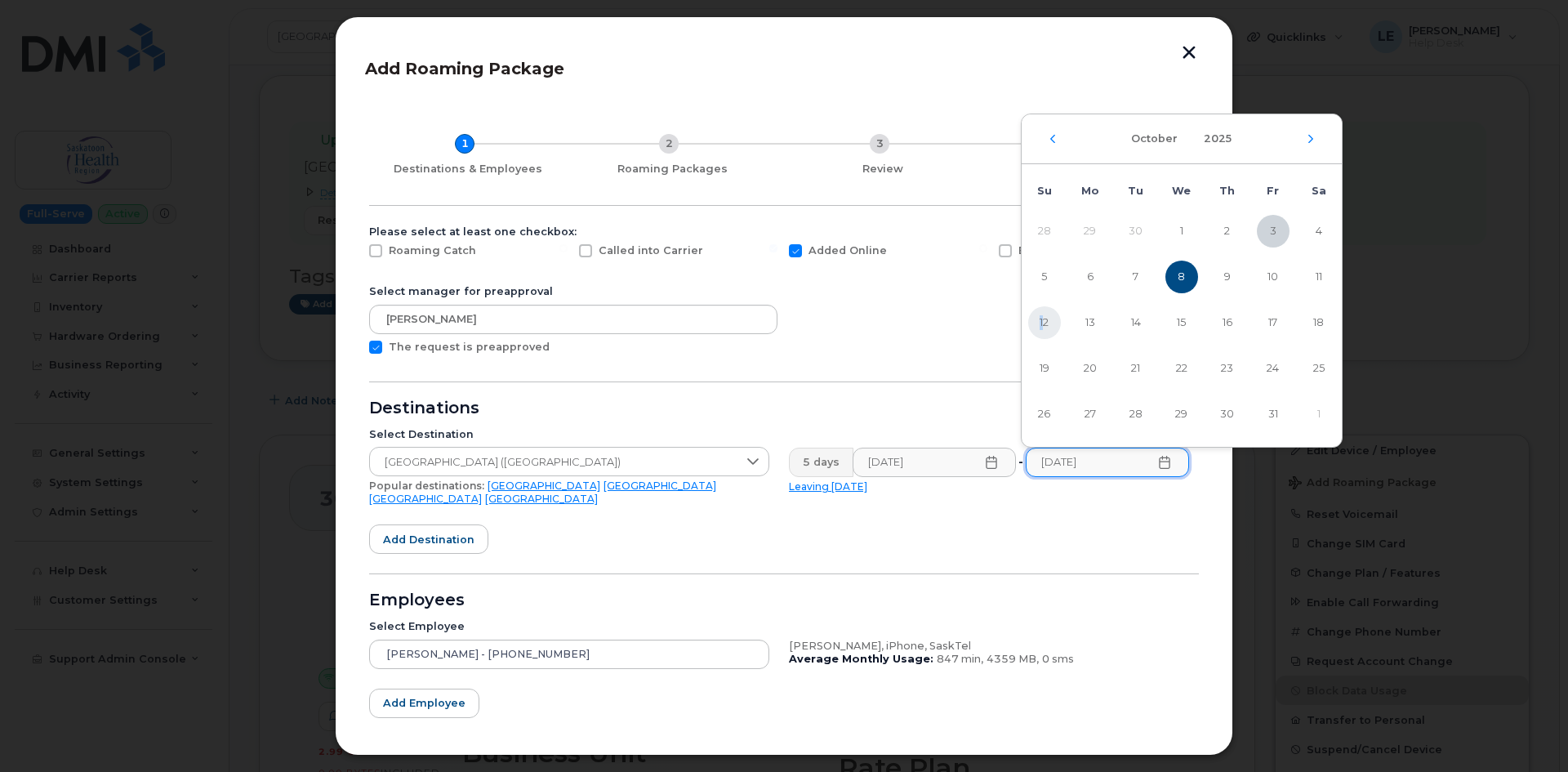
click at [1041, 330] on span "12" at bounding box center [1045, 322] width 33 height 33
type input "10/12/2025"
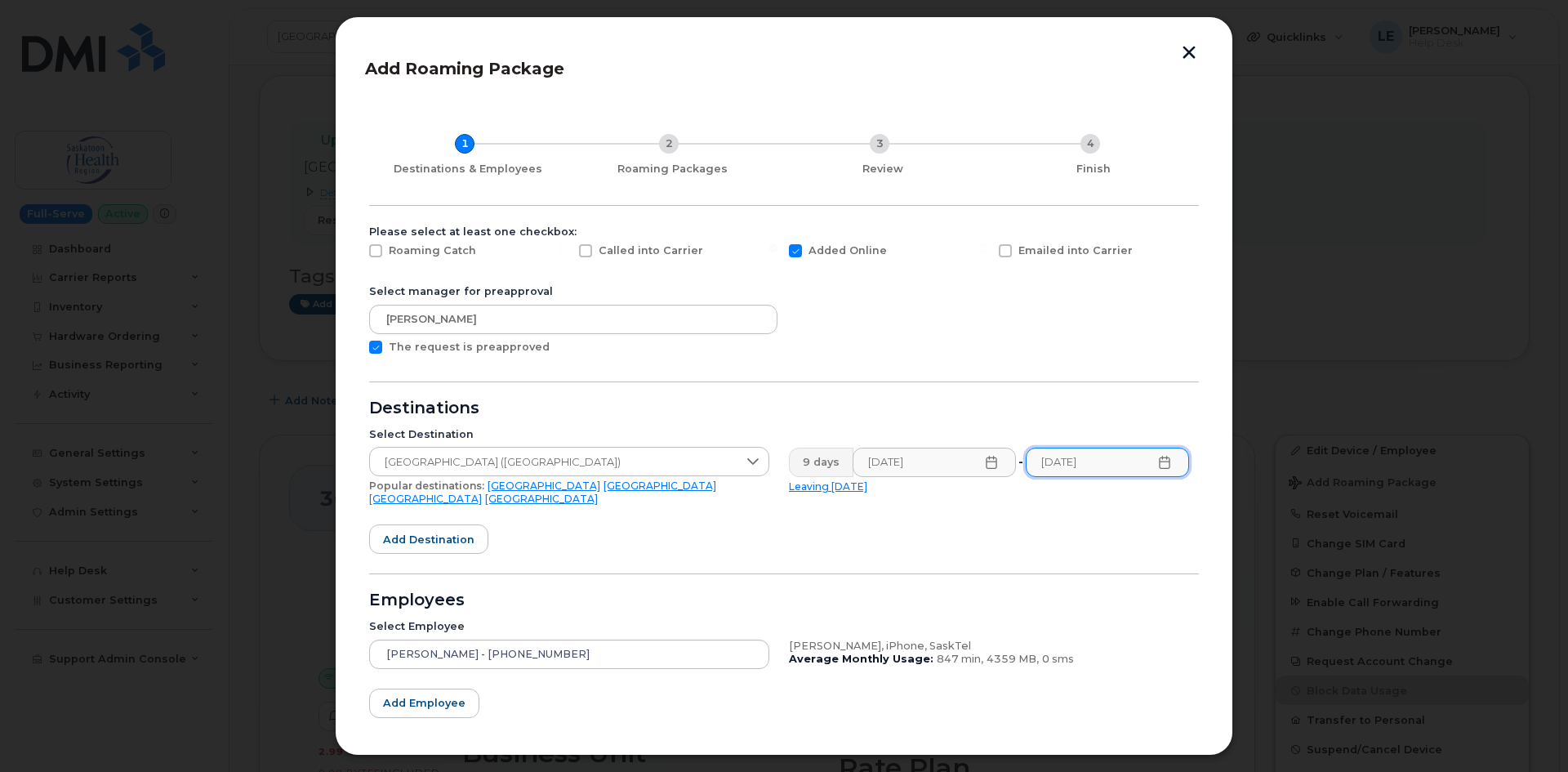
click at [971, 381] on hr at bounding box center [784, 381] width 830 height 1
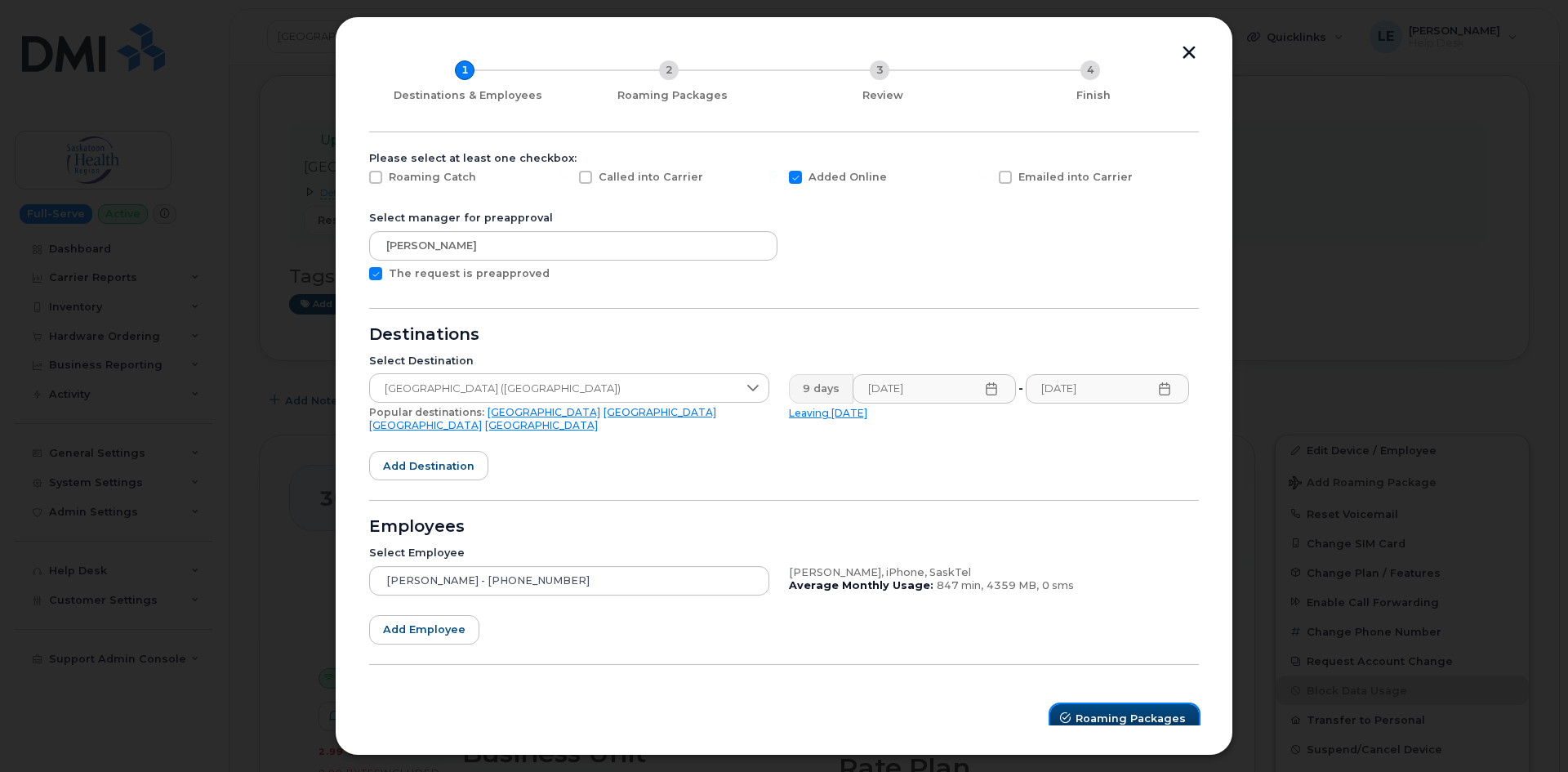
click at [1112, 718] on button "Roaming Packages" at bounding box center [1124, 719] width 149 height 30
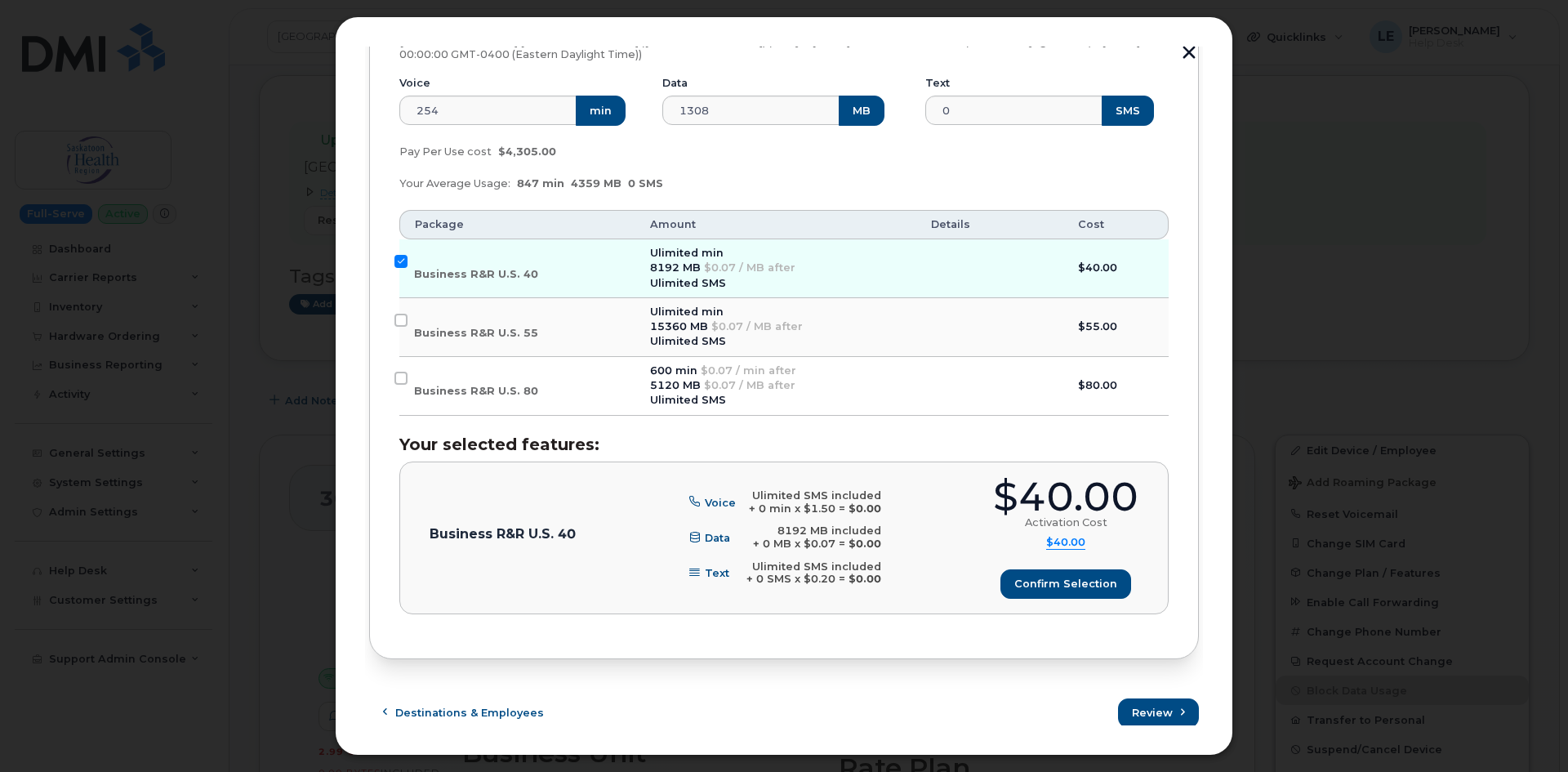
scroll to position [299, 0]
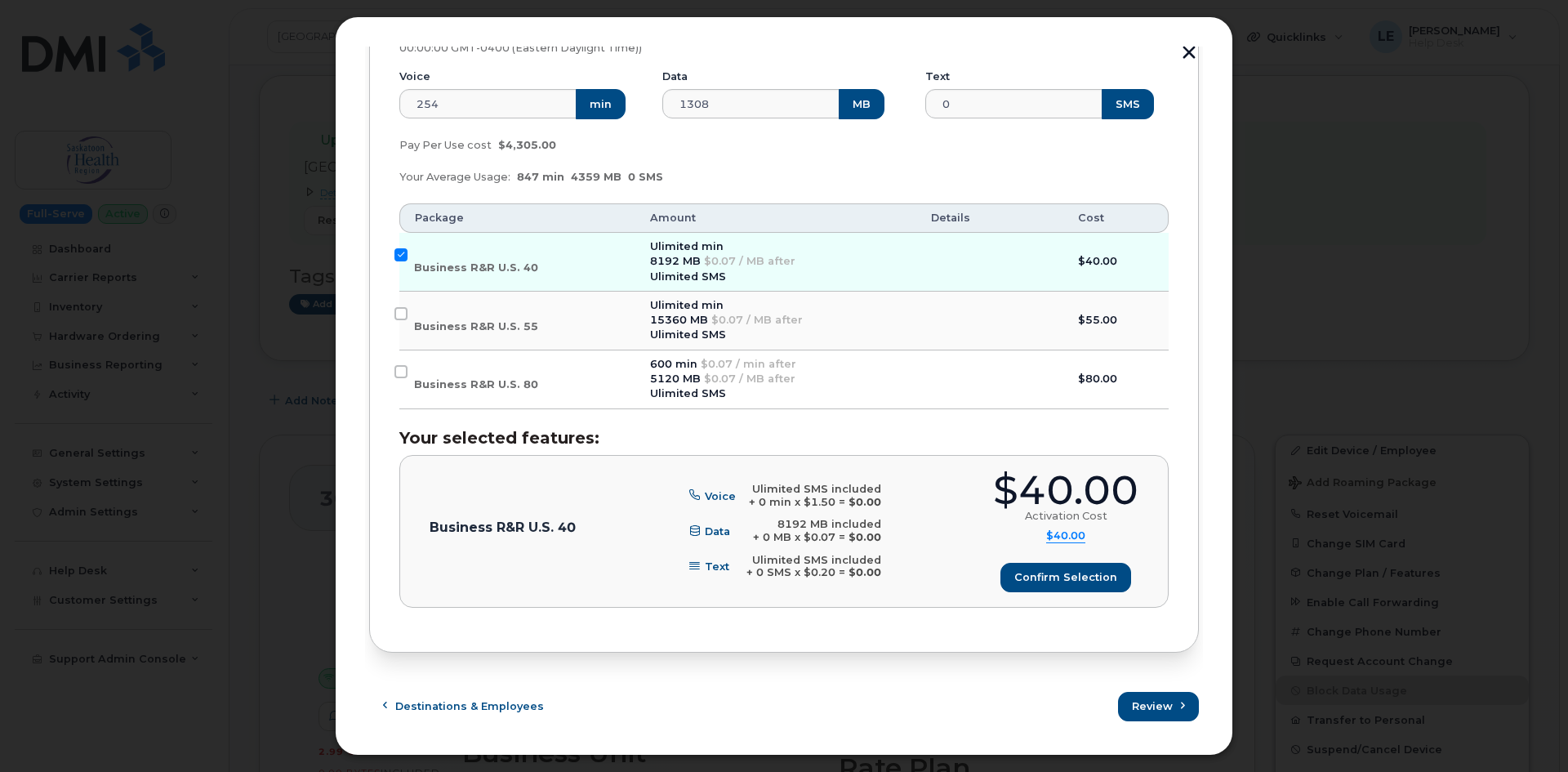
click at [791, 308] on div "Ulimited min" at bounding box center [775, 305] width 251 height 15
click at [407, 313] on input "Business R&R U.S. 55" at bounding box center [401, 313] width 13 height 13
checkbox input "true"
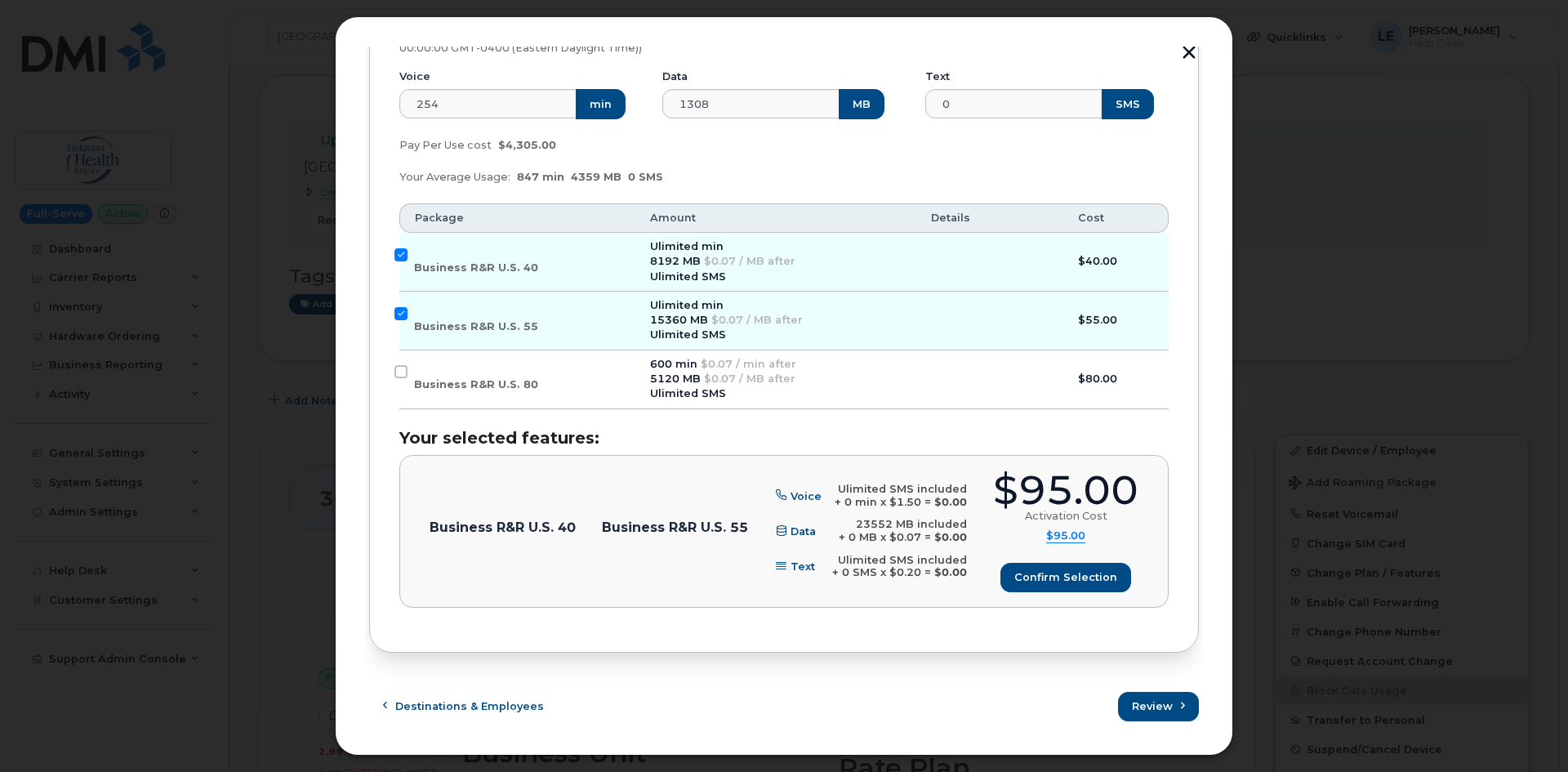
click at [397, 261] on div "Ahmed Mostafa (306-617-1371), iPhone, SaskTel Enter your estimated device usage…" at bounding box center [784, 299] width 830 height 707
click at [400, 254] on input "Business R&R U.S. 40" at bounding box center [401, 255] width 13 height 13
checkbox input "false"
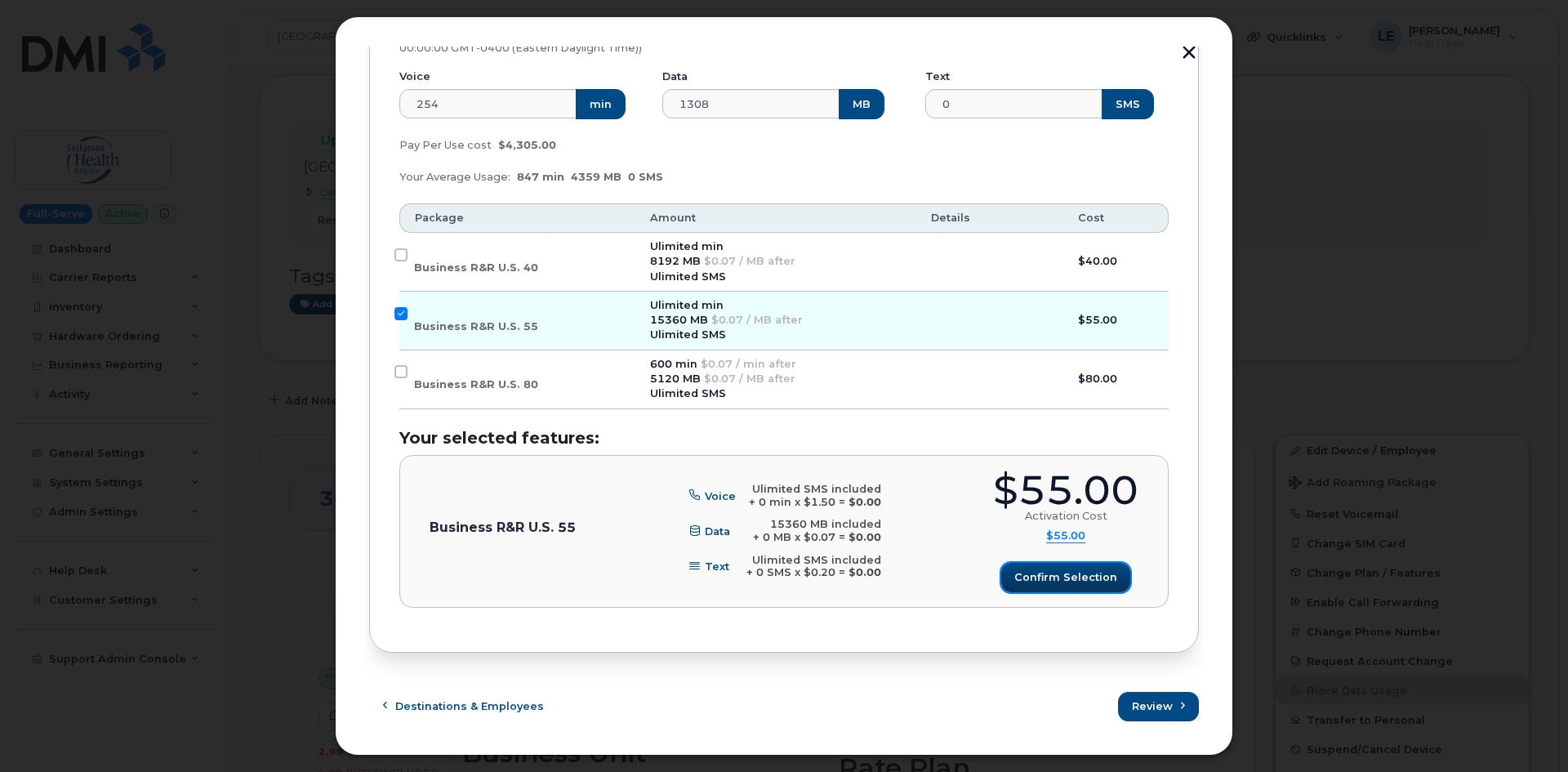
click at [1077, 573] on span "Confirm selection" at bounding box center [1065, 577] width 103 height 16
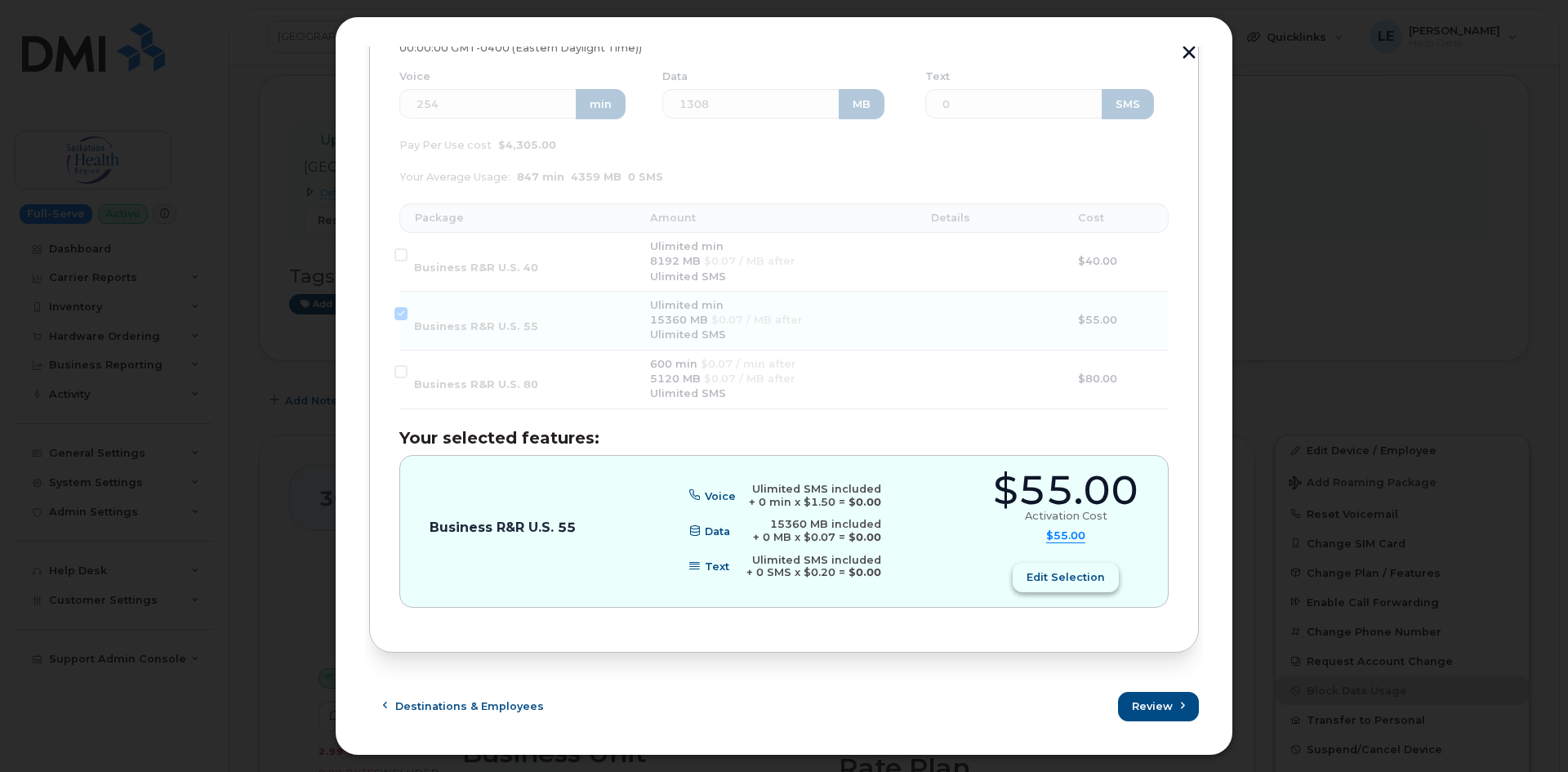
click at [1052, 582] on span "Edit selection" at bounding box center [1066, 577] width 79 height 16
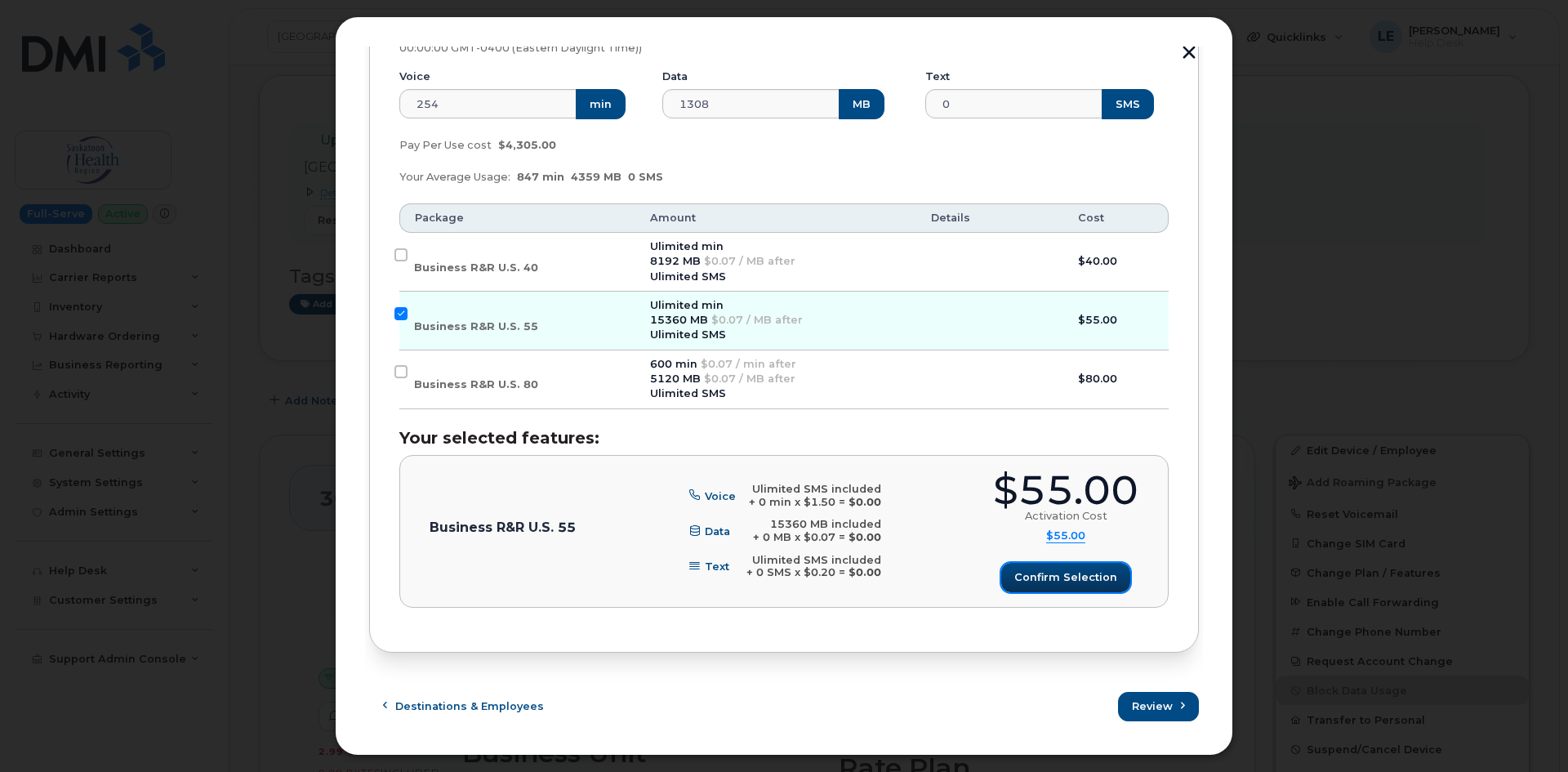
click at [1054, 578] on span "Confirm selection" at bounding box center [1065, 577] width 103 height 16
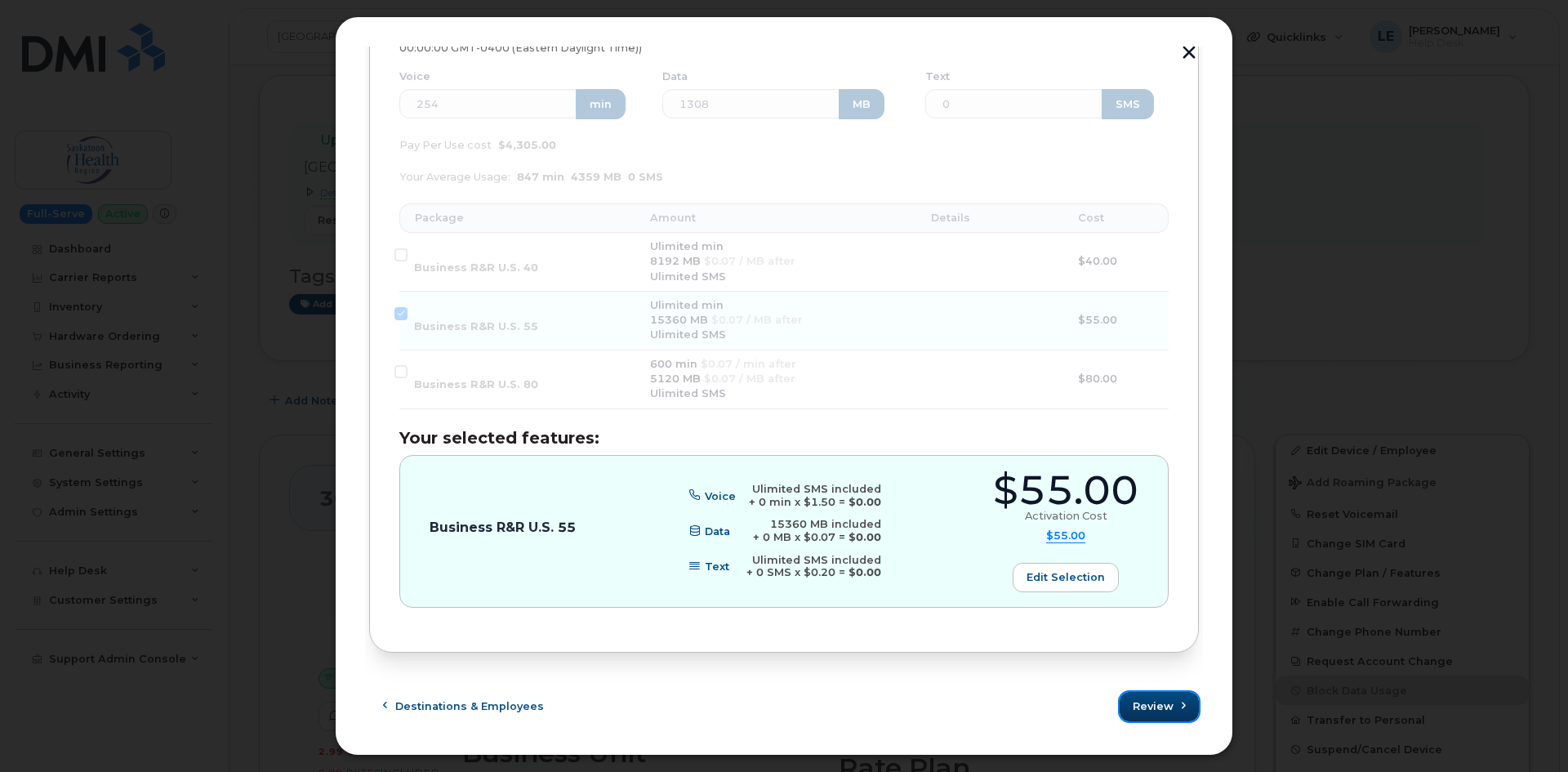
click at [1138, 701] on span "Review" at bounding box center [1153, 706] width 41 height 16
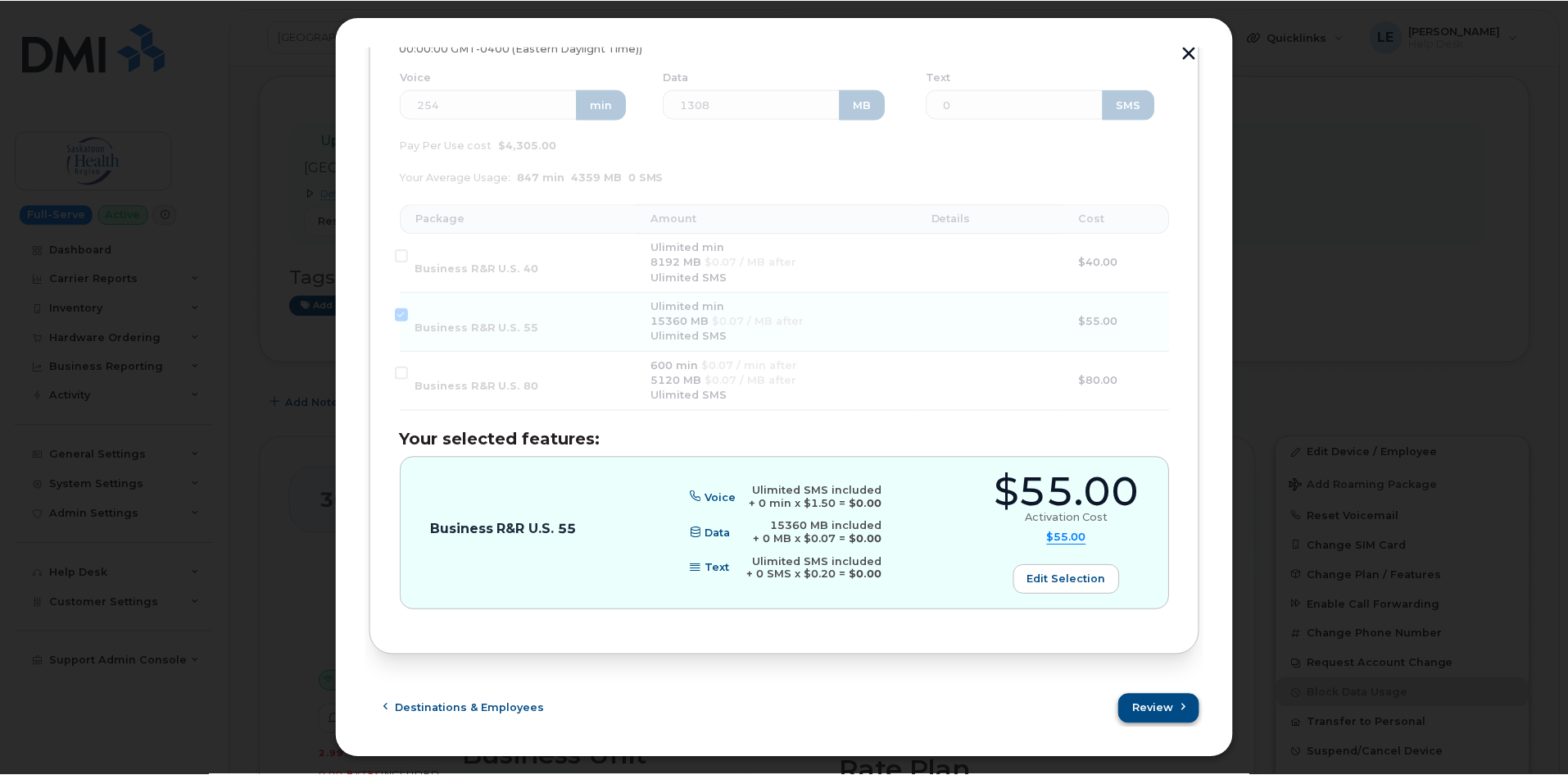
scroll to position [0, 0]
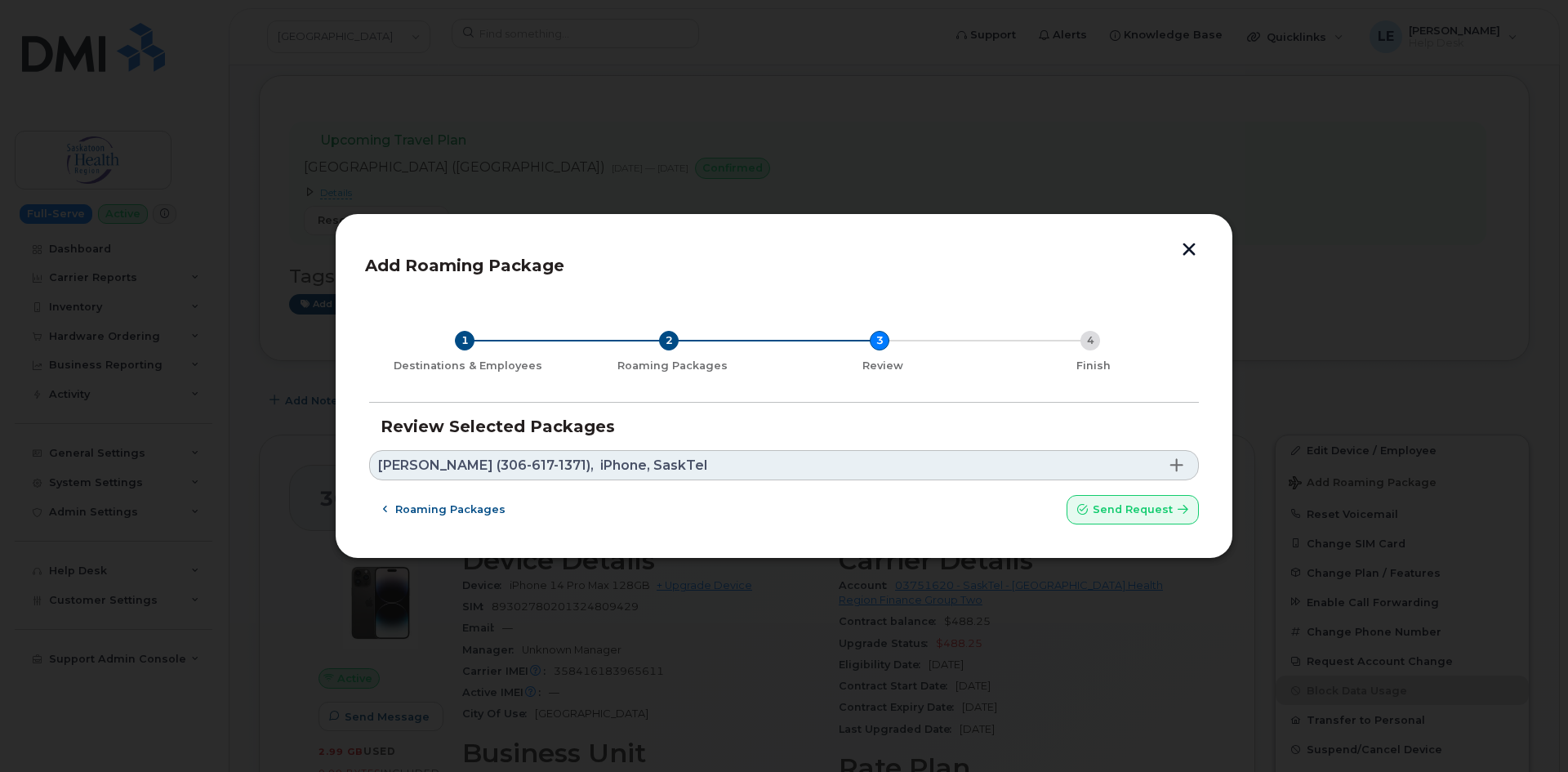
click at [736, 388] on div "1 Destinations & Employees 2 Roaming Packages 3 Review 4 Finish" at bounding box center [784, 351] width 830 height 101
click at [1152, 514] on span "Send request" at bounding box center [1133, 509] width 80 height 16
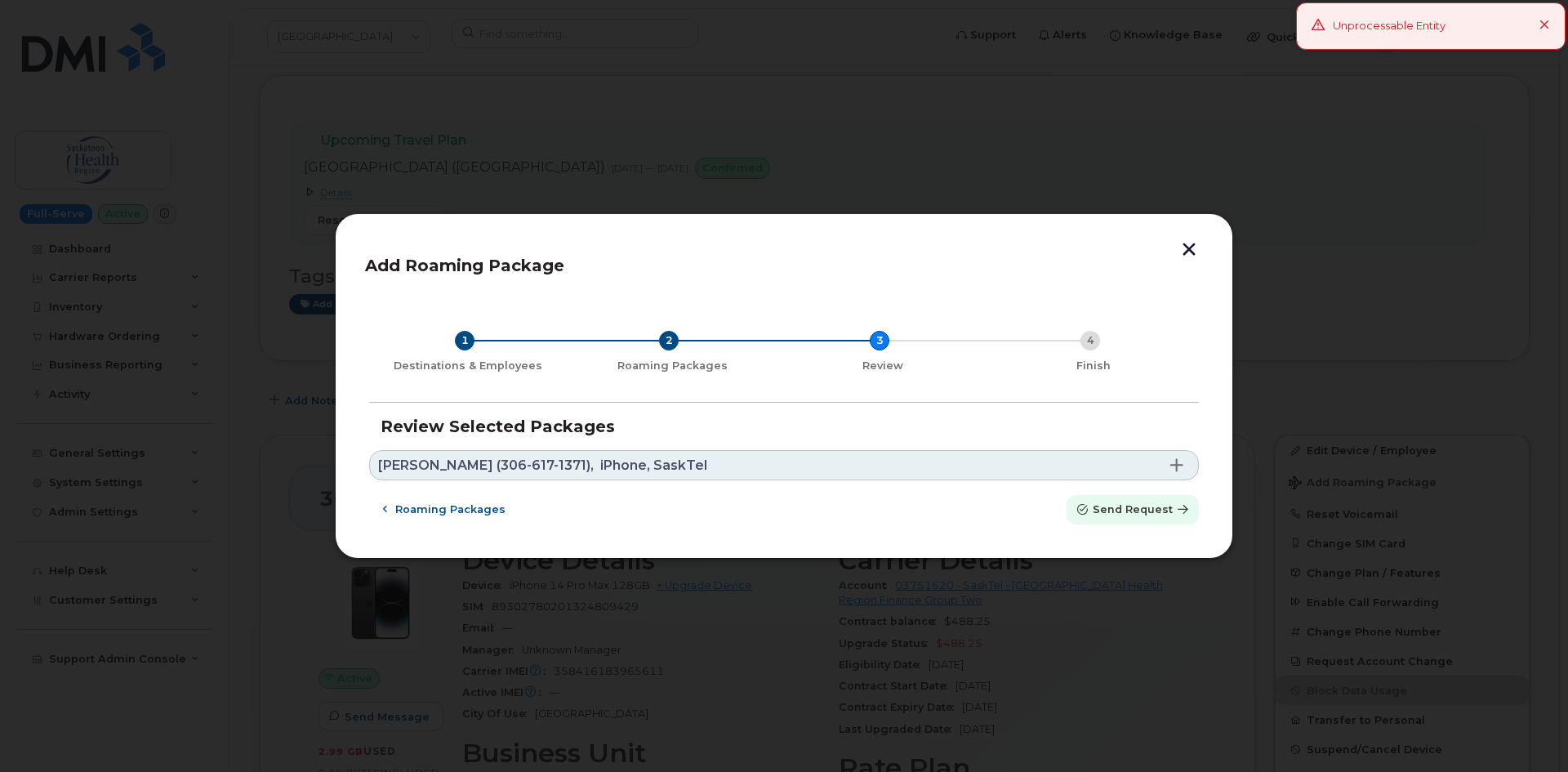
click at [1103, 496] on button "Send request" at bounding box center [1132, 509] width 132 height 30
click at [843, 77] on div at bounding box center [784, 386] width 1568 height 772
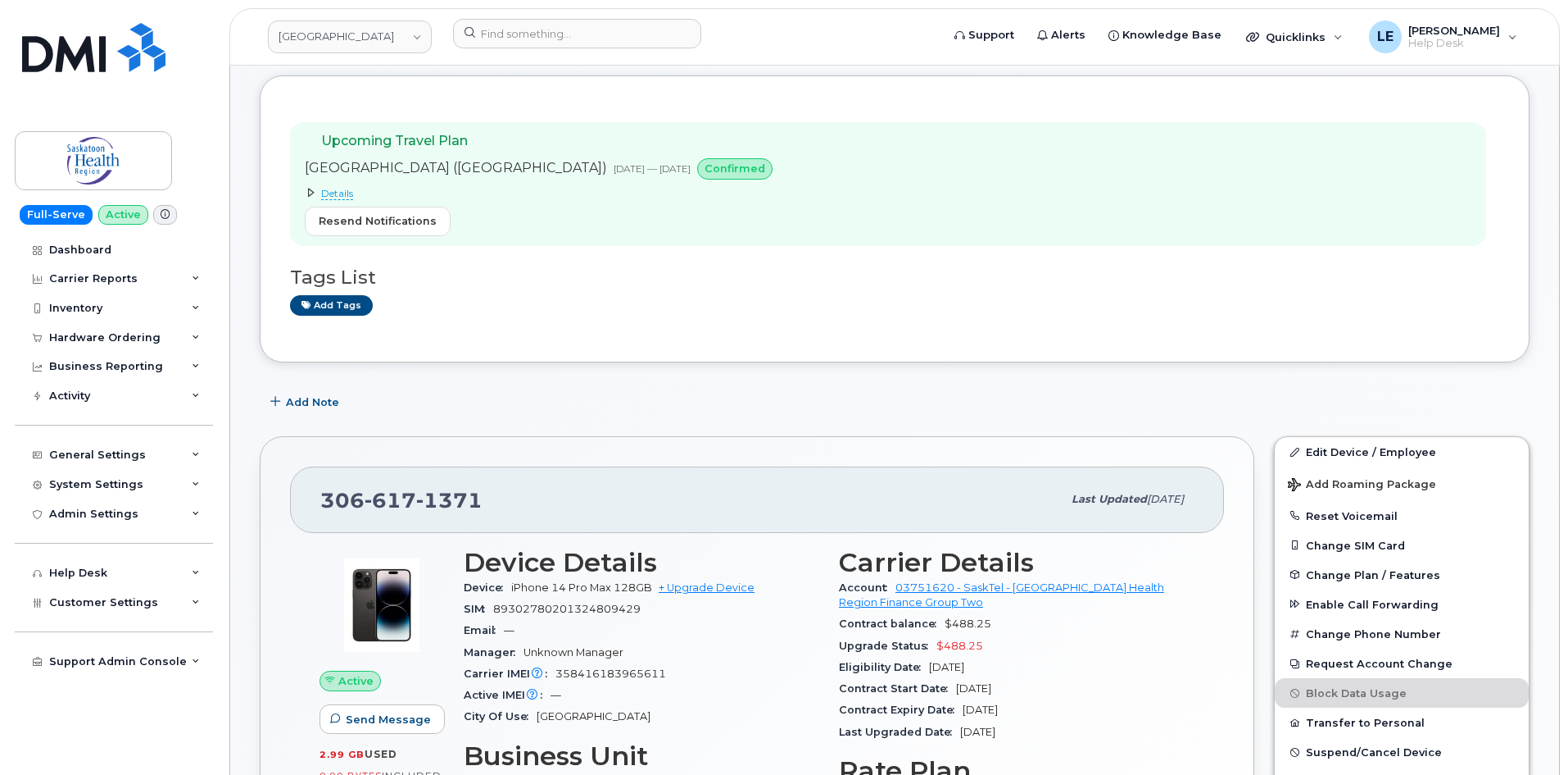
click at [337, 190] on span "Details" at bounding box center [337, 194] width 32 height 13
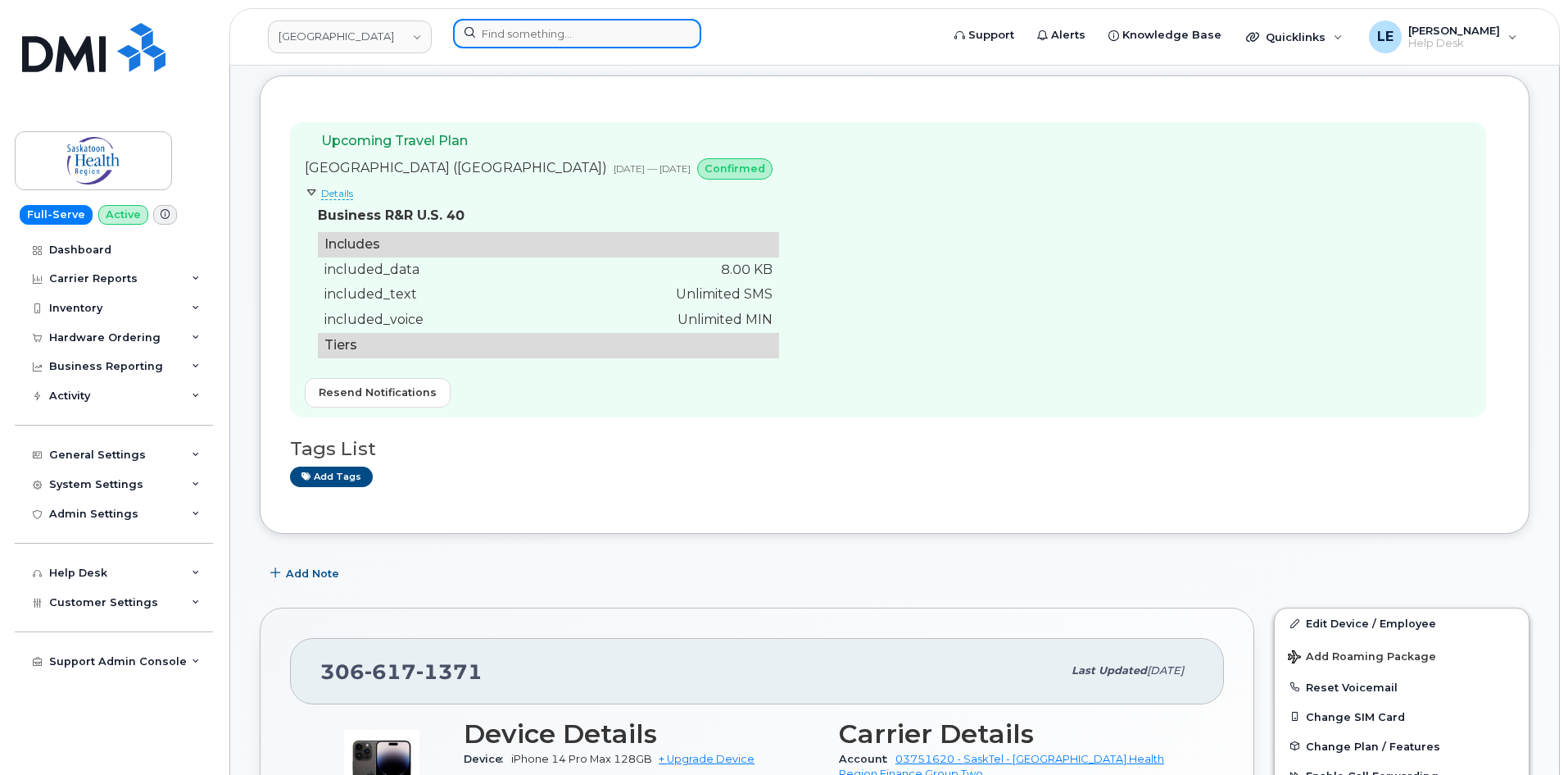
click at [547, 30] on input at bounding box center [577, 34] width 249 height 30
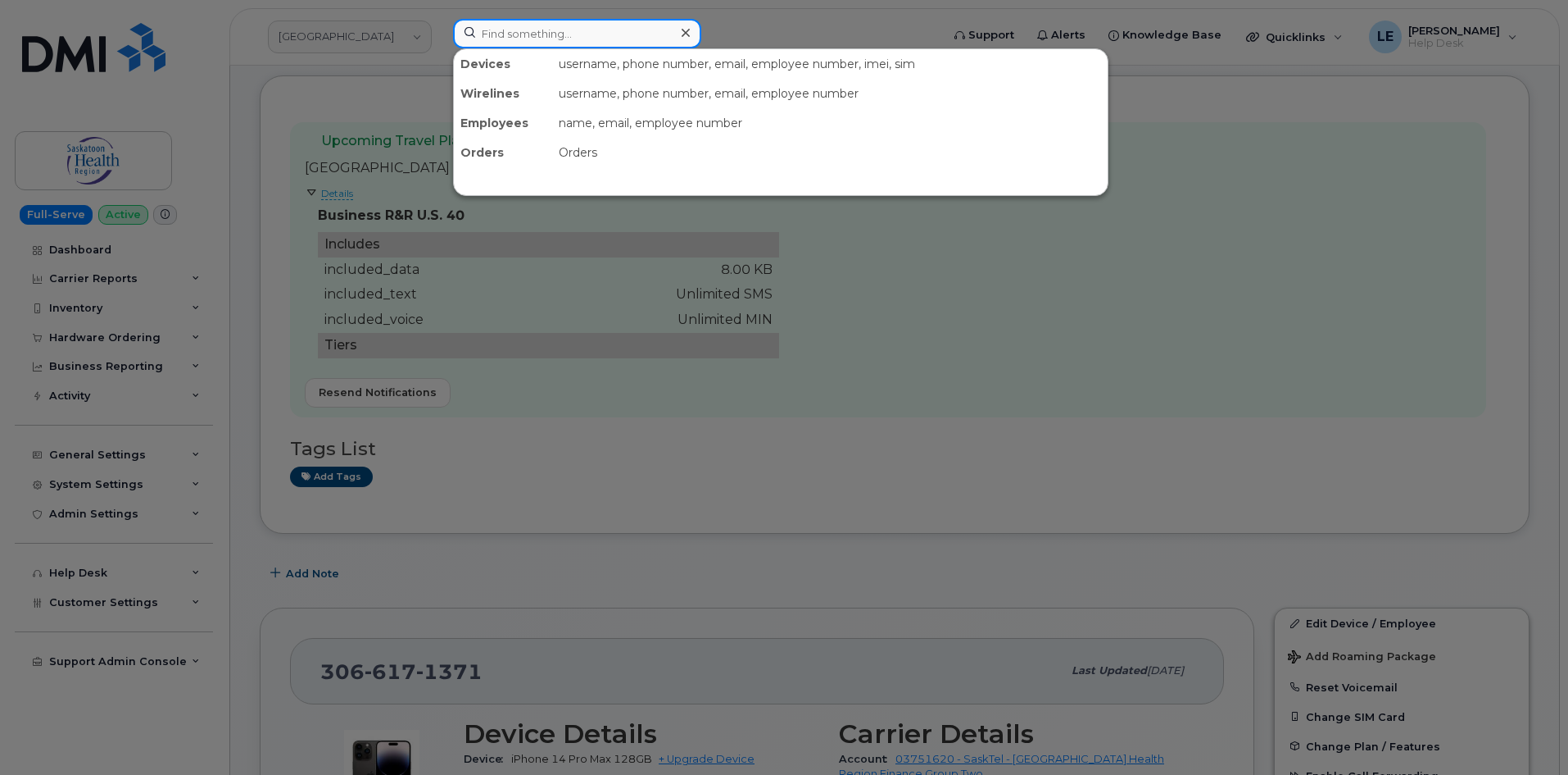
paste input "204-880-5467"
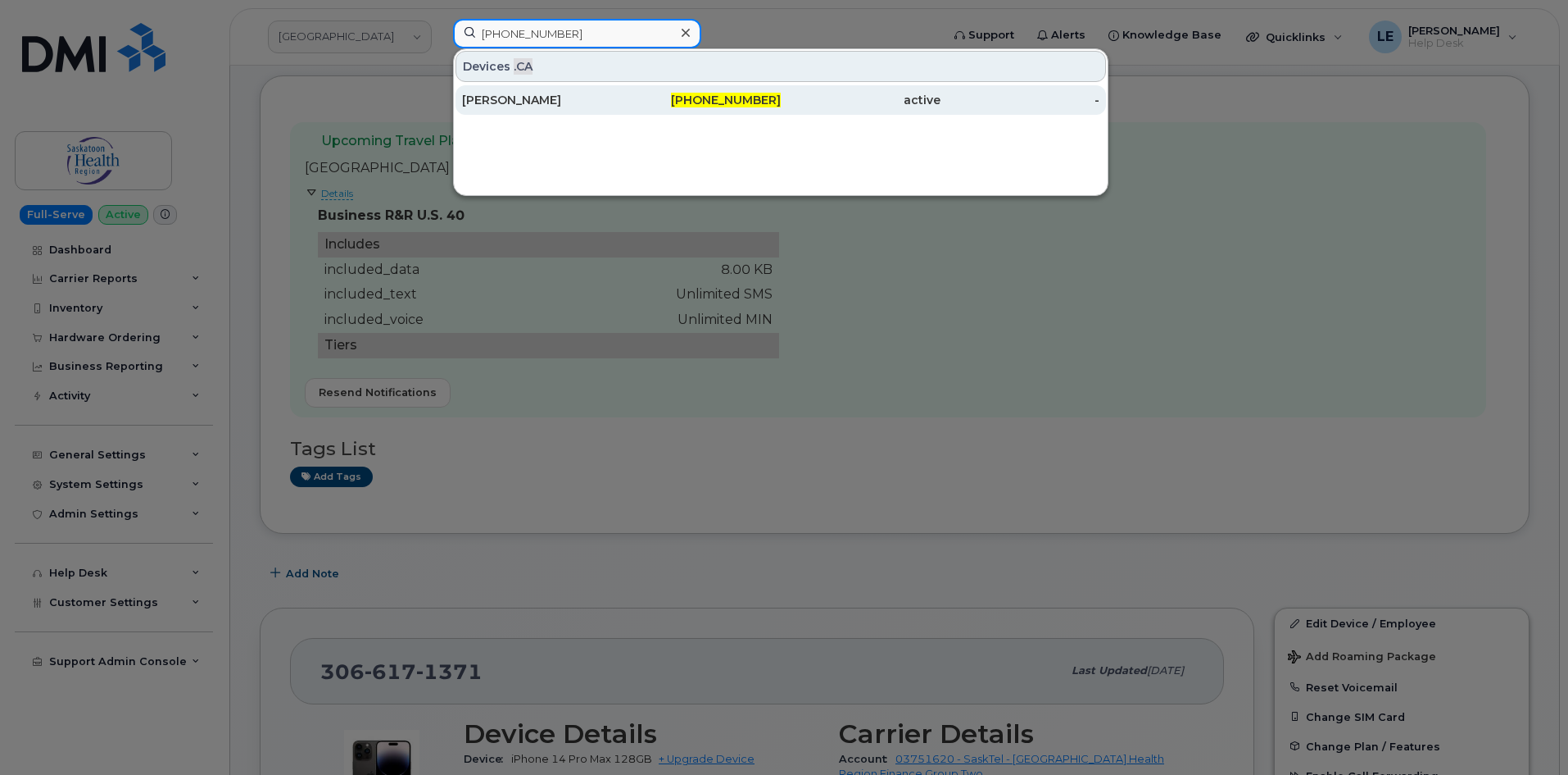
type input "204-880-5467"
click at [543, 95] on div "Jennifer Denesyk" at bounding box center [542, 100] width 160 height 16
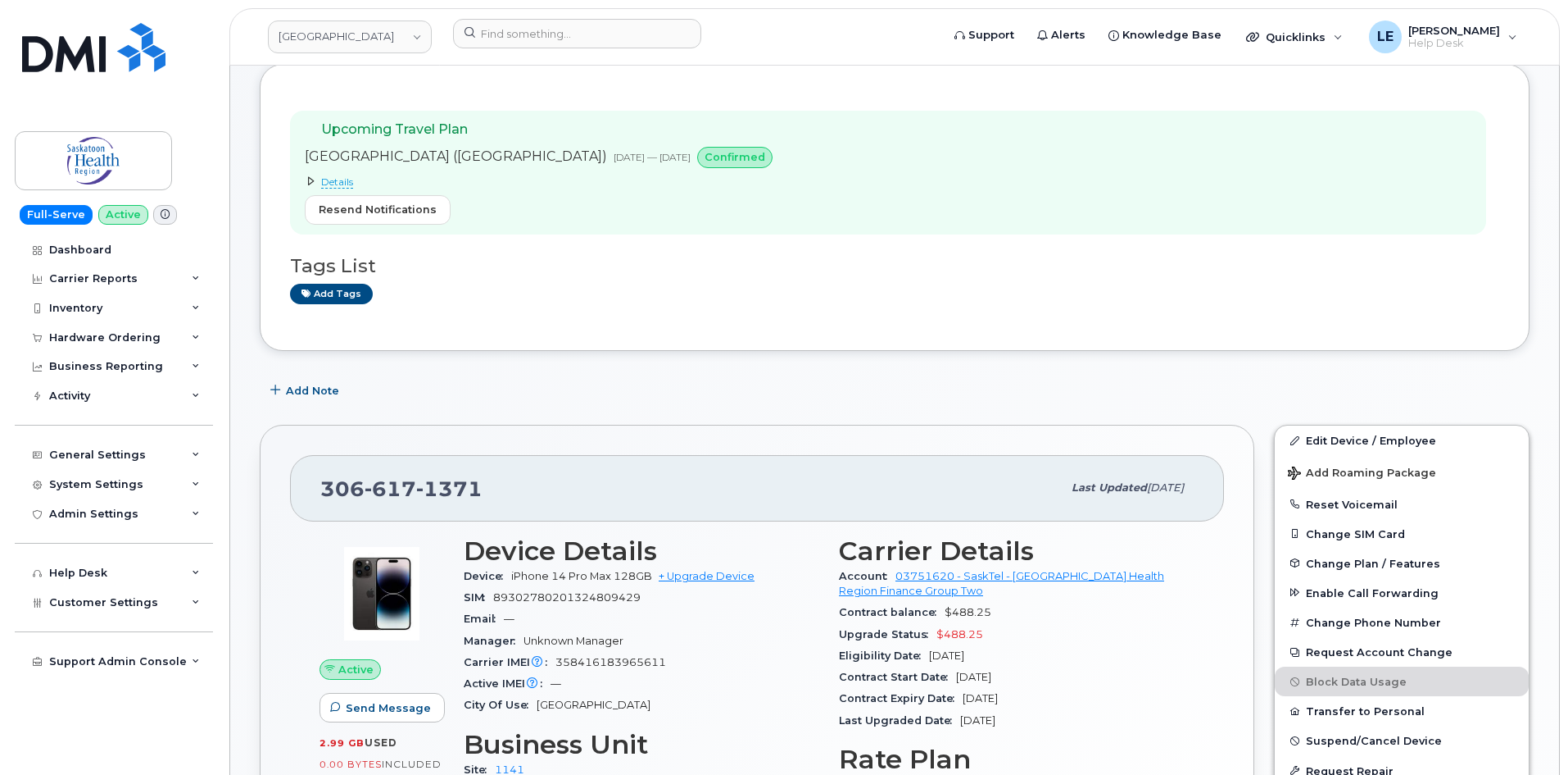
scroll to position [164, 0]
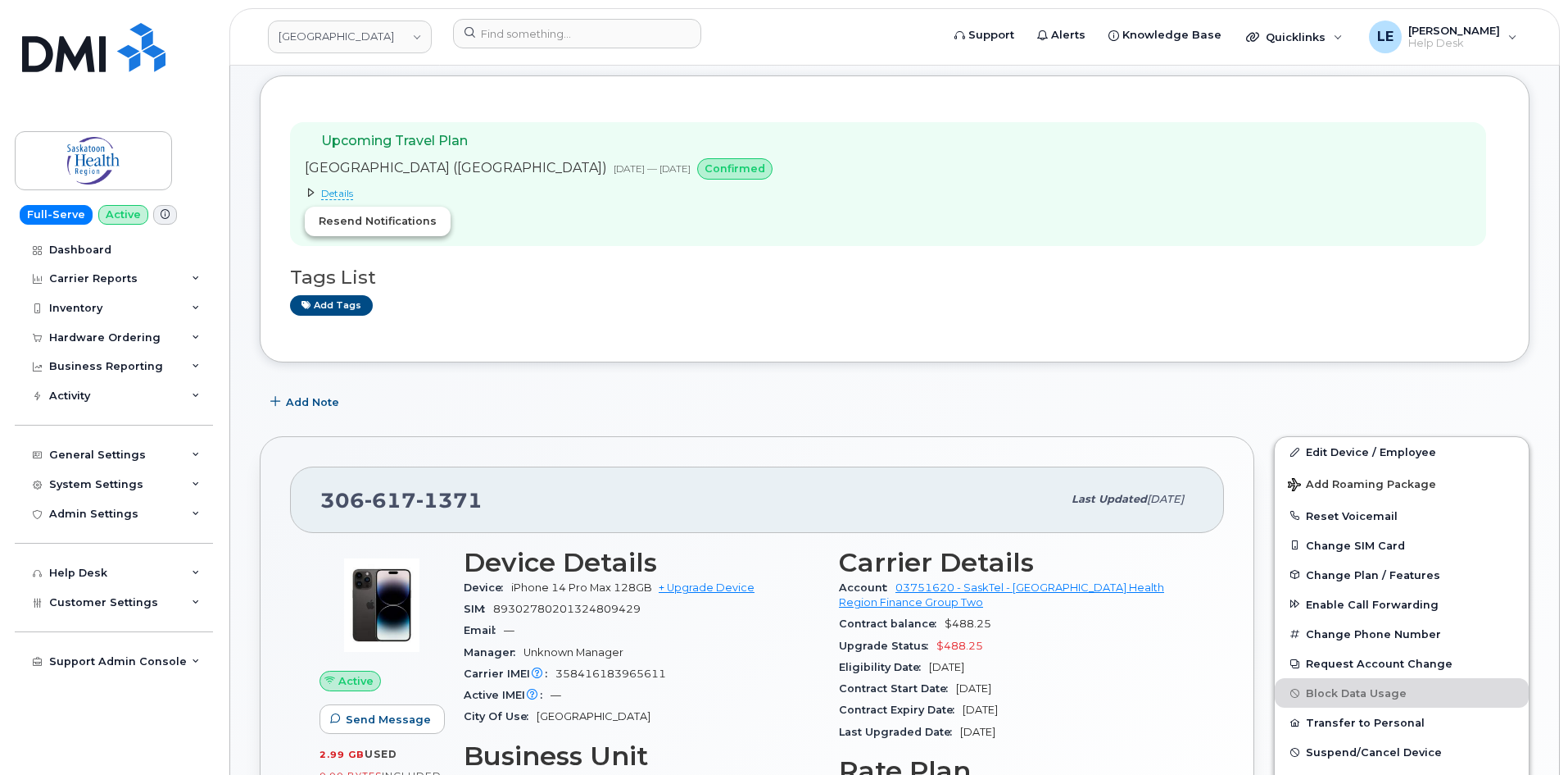
click at [367, 223] on span "Resend Notifications" at bounding box center [377, 221] width 118 height 16
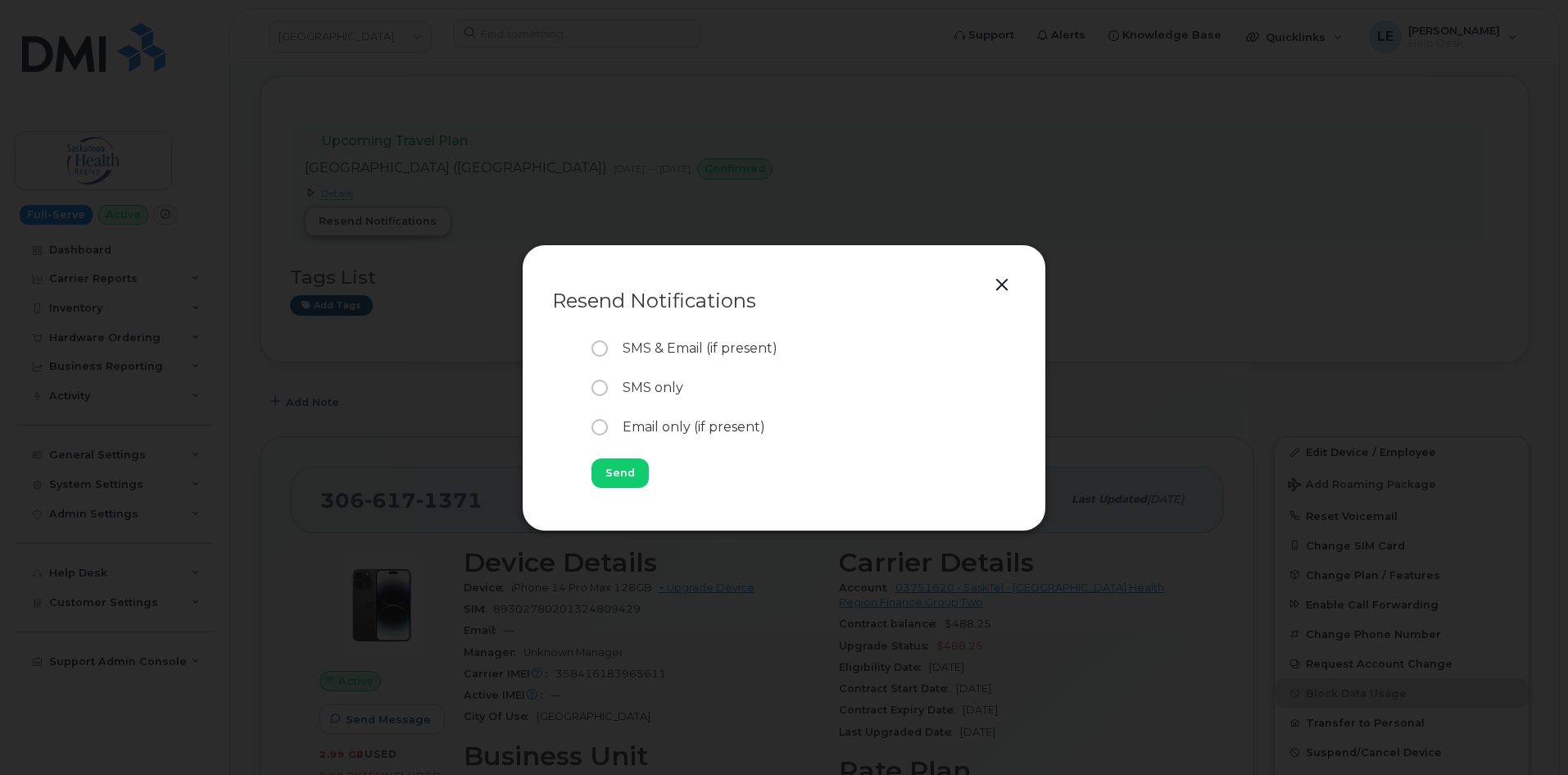
click at [367, 223] on div at bounding box center [784, 387] width 1568 height 775
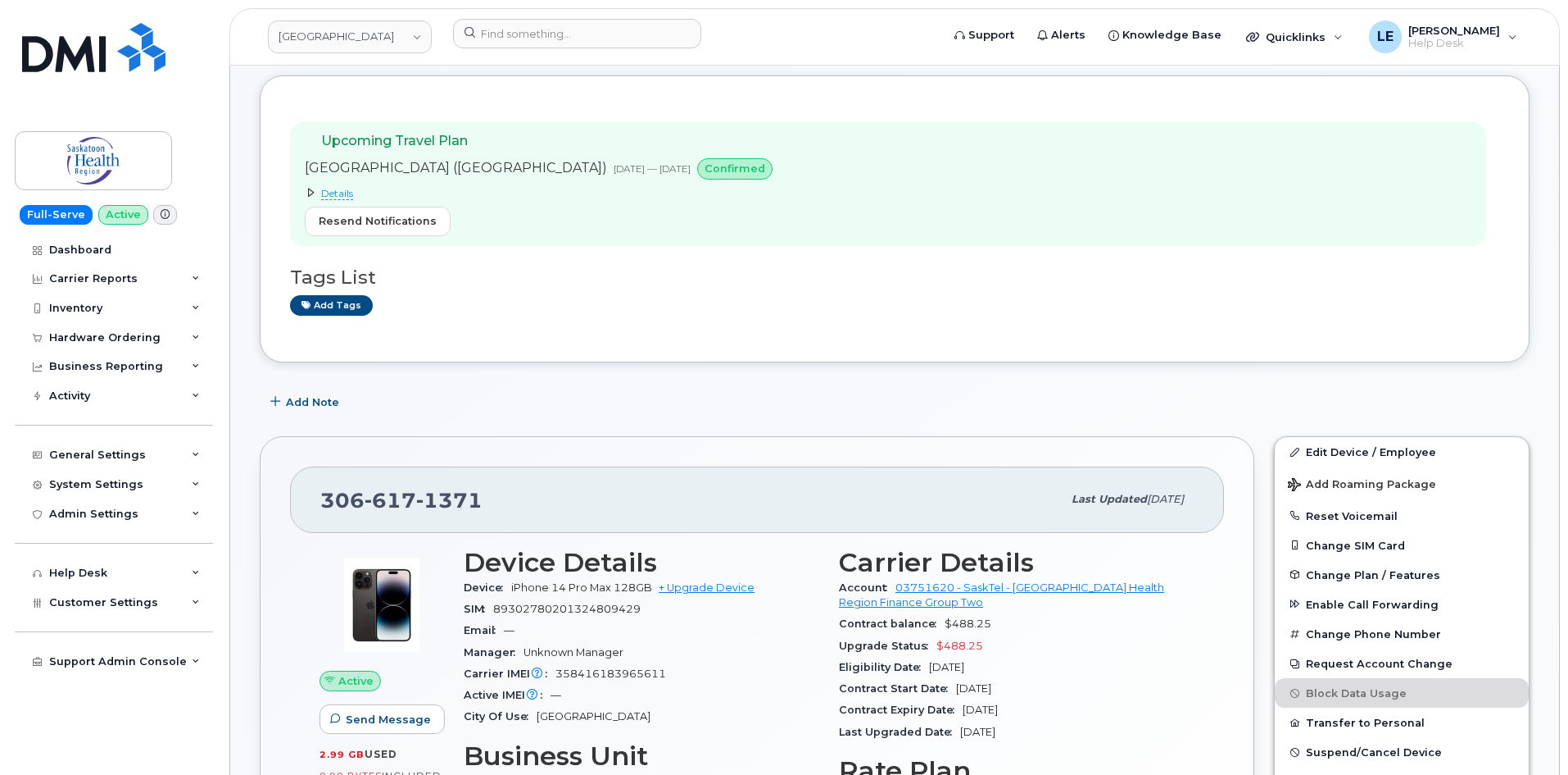
click at [317, 189] on span at bounding box center [311, 193] width 13 height 13
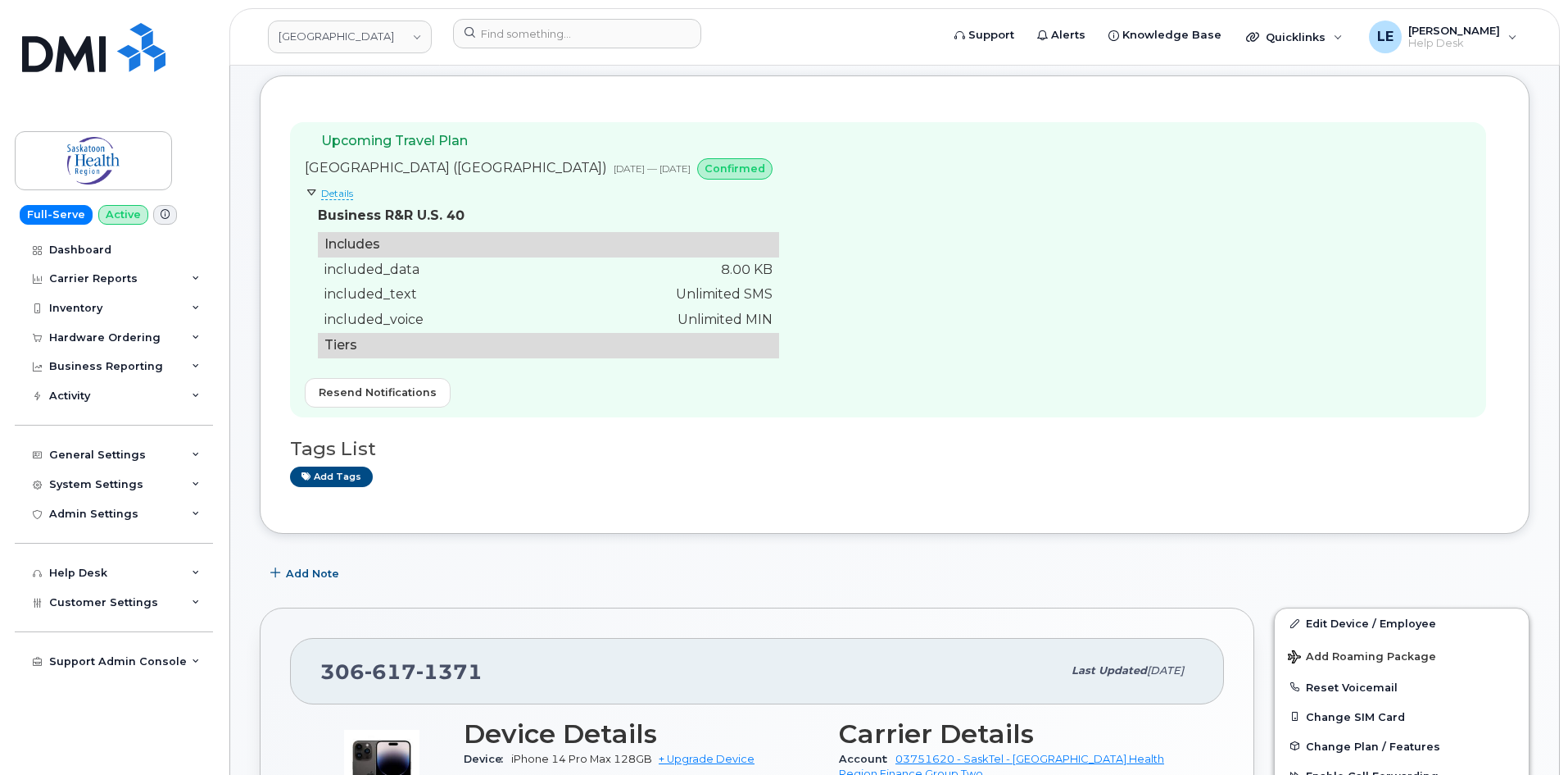
click at [683, 281] on table "Includes included_data 8.00 KB included_text Unlimited SMS included_voice Unlim…" at bounding box center [548, 295] width 461 height 126
